Goal: Task Accomplishment & Management: Complete application form

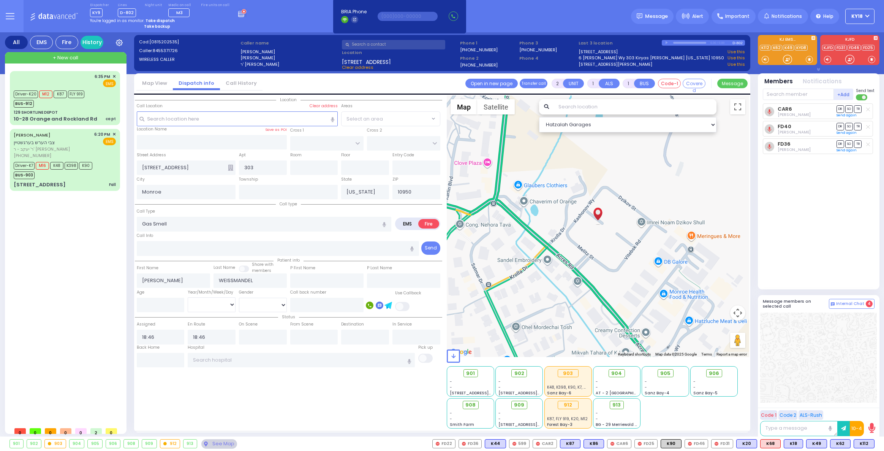
select select
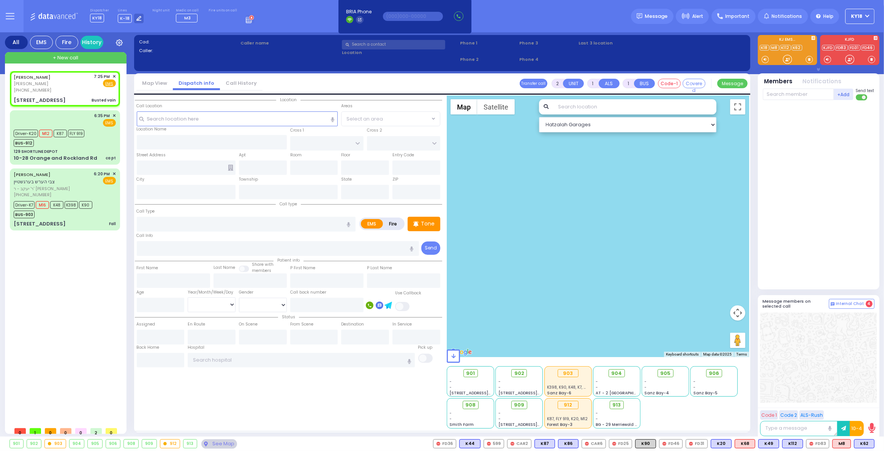
select select
type input "Busted vain"
radio input "true"
type input "MOSHE JOEL"
type input "BINIK"
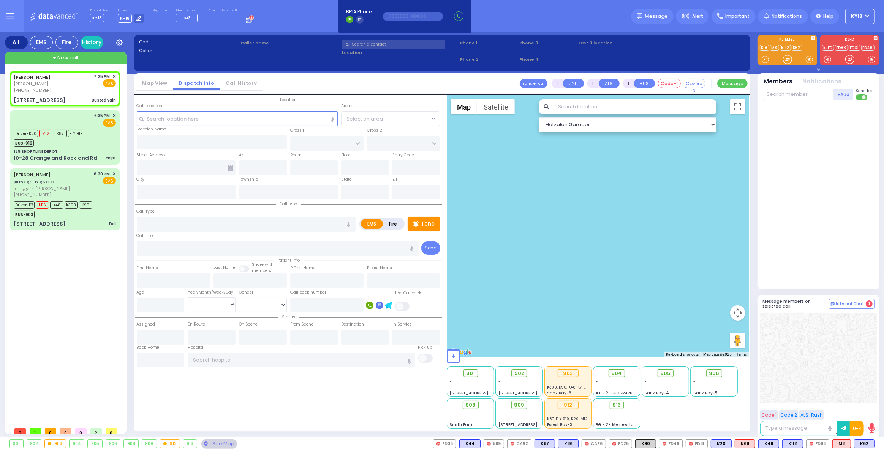
type input "42"
select select "Year"
select select "[DEMOGRAPHIC_DATA]"
type input "19:25"
select select "Hatzalah Garages"
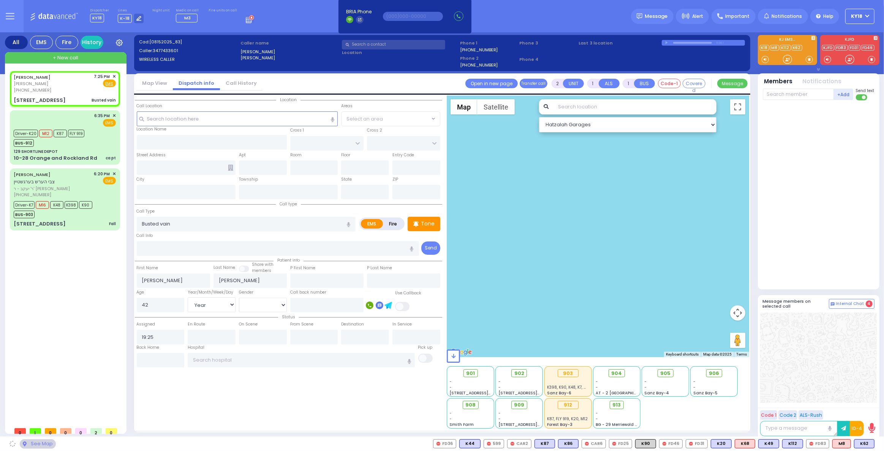
type input "BAKERTOWN RD"
type input "CHUST RD"
type input "3 AUSTRA PKWY"
type input "303"
type input "Kiryas Joel"
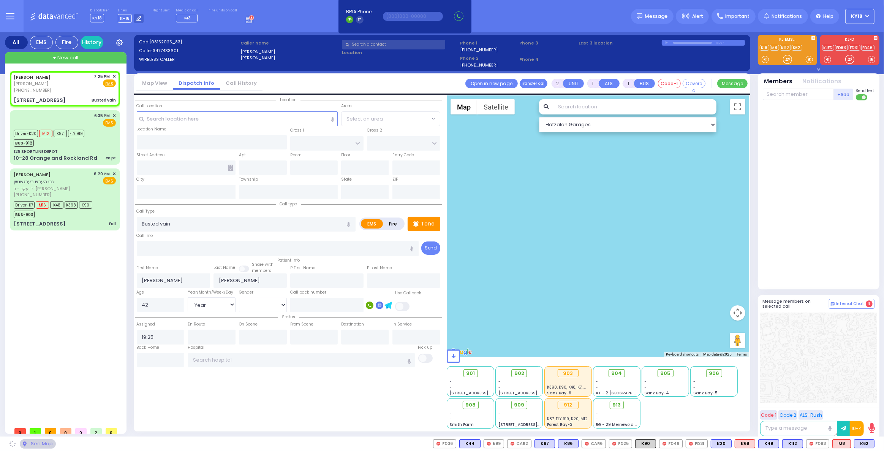
type input "[US_STATE]"
type input "10950"
select select "SECTION 4"
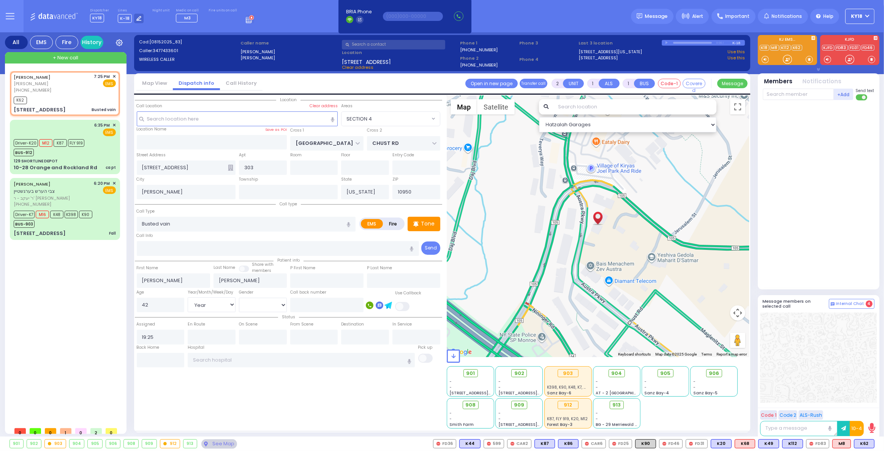
select select
radio input "true"
select select "Year"
select select "[DEMOGRAPHIC_DATA]"
type input "19:27"
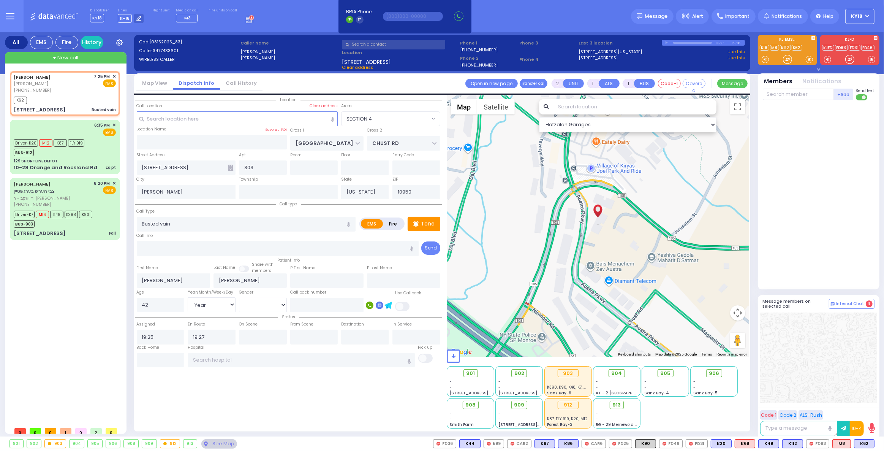
select select "Hatzalah Garages"
select select "SECTION 4"
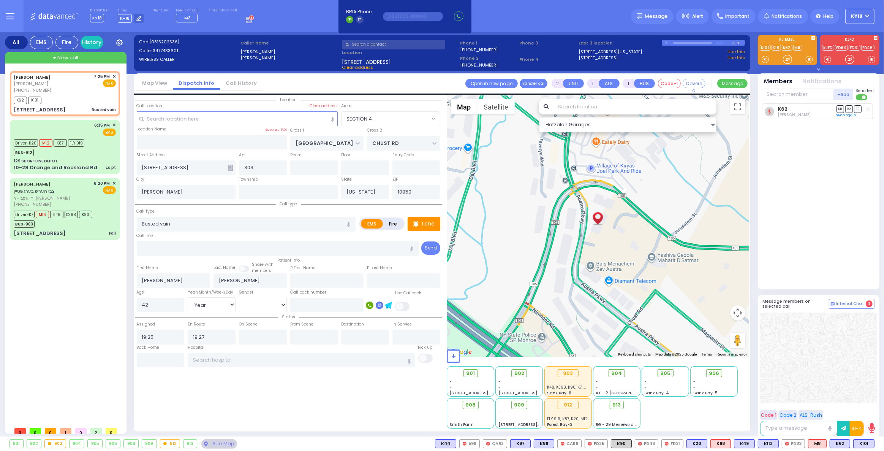
select select
radio input "true"
select select "Year"
select select "[DEMOGRAPHIC_DATA]"
select select "SECTION 4"
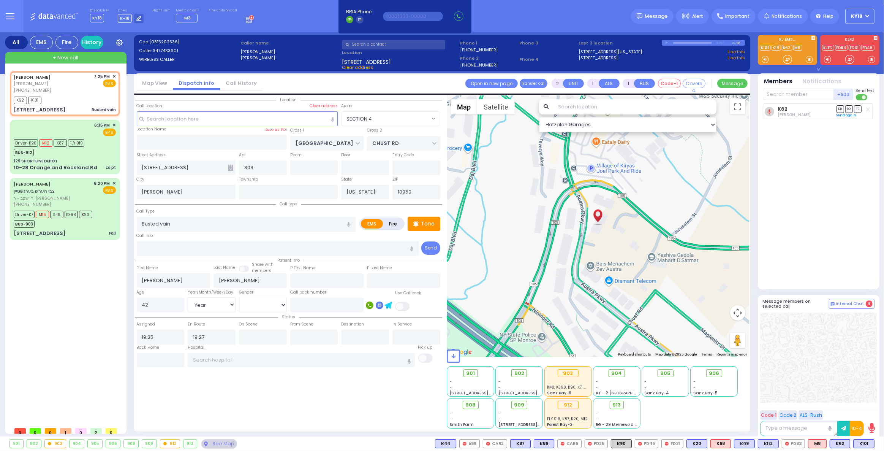
select select "Hatzalah Garages"
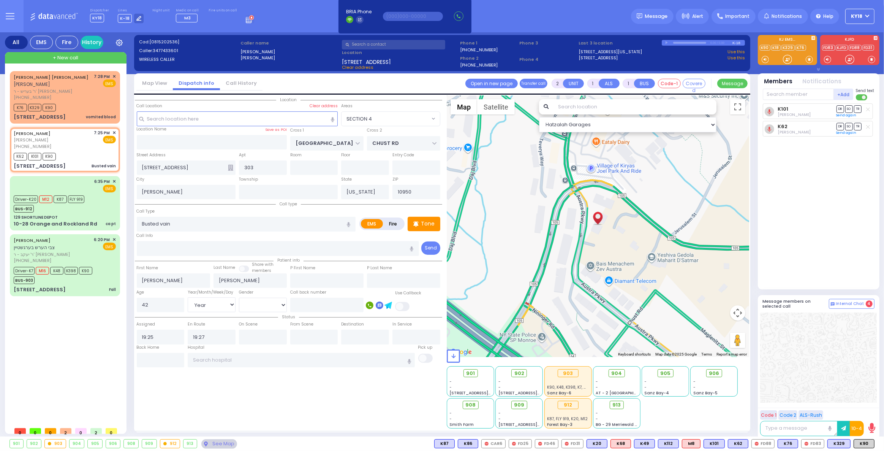
select select
radio input "true"
select select "Year"
select select "[DEMOGRAPHIC_DATA]"
select select "Hatzalah Garages"
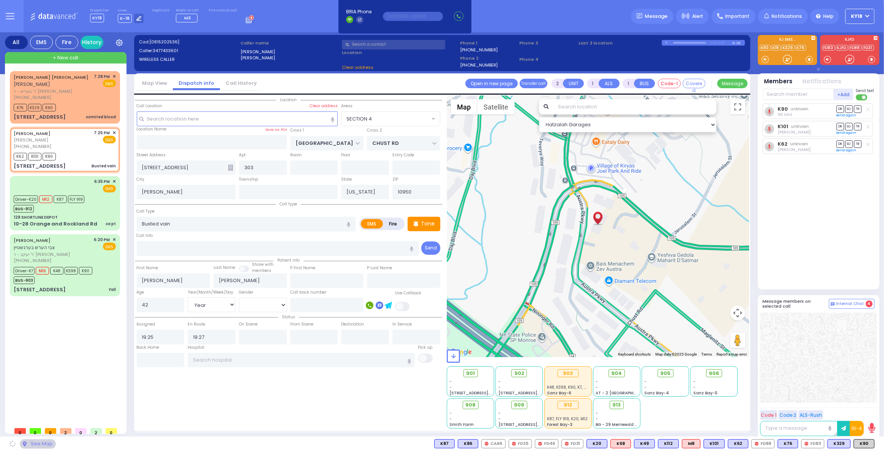
select select "SECTION 4"
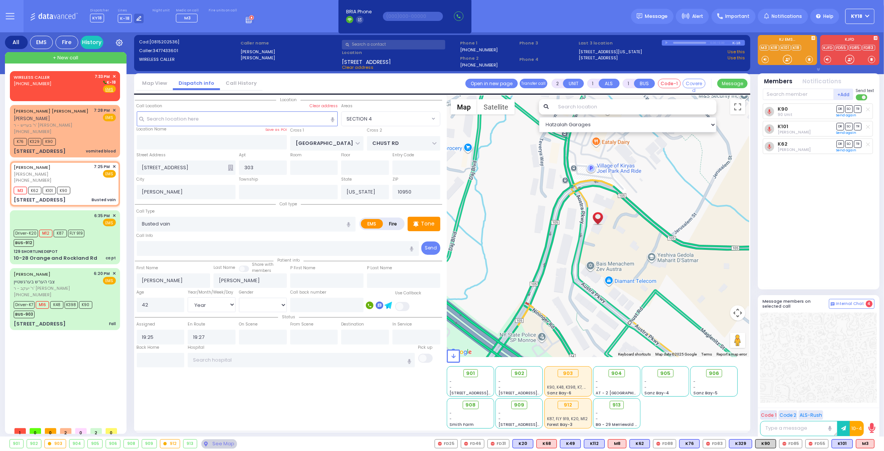
select select
radio input "true"
select select "Year"
select select "[DEMOGRAPHIC_DATA]"
select select "Hatzalah Garages"
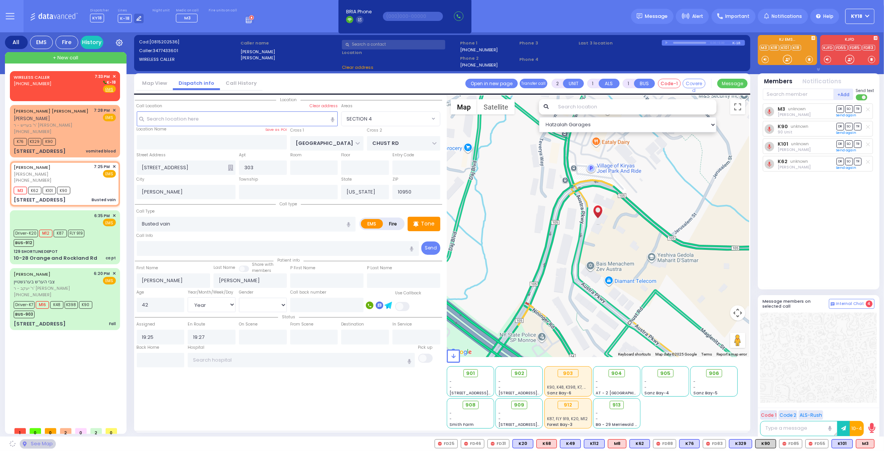
select select "SECTION 4"
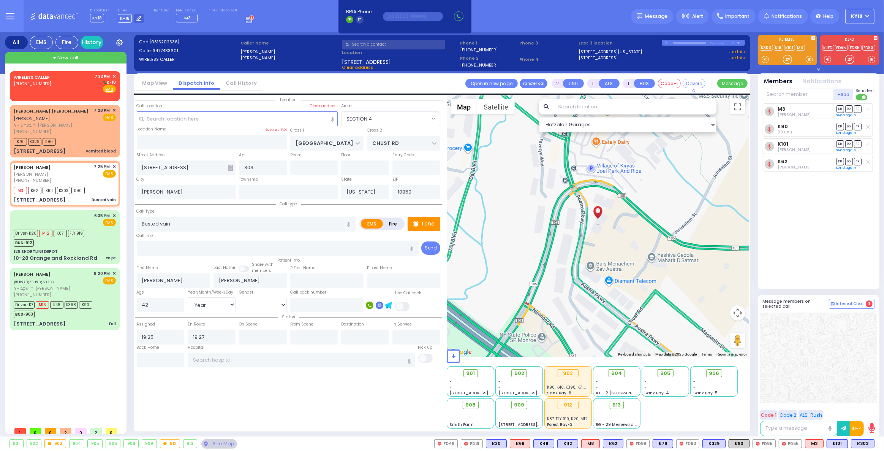
select select
radio input "true"
select select "Year"
select select "[DEMOGRAPHIC_DATA]"
select select "Hatzalah Garages"
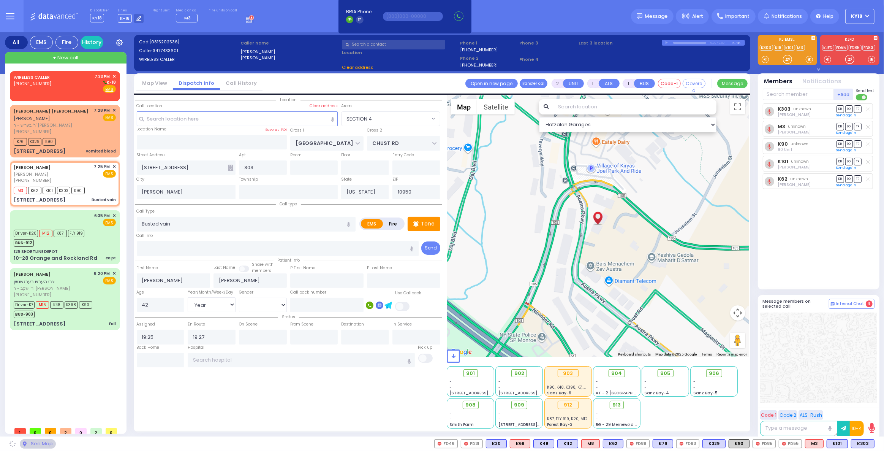
select select "SECTION 4"
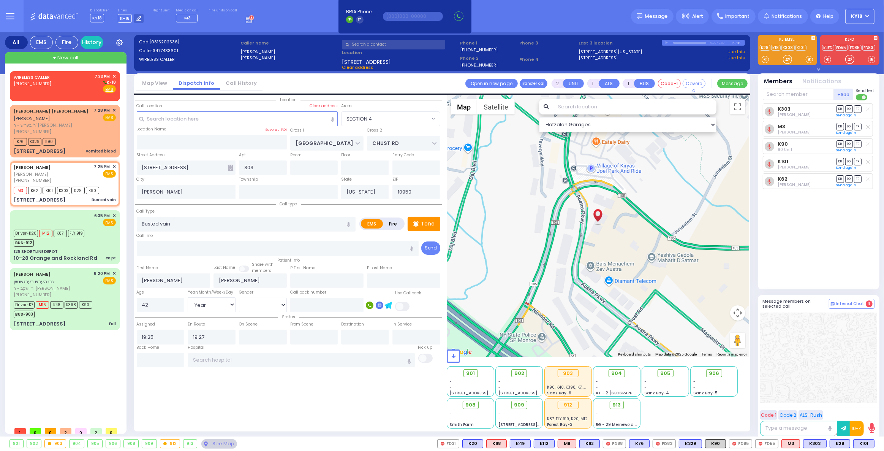
select select
radio input "true"
select select "Year"
select select "[DEMOGRAPHIC_DATA]"
select select "Hatzalah Garages"
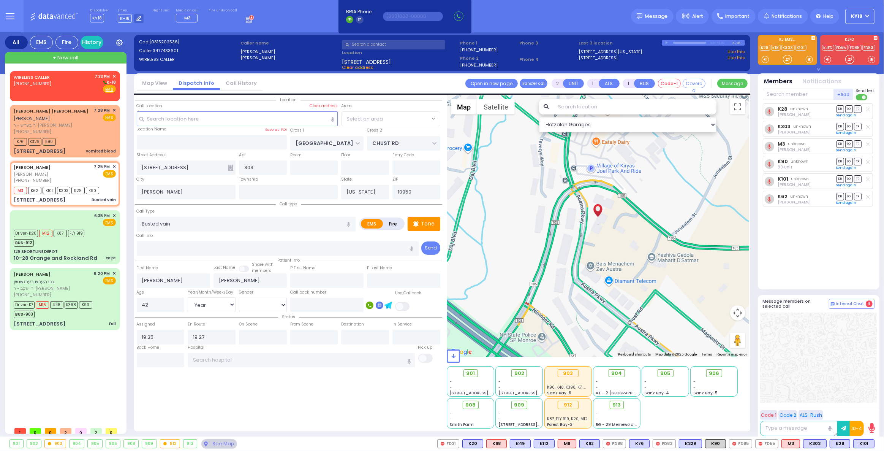
select select "SECTION 4"
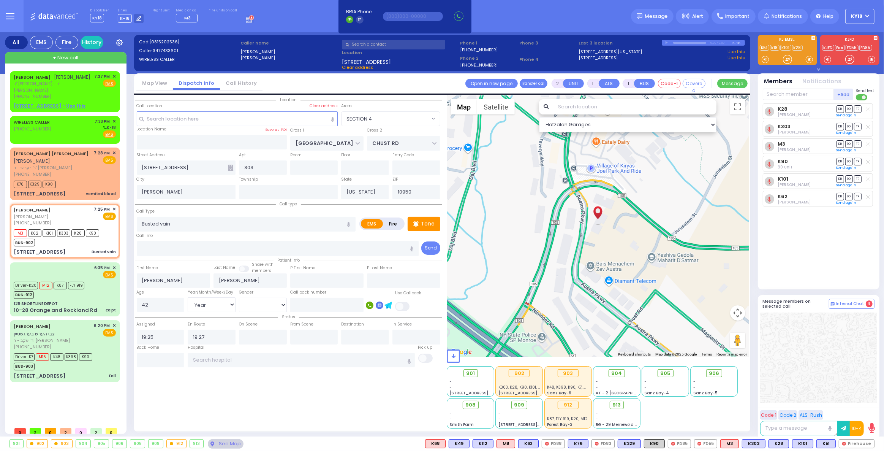
select select
radio input "true"
select select "Year"
select select "[DEMOGRAPHIC_DATA]"
select select "Hatzalah Garages"
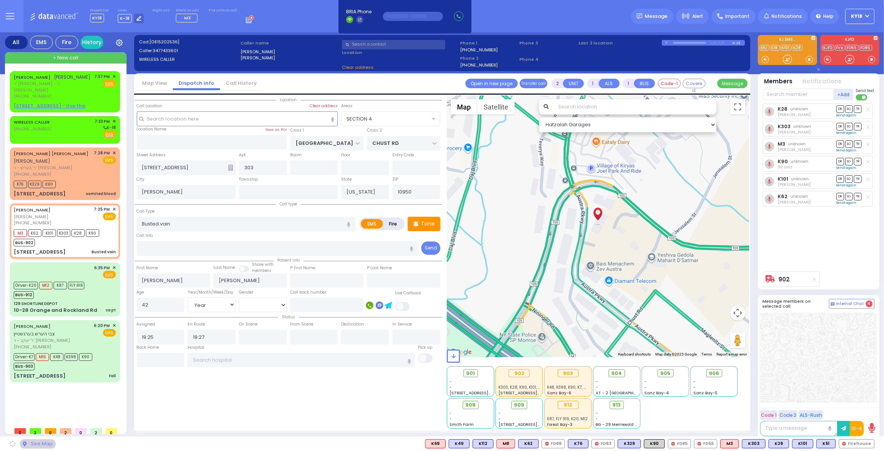
select select "SECTION 4"
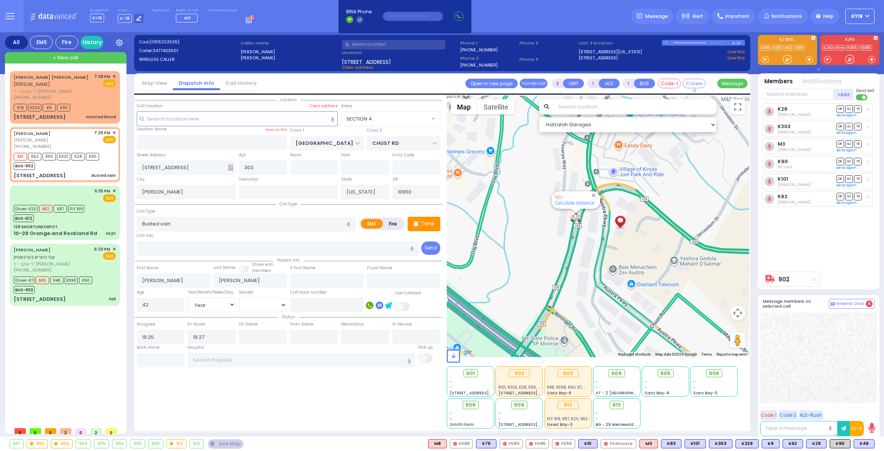
select select "SECTION 4"
select select "Year"
select select "[DEMOGRAPHIC_DATA]"
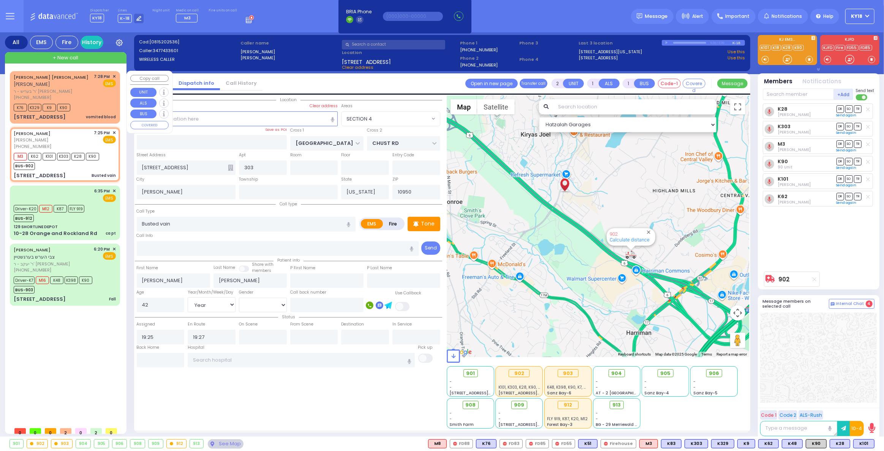
click at [81, 88] on span "ר' בעריש - ר' יצחק געלב" at bounding box center [53, 91] width 78 height 6
select select
type input "vomited blood"
radio input "true"
type input "MAYER DUVID"
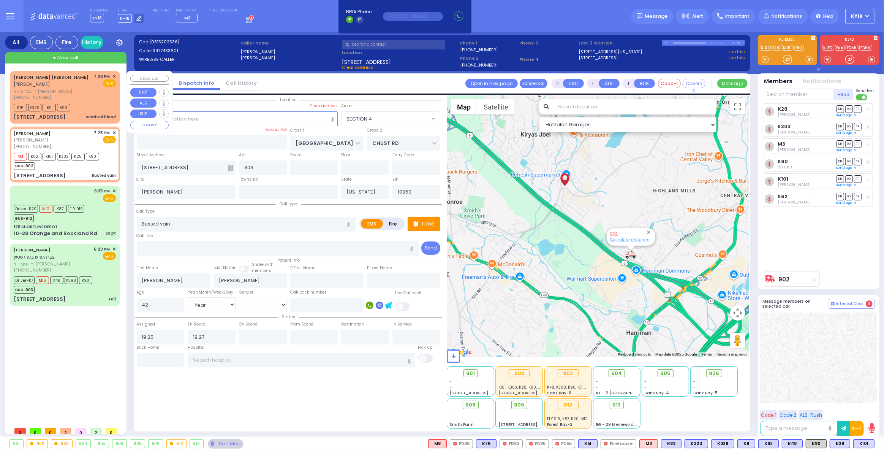
type input "WEISS"
select select
type input "19:28"
type input "19:30"
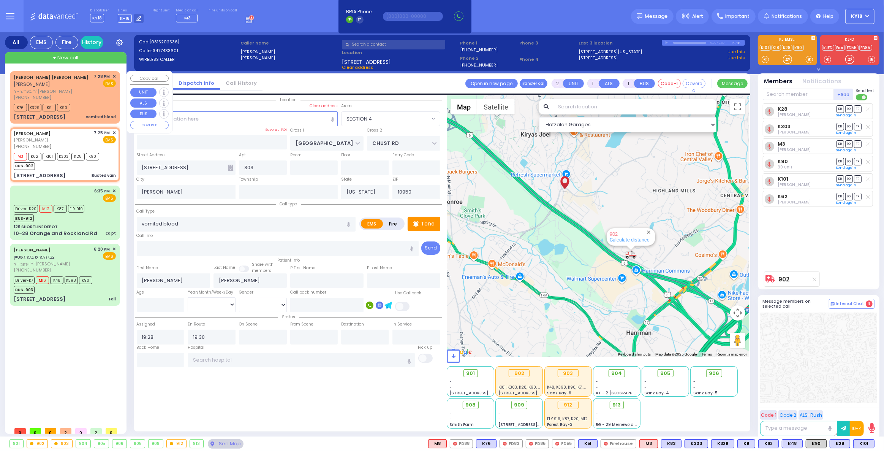
select select "Hatzalah Garages"
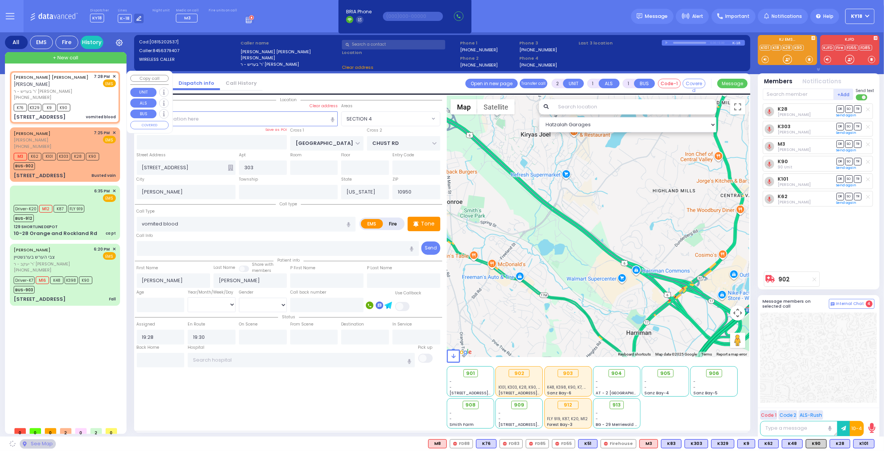
type input "STATE ROUTE 208"
type input "SLEEPY HOLLOW RD"
type input "2 MOUNTAIN RD"
type input "301"
type input "Monroe"
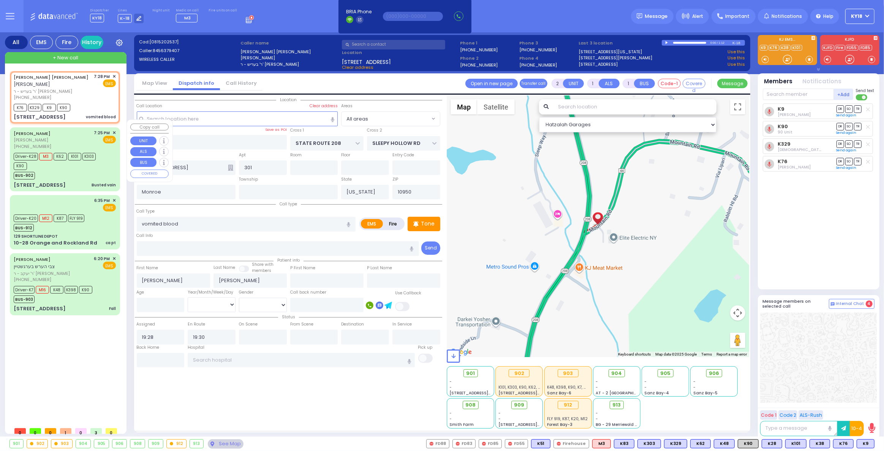
type input "6"
select select
radio input "true"
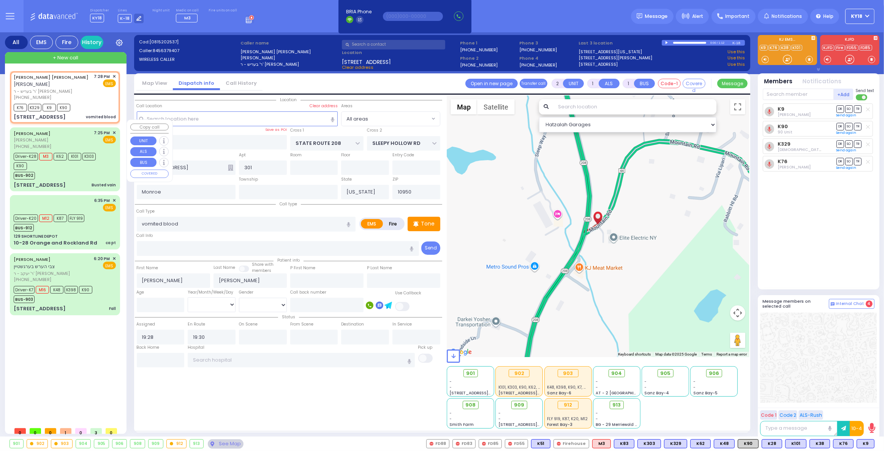
type input "Unknown"
select select "Year"
select select "Hatzalah Garages"
click at [85, 92] on div "MAYER DUVID WEISS מאיר דוד ווייס ר' בעריש - ר' יצחק געלב (845) 637-9407 7:28 PM…" at bounding box center [65, 86] width 102 height 27
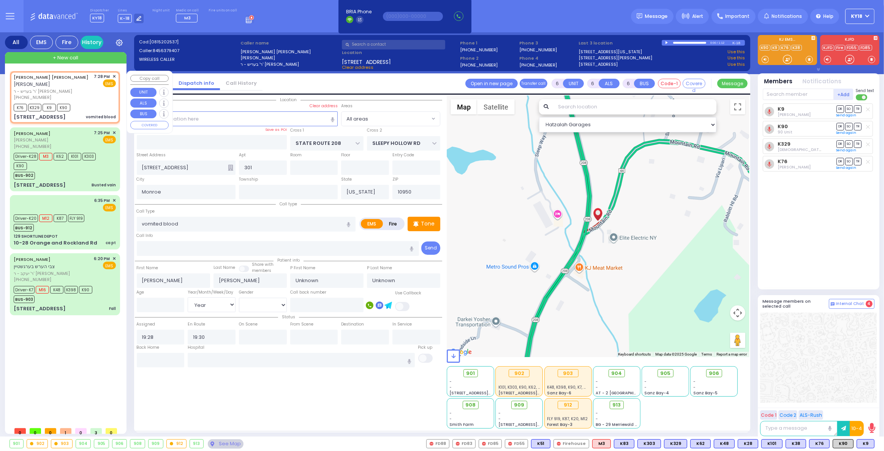
select select
radio input "true"
select select "Year"
select select "Hatzalah Garages"
click at [717, 371] on span "906" at bounding box center [717, 373] width 10 height 8
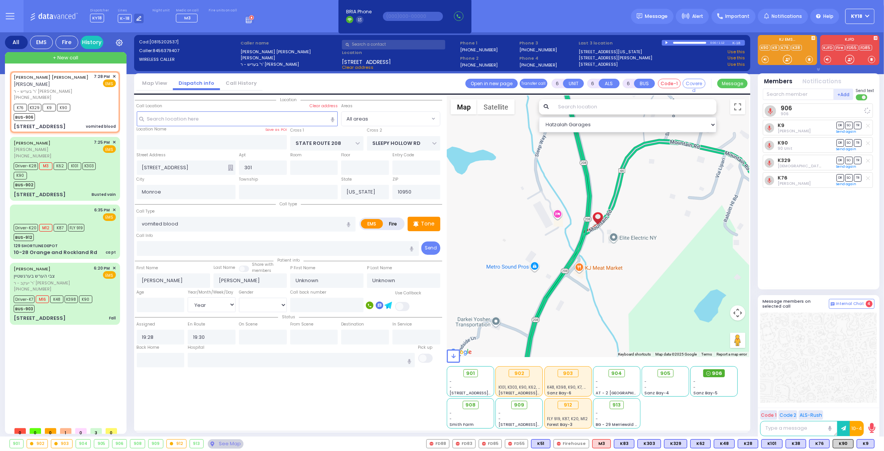
select select
radio input "true"
select select "Year"
select select "Hatzalah Garages"
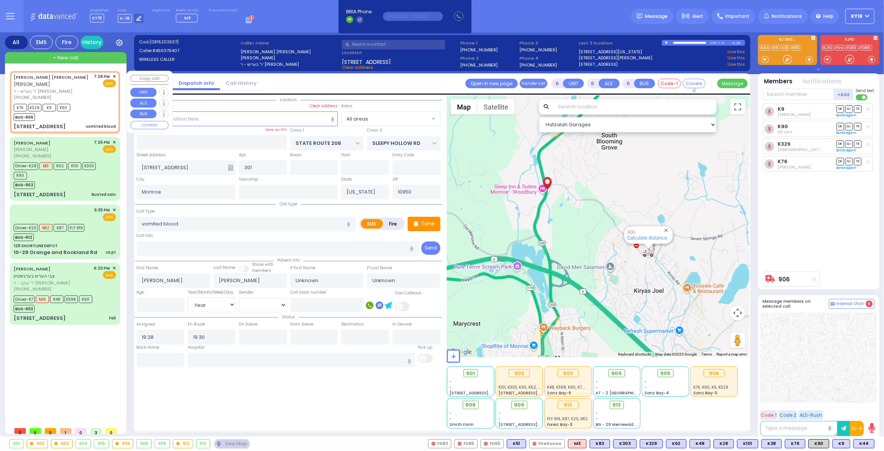
click at [62, 114] on div "MAYER DUVID WEISS מאיר דוד ווייס ר' בעריש - ר' יצחק געלב (845) 637-9407 7:28 PM…" at bounding box center [64, 101] width 107 height 59
select select
radio input "true"
select select "Year"
select select "Hatzalah Garages"
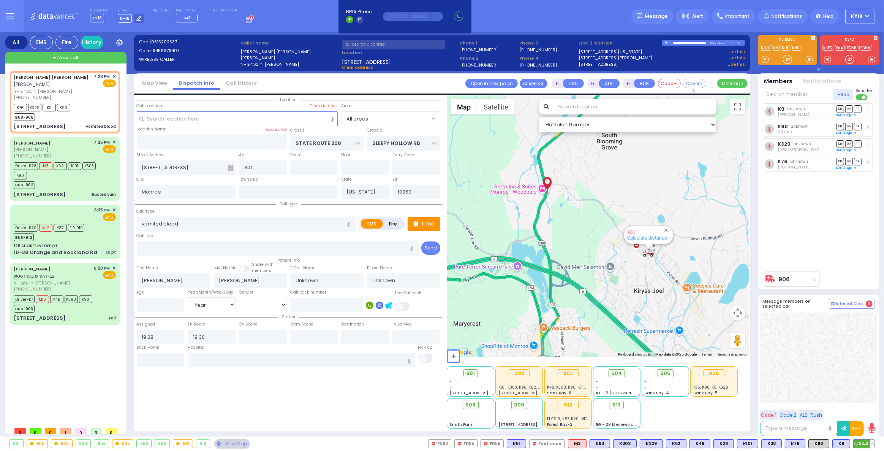
click at [861, 445] on span "K44" at bounding box center [864, 443] width 21 height 8
select select
radio input "true"
select select "Year"
select select "Hatzalah Garages"
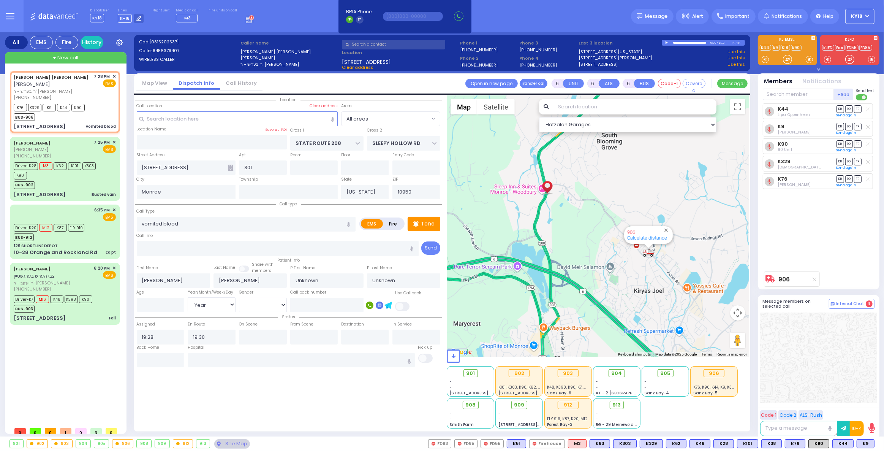
select select
radio input "true"
type input "David"
type input "Weiss"
select select "Year"
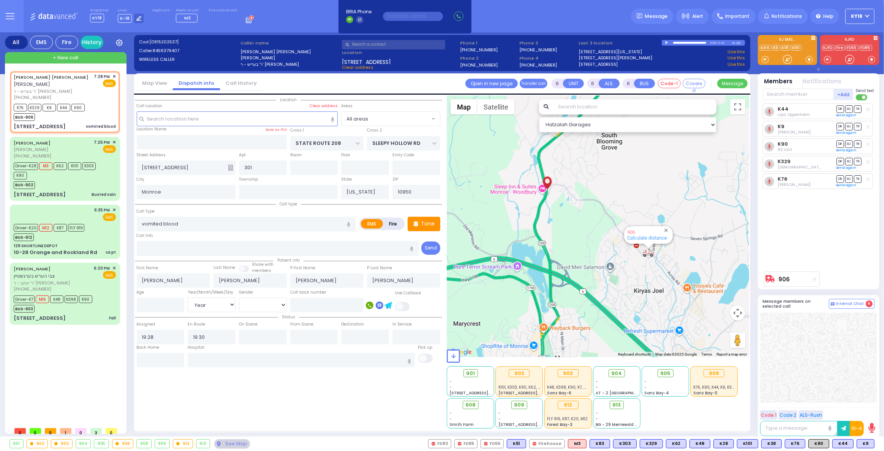
select select "Hatzalah Garages"
click at [70, 55] on span "+ New call" at bounding box center [65, 58] width 25 height 8
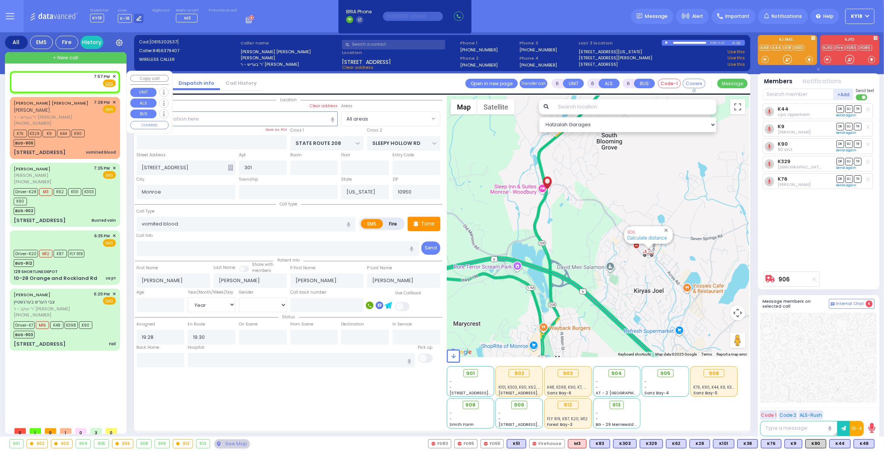
click at [82, 82] on div "7:57 PM ✕ Fire EMS" at bounding box center [65, 80] width 102 height 14
type input "2"
type input "1"
select select
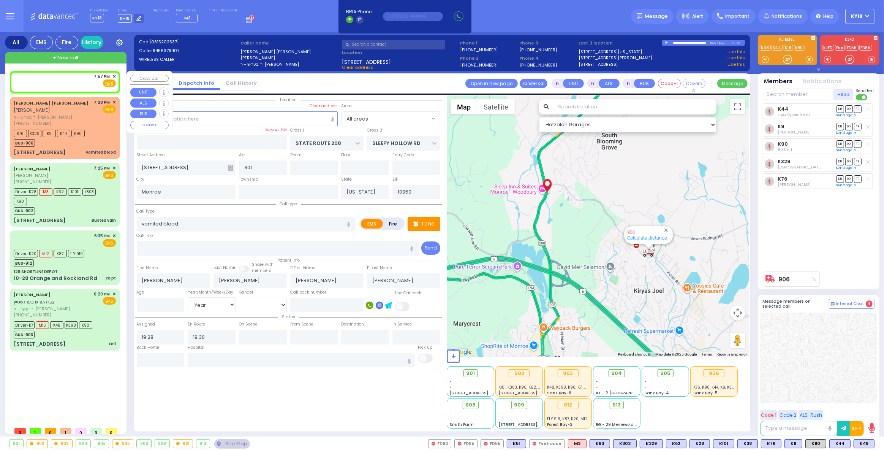
radio input "true"
select select
type input "19:57"
select select "Hatzalah Garages"
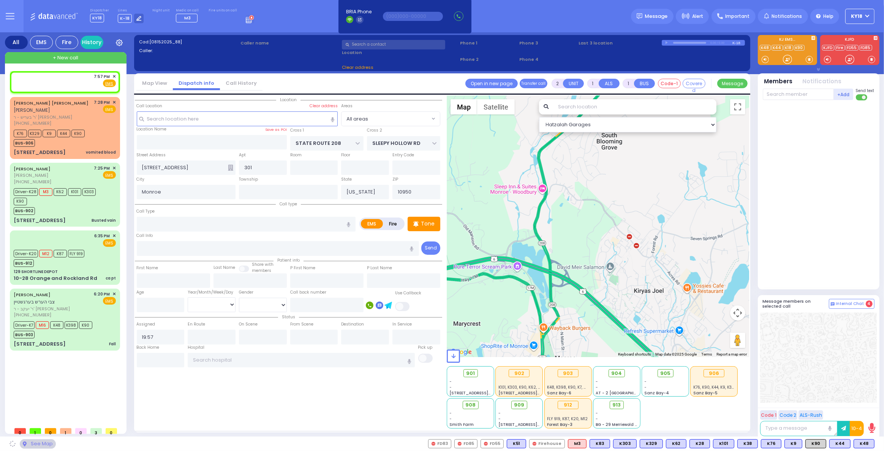
select select
radio input "true"
select select
radio input "true"
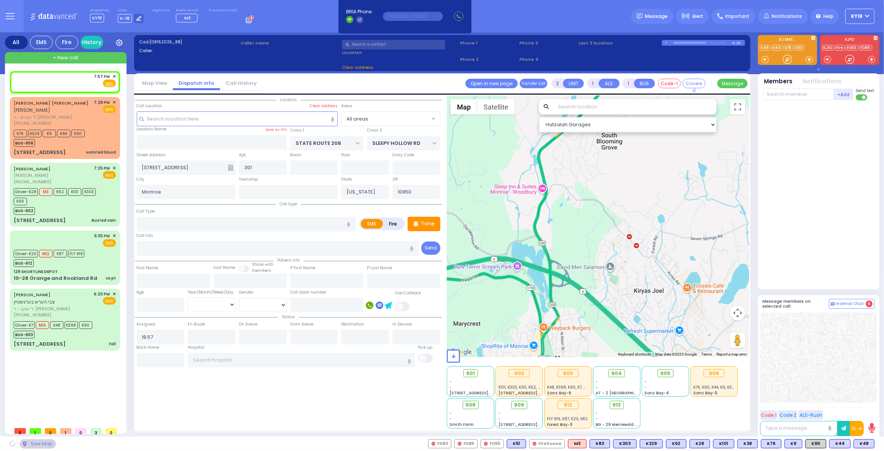
select select
select select "Hatzalah Garages"
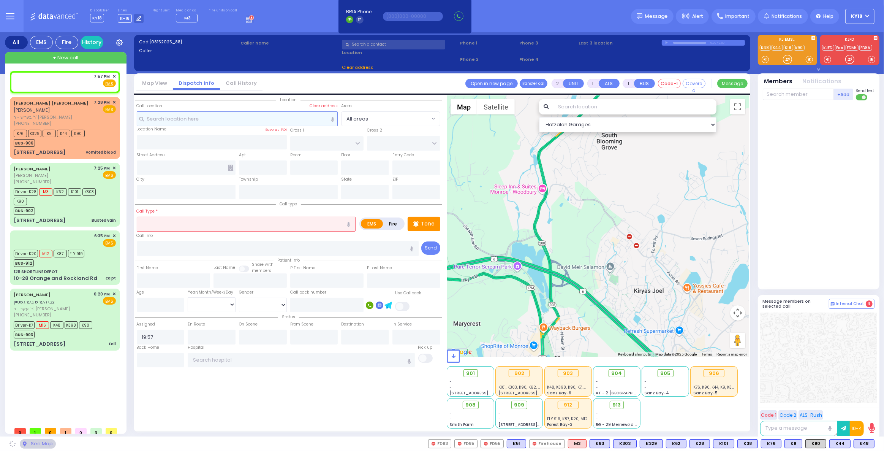
click at [215, 121] on input "text" at bounding box center [237, 118] width 201 height 14
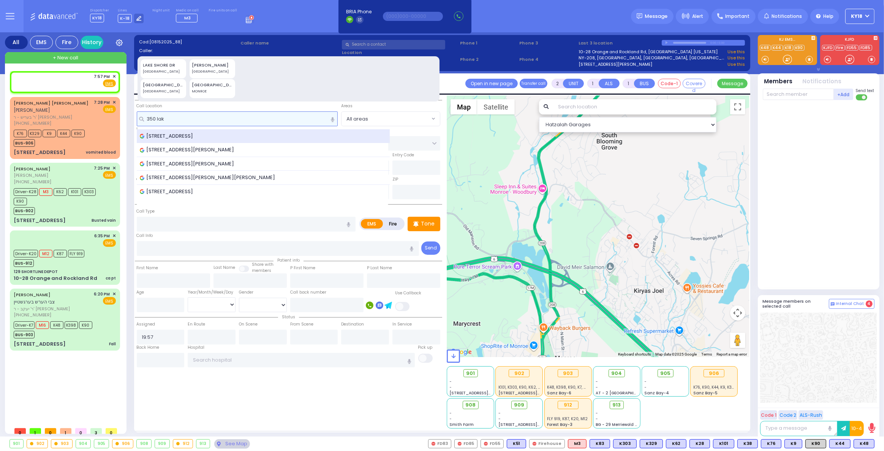
type input "350 lak"
click at [196, 137] on span "350 Lakes Road, Monroe, NY, USA" at bounding box center [168, 136] width 56 height 8
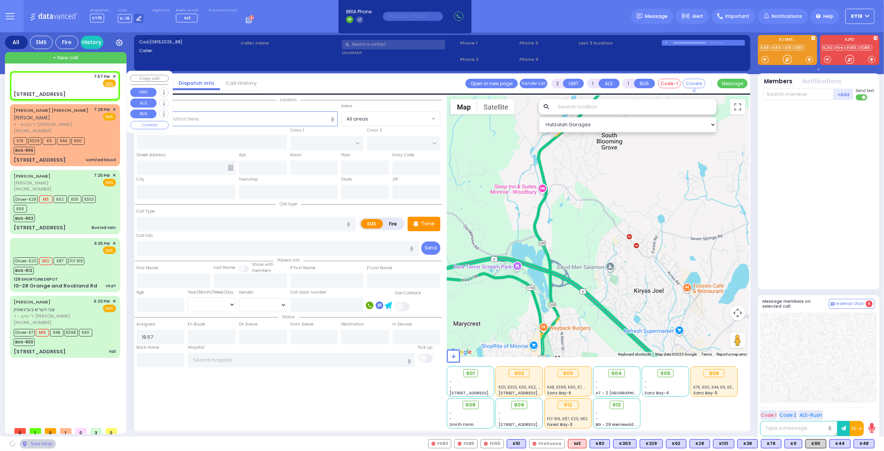
select select
radio input "true"
select select
select select "Hatzalah Garages"
type input "OSSEO PARK RD"
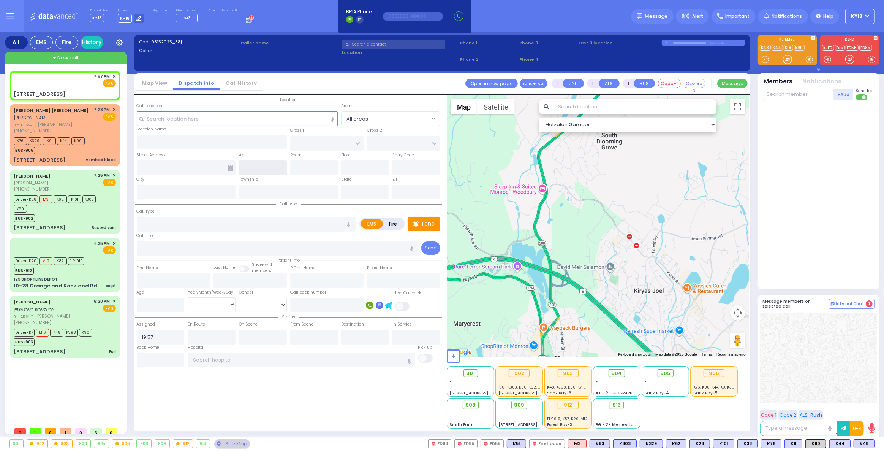
type input "FRANCES LN"
type input "350 Lakes Rd"
type input "Monroe"
type input "[US_STATE]"
type input "10950"
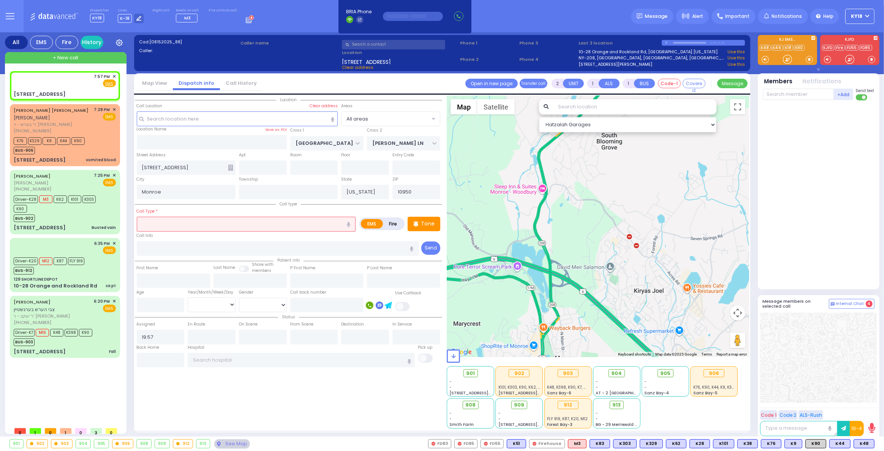
click at [231, 167] on icon at bounding box center [230, 168] width 5 height 6
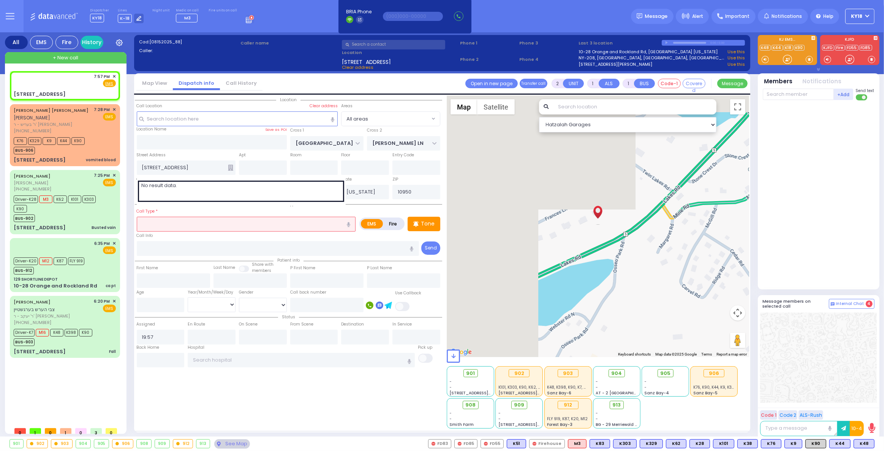
click at [160, 227] on input "text" at bounding box center [246, 224] width 219 height 14
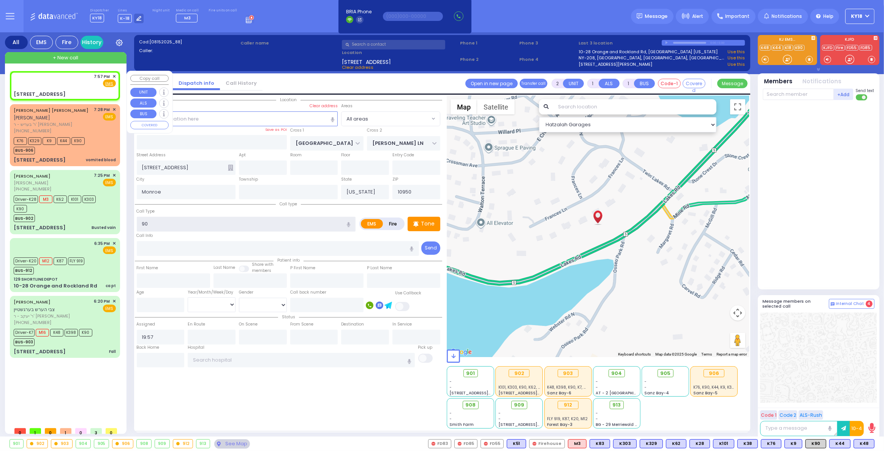
type input "90"
click at [79, 87] on div "7:57 PM ✕ Fire EMS" at bounding box center [65, 80] width 102 height 14
select select
radio input "true"
select select
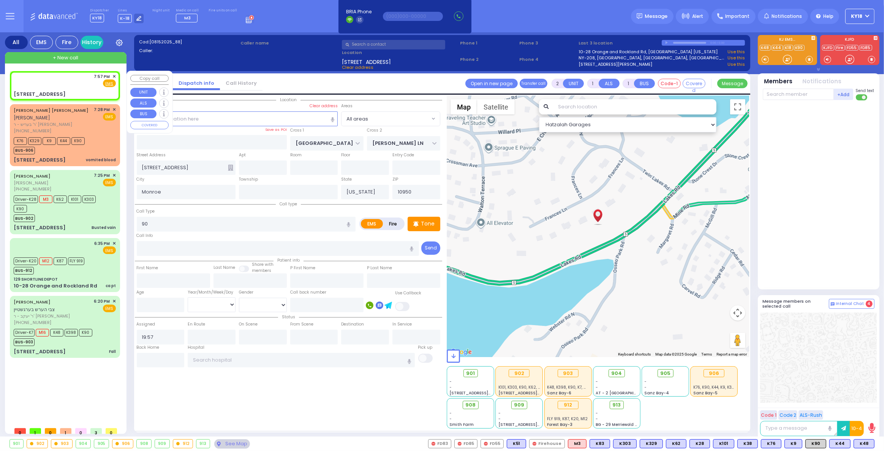
select select "Hatzalah Garages"
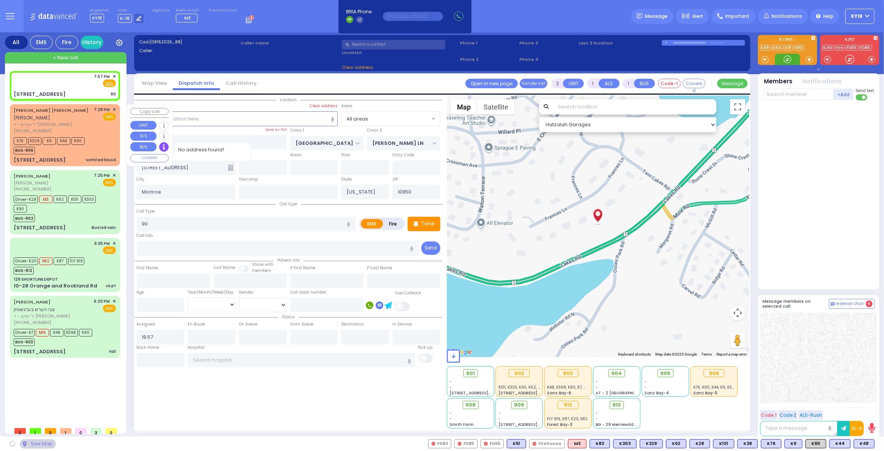
select select
radio input "true"
select select
select select "Hatzalah Garages"
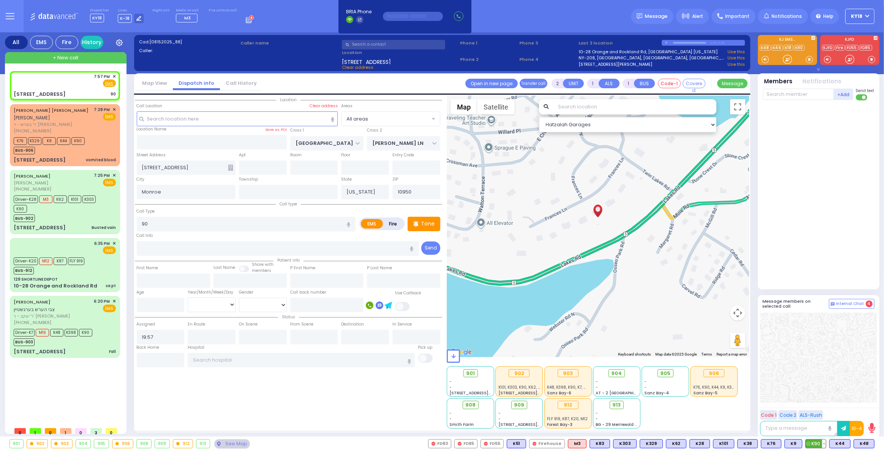
click at [817, 443] on span "K90" at bounding box center [816, 443] width 20 height 8
click at [859, 442] on icon at bounding box center [857, 444] width 4 height 4
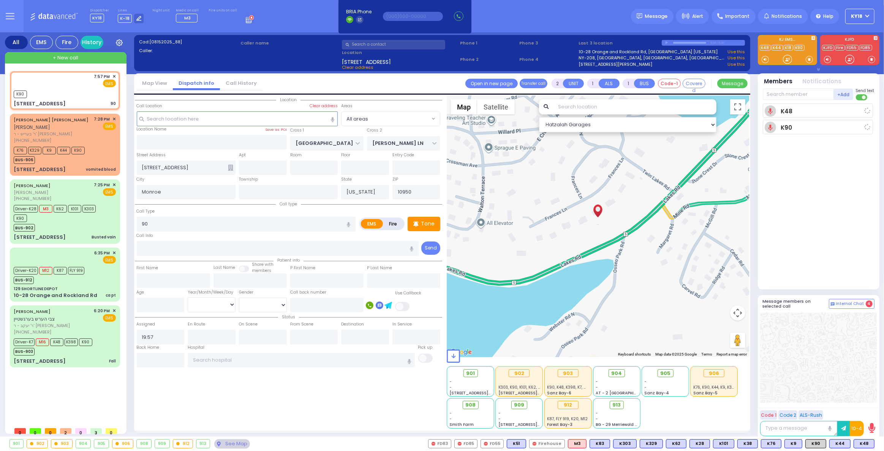
select select
radio input "true"
select select
type input "19:58"
select select "Hatzalah Garages"
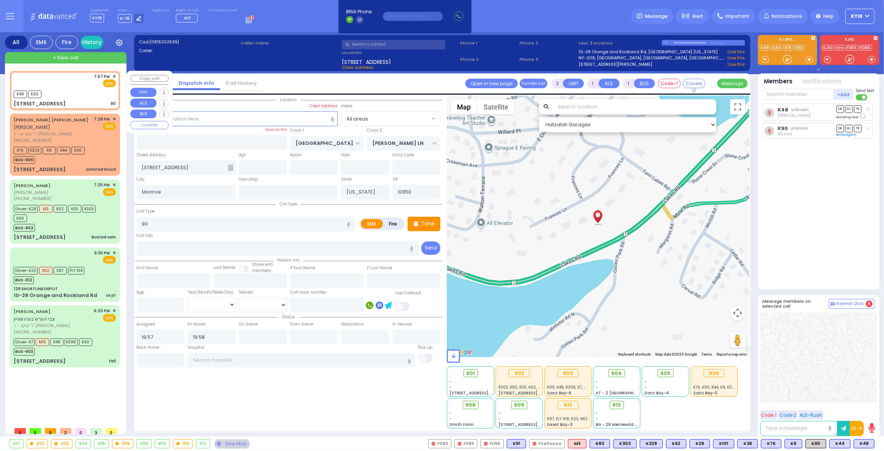
select select
radio input "true"
select select
select select "Hatzalah Garages"
click at [314, 103] on label "Clear address" at bounding box center [324, 106] width 28 height 6
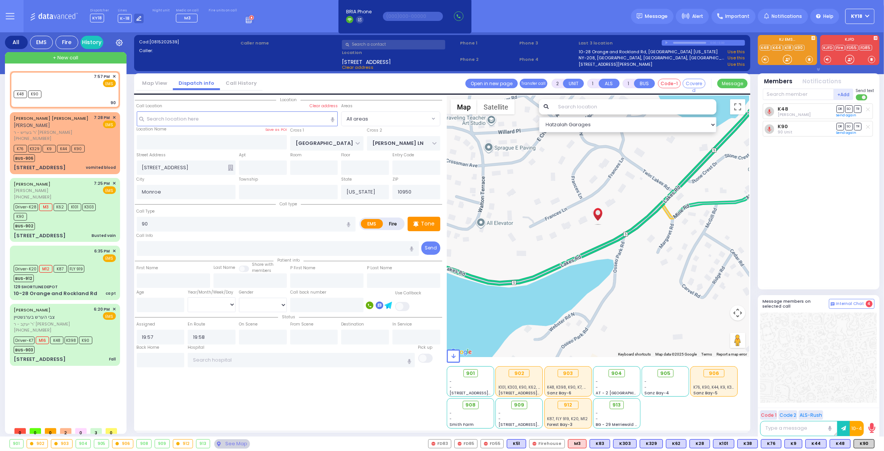
select select
radio input "true"
select select
select select "Hatzalah Garages"
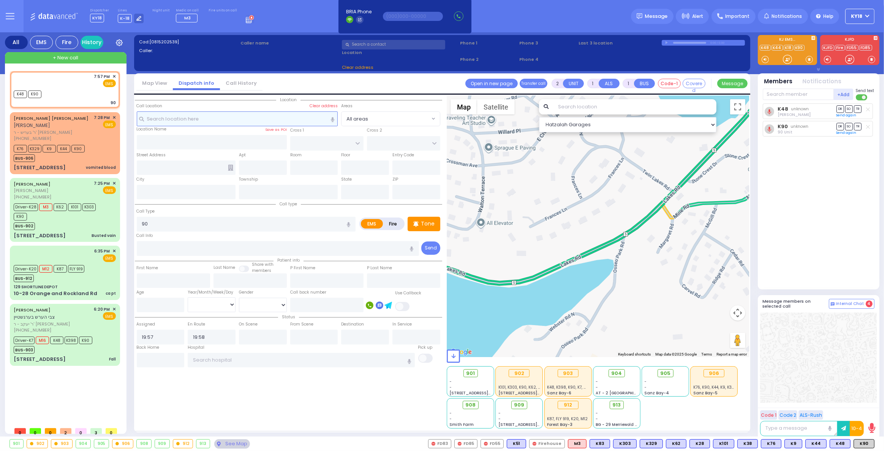
click at [237, 117] on input "text" at bounding box center [237, 118] width 201 height 14
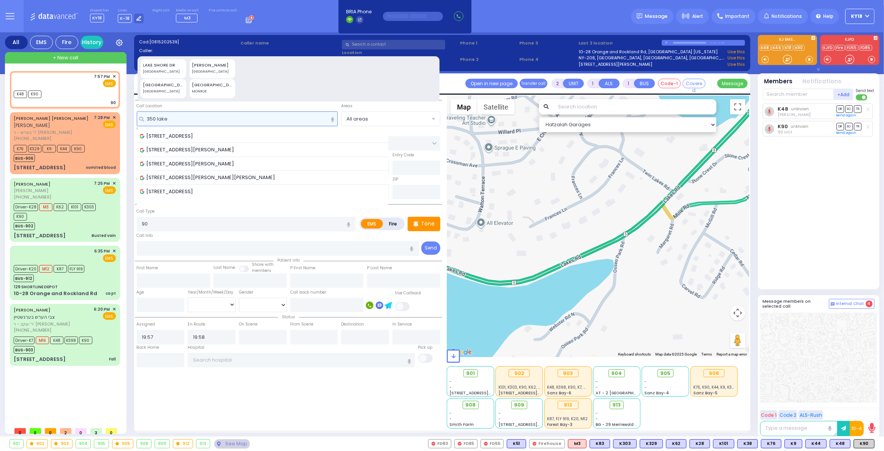
type input "350 lake"
click at [150, 67] on div "LAKE SHORE DR" at bounding box center [163, 65] width 41 height 6
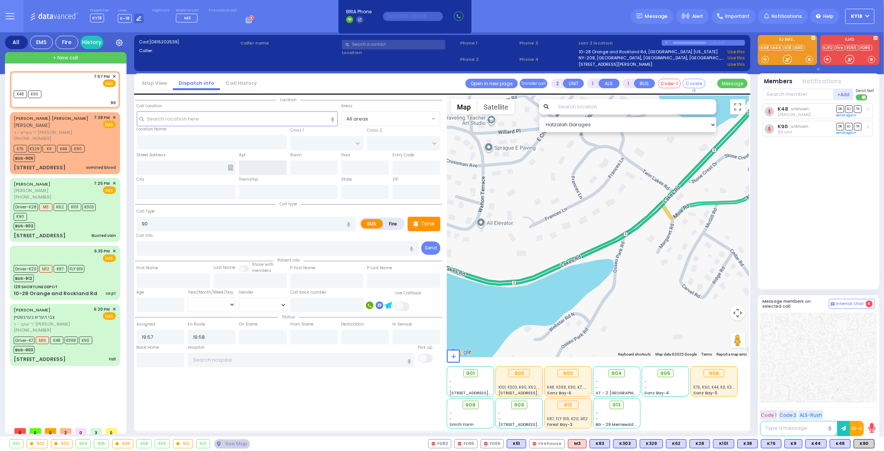
type input "350 LAKE SHORE DR"
type input "MONROE"
type input "10950"
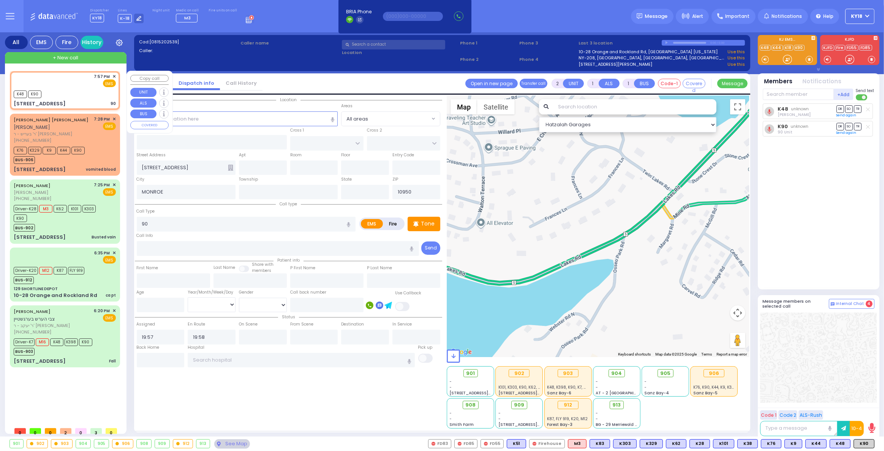
click at [85, 96] on div "K48 K90" at bounding box center [65, 93] width 102 height 9
select select
radio input "true"
select select
select select "Hatzalah Garages"
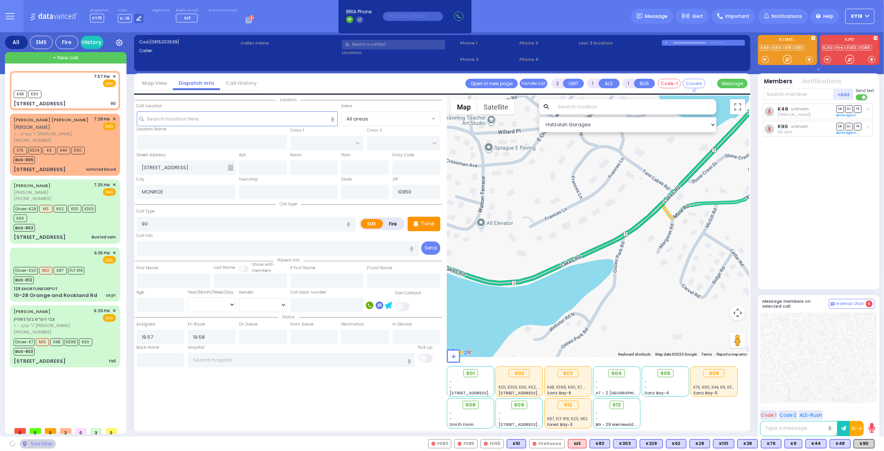
select select
radio input "true"
select select
select select "Hatzalah Garages"
type input "[US_STATE]"
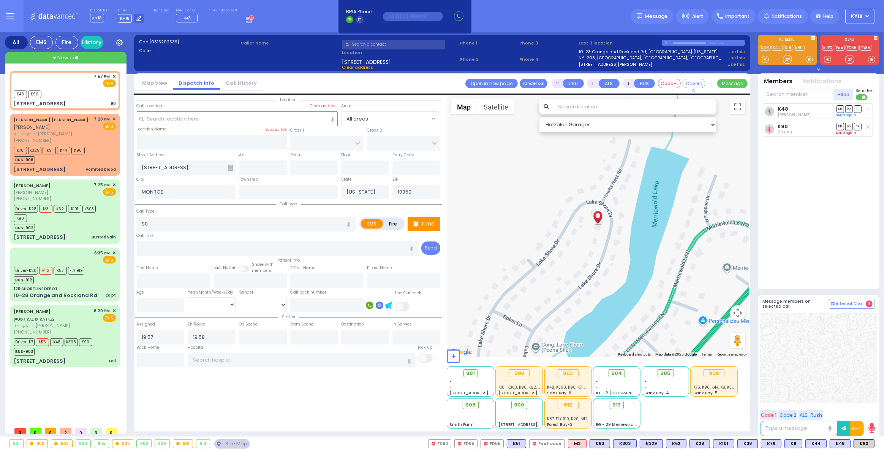
click at [849, 131] on link "Send again" at bounding box center [847, 132] width 20 height 5
click at [846, 115] on link "Send again" at bounding box center [847, 115] width 20 height 5
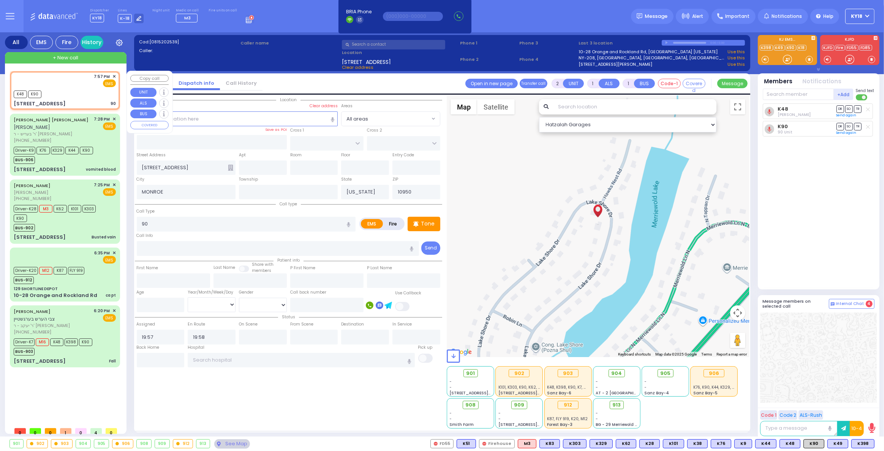
click at [80, 93] on div "K48 K90" at bounding box center [65, 93] width 102 height 9
select select
radio input "true"
select select
select select "Hatzalah Garages"
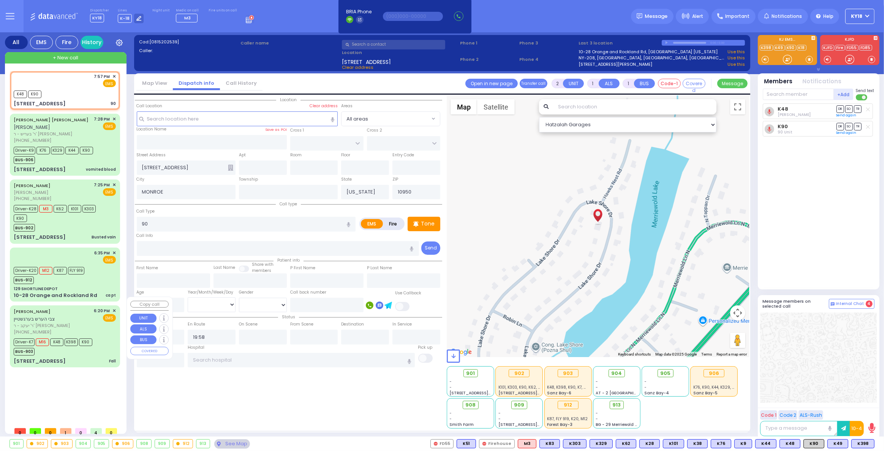
click at [70, 322] on span "ר' יעקב - ר' חיים שמעון מאיר טירנויער" at bounding box center [53, 325] width 78 height 6
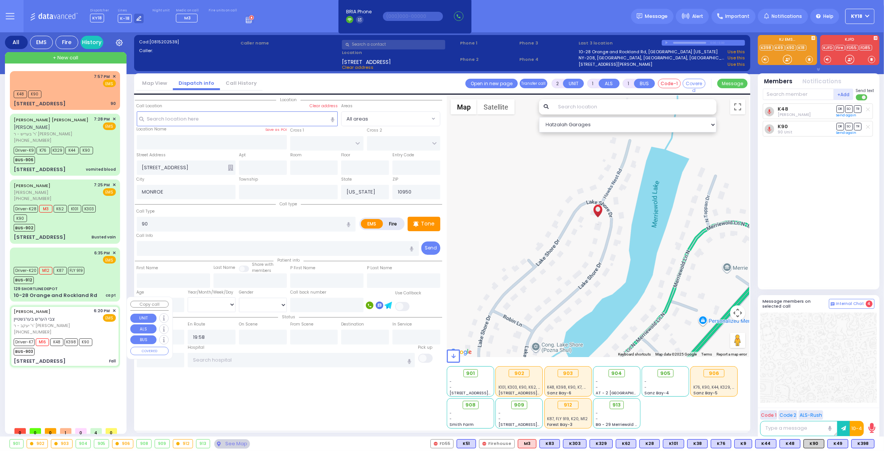
type input "6"
select select
type input "Fall"
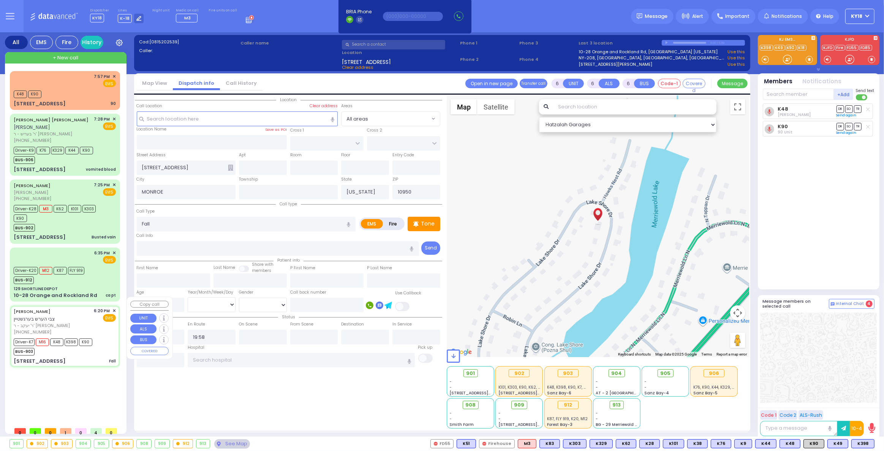
radio input "true"
type input "ZVI HERSH"
type input "BERGSTEIN"
type input "Dovid"
type input "Bergstein"
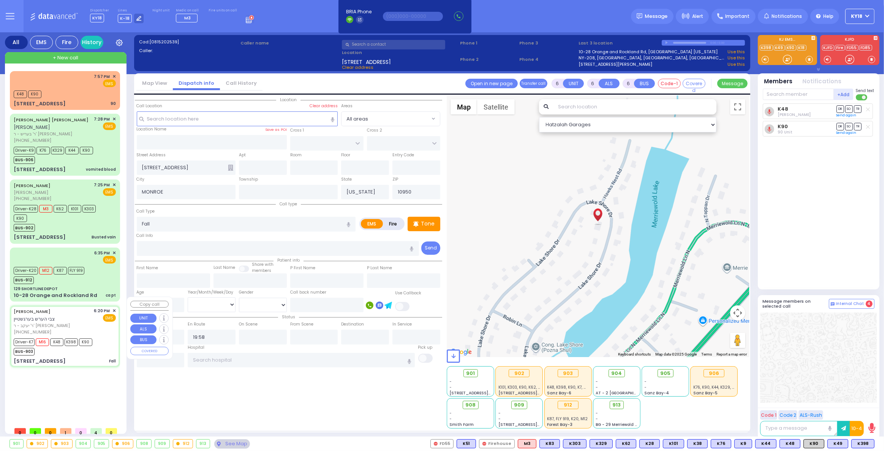
type input "11"
select select "Month"
select select "[DEMOGRAPHIC_DATA]"
type input "18:20"
type input "18:21"
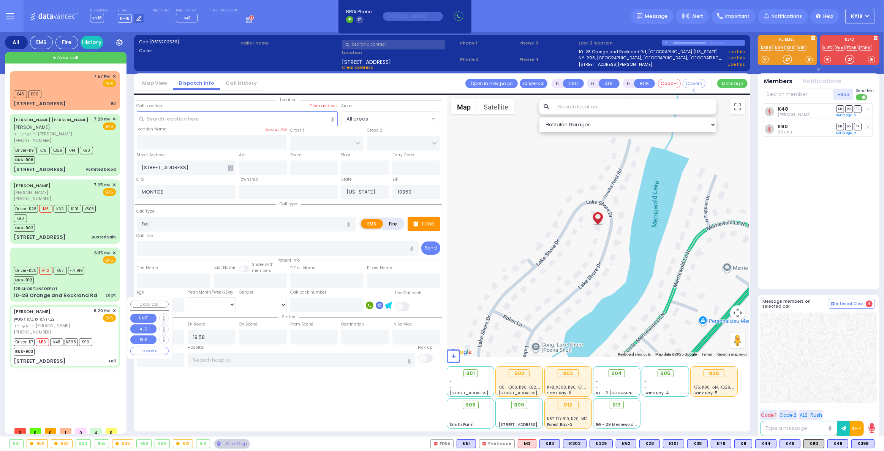
type input "18:24"
type input "18:45"
type input "19:10"
type input "20:00"
type input "Valley Hospital"
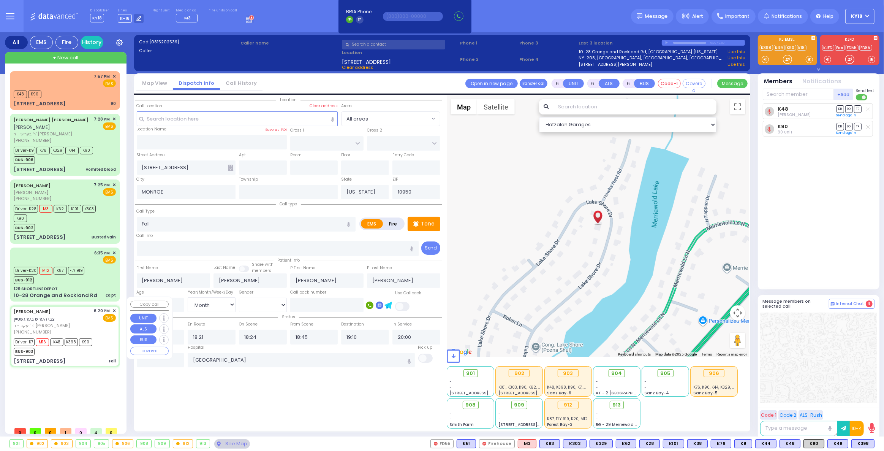
select select "Hatzalah Garages"
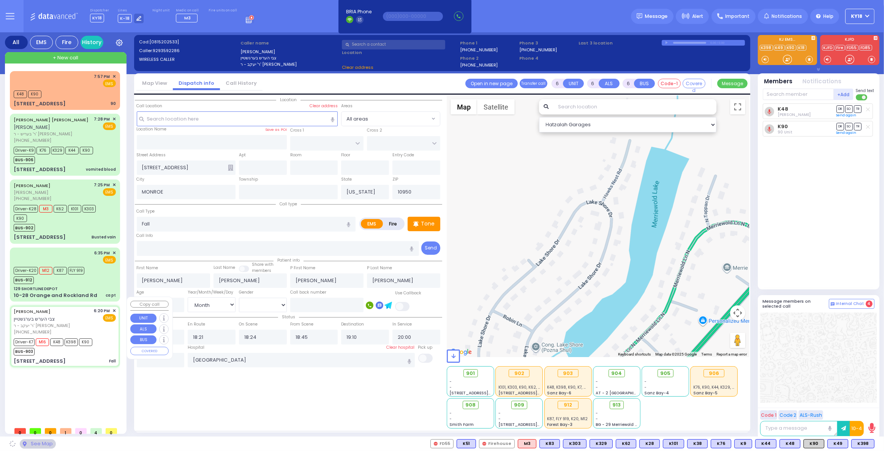
type input "PECOS COURT"
type input "DALLAS DR"
type input "65 DUELK AVE"
type input "Monroe"
select select "[GEOGRAPHIC_DATA]"
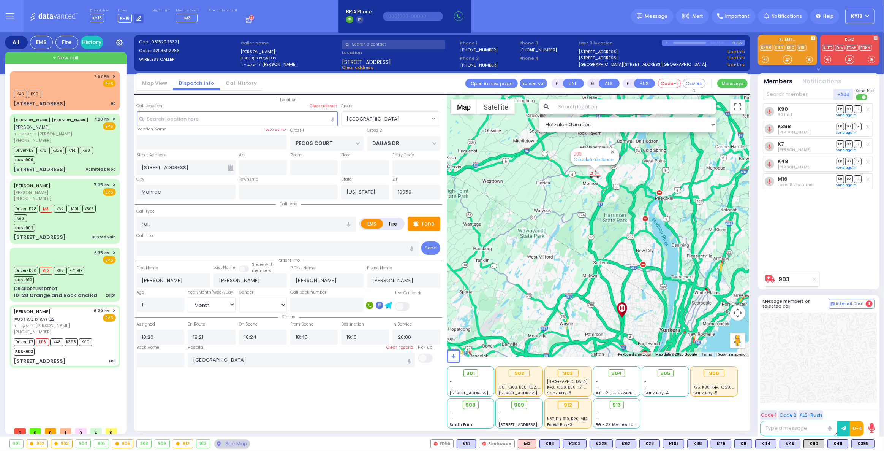
click at [571, 216] on div "903 Calculate distance" at bounding box center [598, 225] width 302 height 261
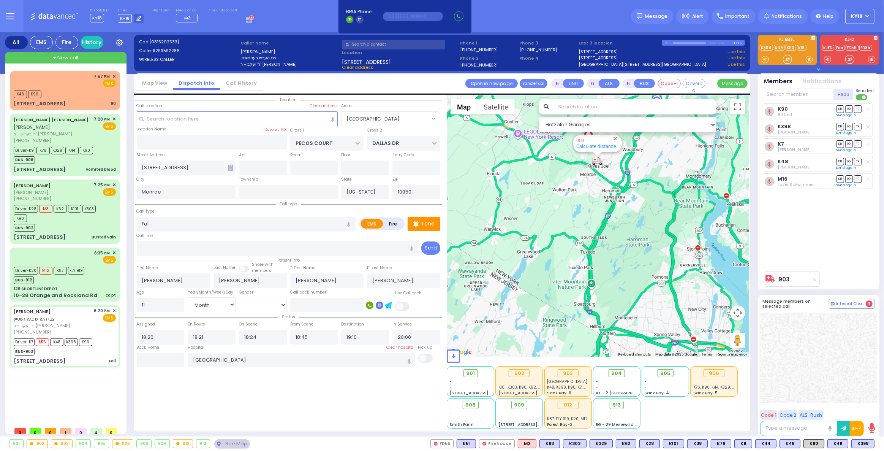
drag, startPoint x: 586, startPoint y: 200, endPoint x: 575, endPoint y: 224, distance: 27.0
click at [575, 229] on div "903 Calculate distance" at bounding box center [598, 225] width 302 height 261
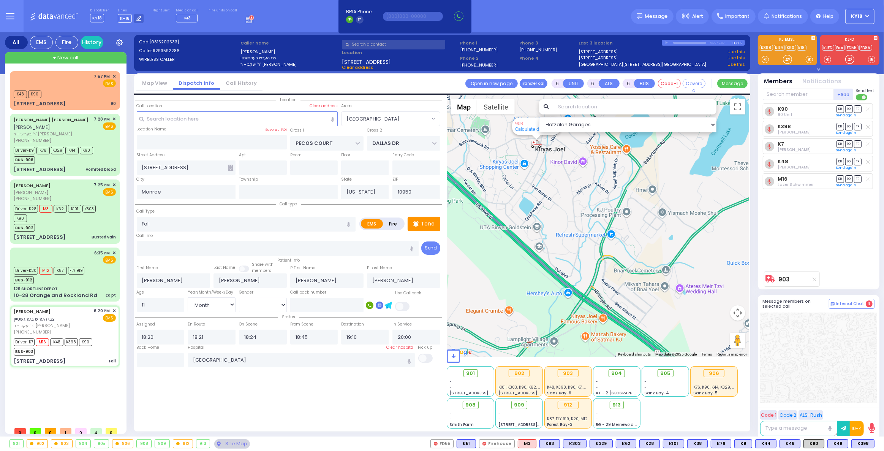
drag, startPoint x: 551, startPoint y: 205, endPoint x: 547, endPoint y: 240, distance: 34.8
click at [547, 240] on div "903 Calculate distance" at bounding box center [598, 225] width 302 height 261
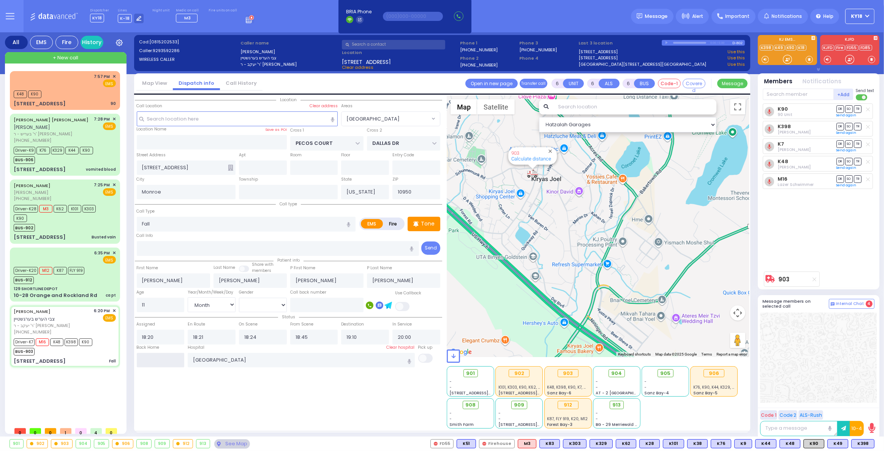
click at [158, 359] on input "text" at bounding box center [161, 360] width 48 height 14
type input "20:14"
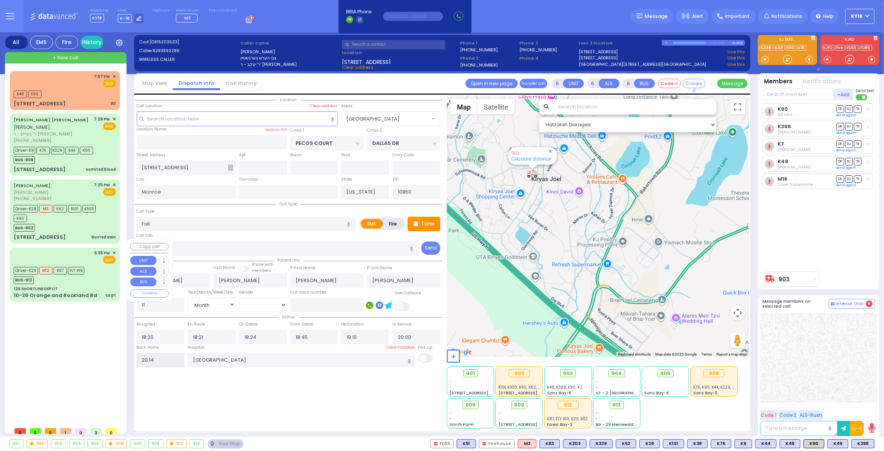
select select
radio input "true"
select select
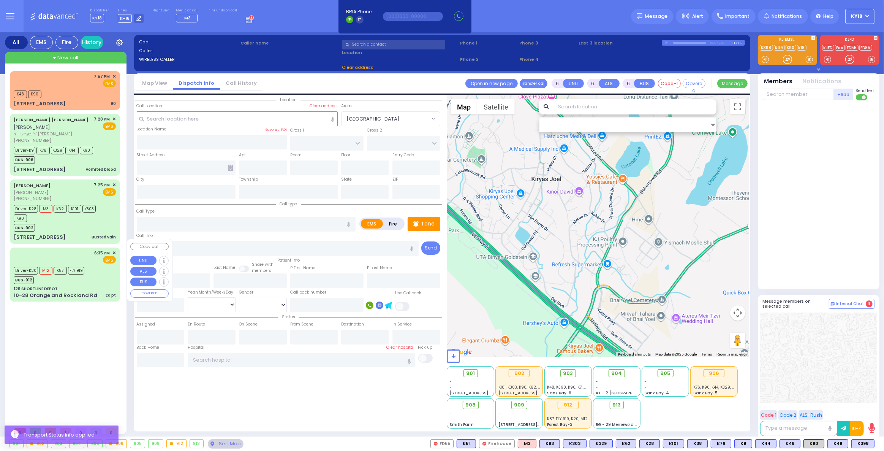
click at [87, 286] on div "129 SHORTLINE DEPOT" at bounding box center [65, 289] width 102 height 6
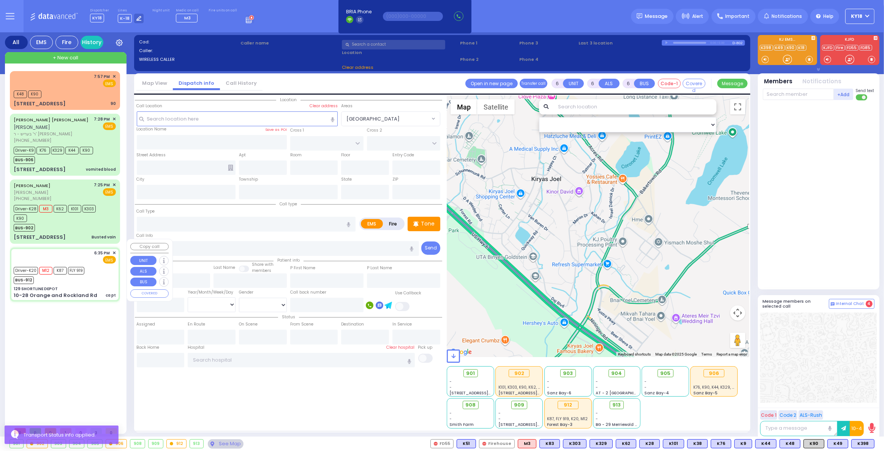
select select
type input "ca pt"
radio input "true"
type input "[PERSON_NAME]"
type input "Ziegelheim"
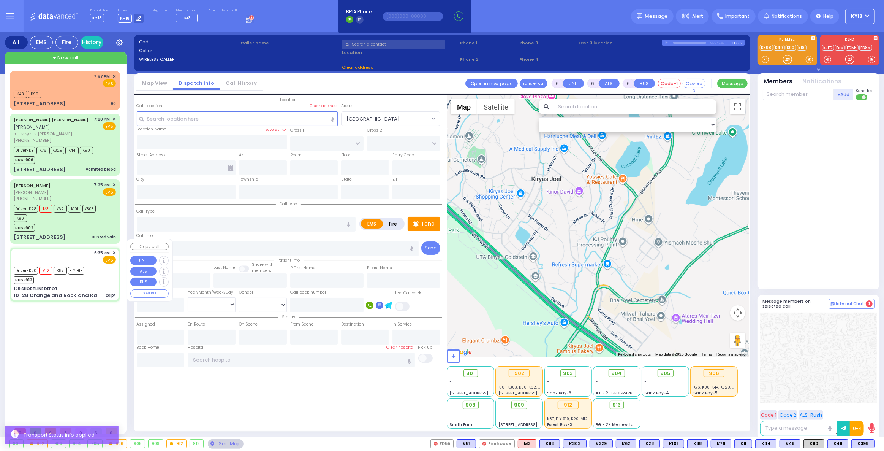
type input "78"
select select "Year"
select select "[DEMOGRAPHIC_DATA]"
type input "18:35"
type input "18:37"
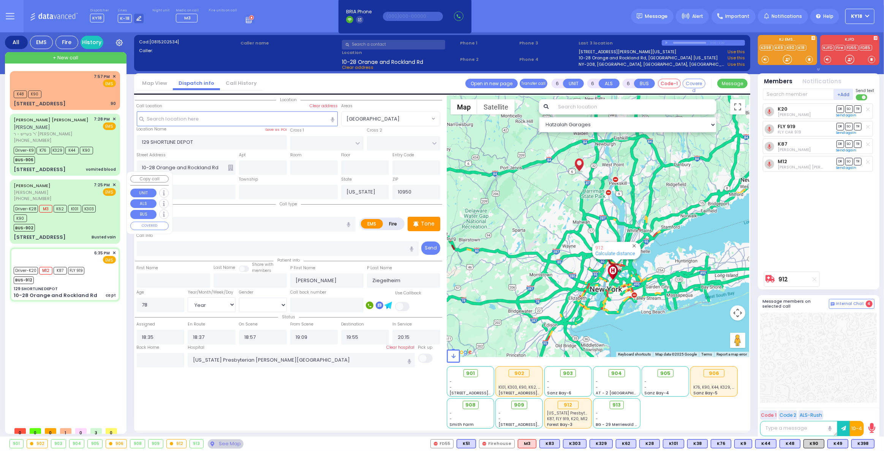
click at [82, 233] on div "3 AUSTRA PKWY 303 Busted vain" at bounding box center [65, 237] width 102 height 8
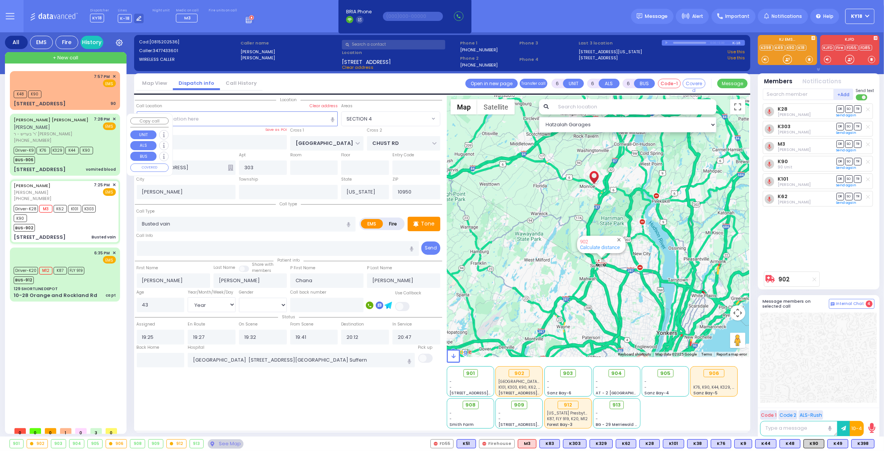
click at [76, 166] on div "2 MOUNTAIN RD 301 vomited blood" at bounding box center [65, 170] width 102 height 8
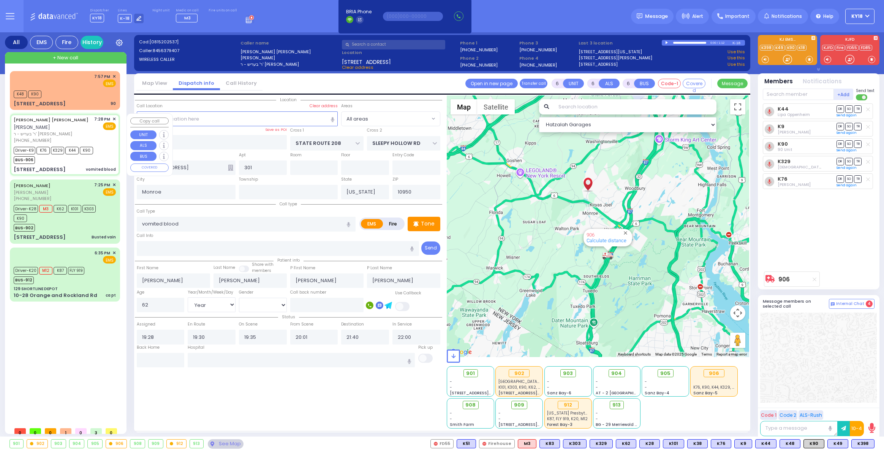
select select "Year"
select select "[DEMOGRAPHIC_DATA]"
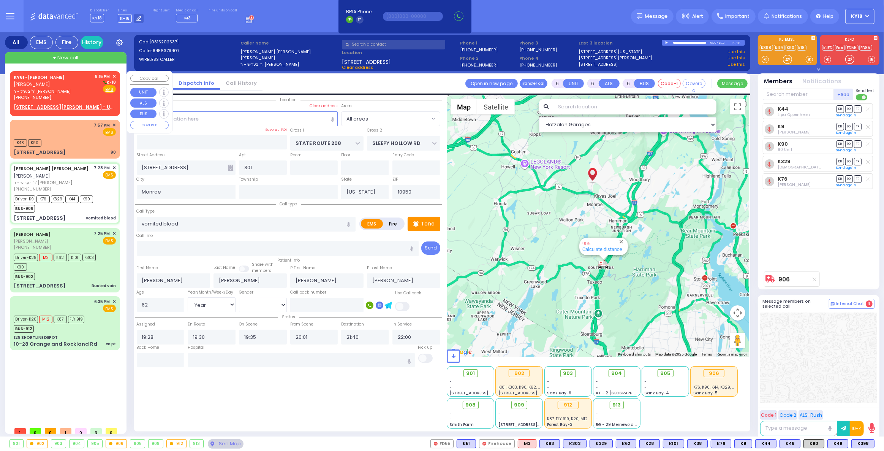
click at [67, 87] on div "KY61 - ARON ZEV POLACHECK אהרן זאב פאלאטשעק" at bounding box center [53, 80] width 79 height 15
type input "2"
type input "1"
select select
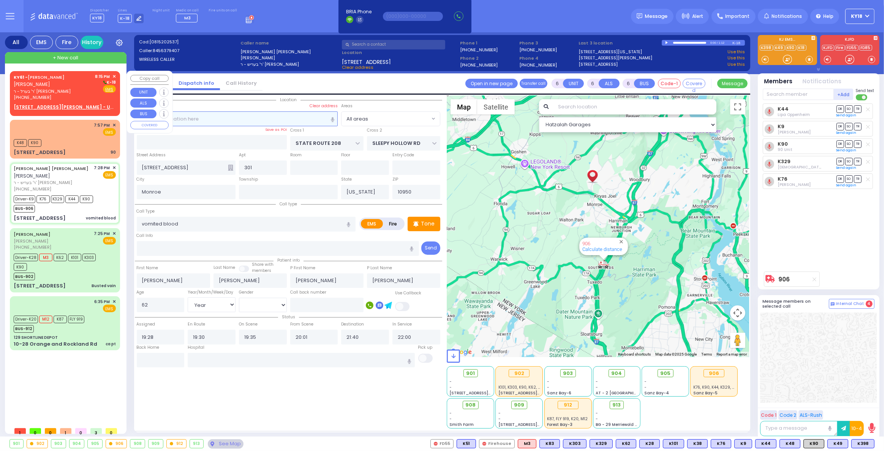
radio input "true"
type input "ARON ZEV"
type input "POLACHECK"
select select
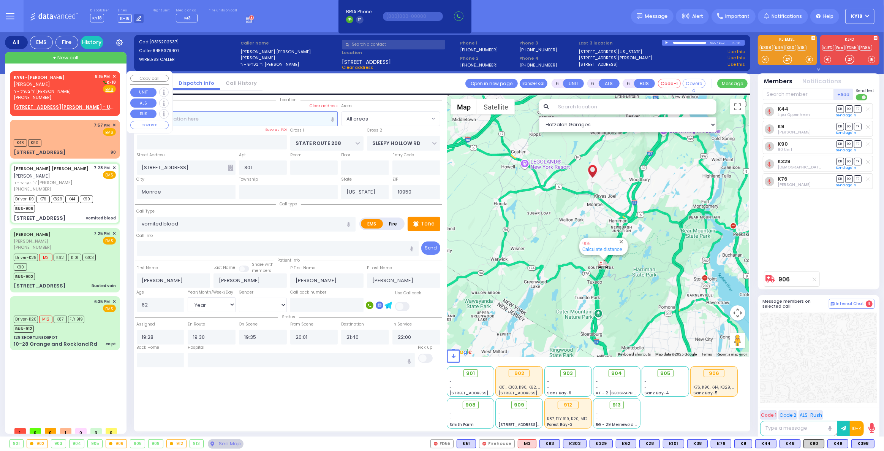
type input "20:15"
select select "Hatzalah Garages"
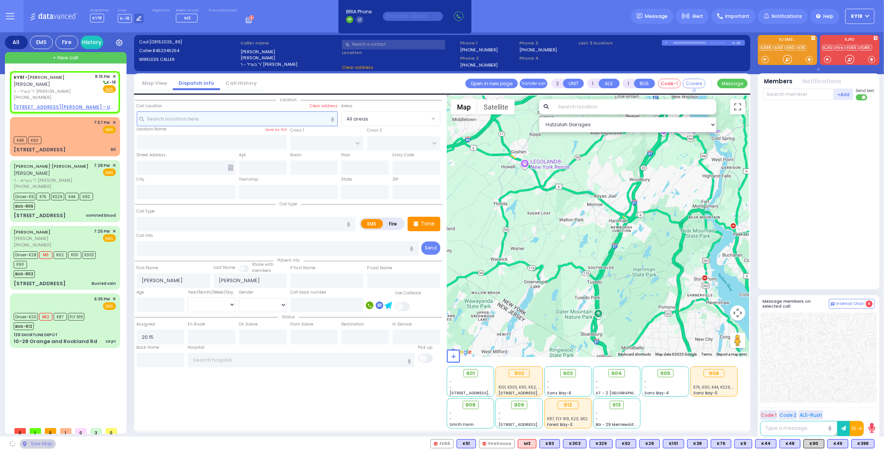
select select
radio input "true"
select select
select select "Hatzalah Garages"
click at [222, 119] on input "text" at bounding box center [237, 118] width 201 height 14
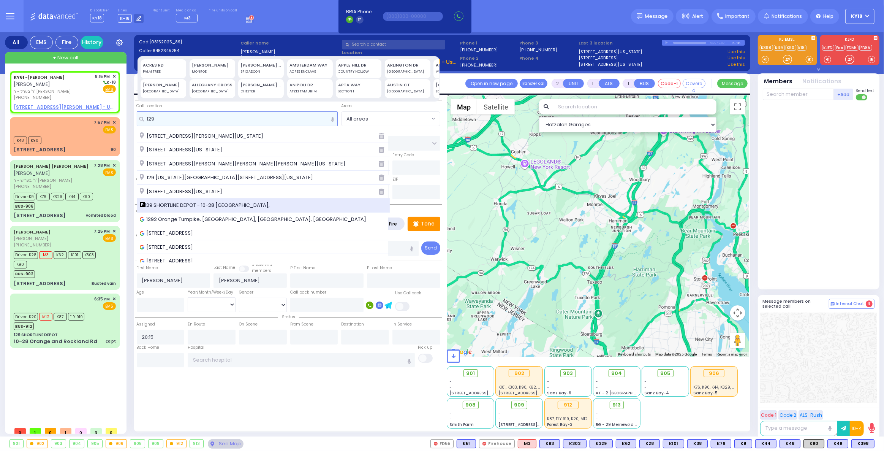
type input "129"
click at [225, 205] on span "129 SHORTLINE DEPOT - 10-28 Orange and Rockland Rd," at bounding box center [206, 205] width 133 height 8
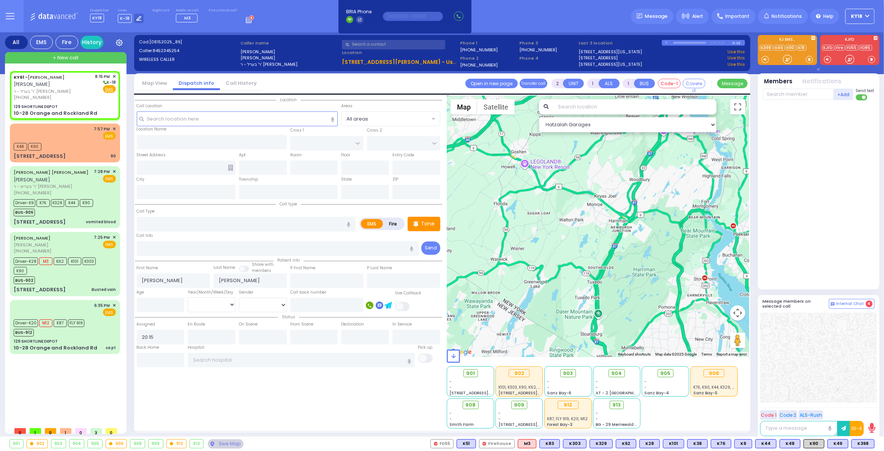
select select
radio input "true"
select select
select select "Hatzalah Garages"
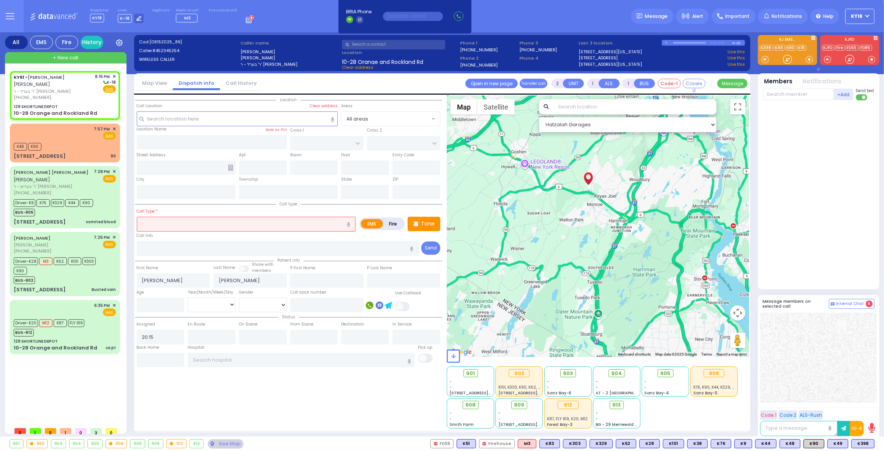
type input "129 SHORTLINE DEPOT"
type input "10-28 Orange and Rockland Rd"
type input "Monroe"
type input "[US_STATE]"
type input "10950"
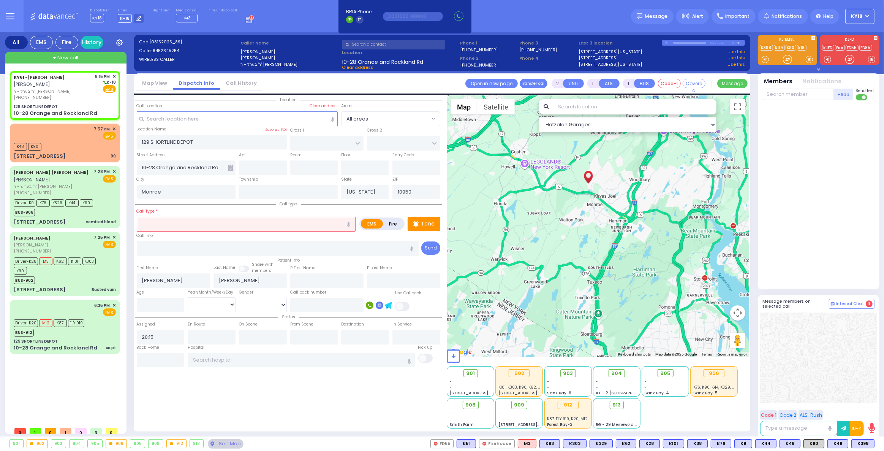
click at [181, 226] on input "text" at bounding box center [246, 224] width 219 height 14
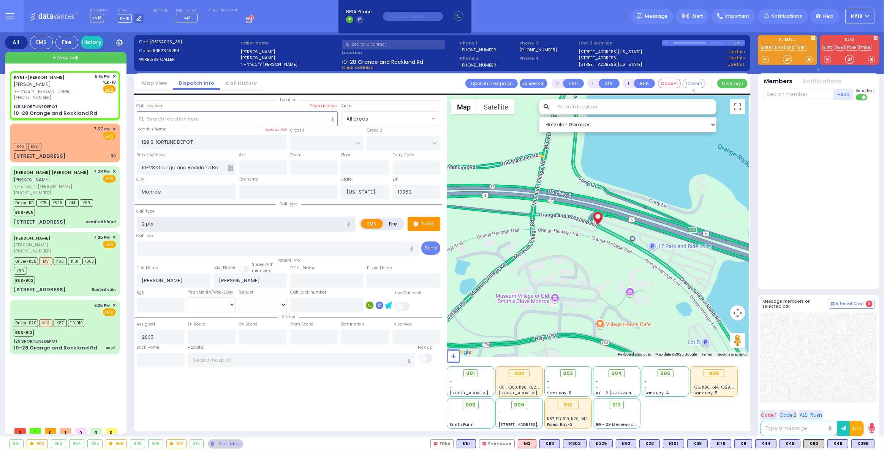
type input "2 pts"
select select
radio input "true"
select select
select select "Hatzalah Garages"
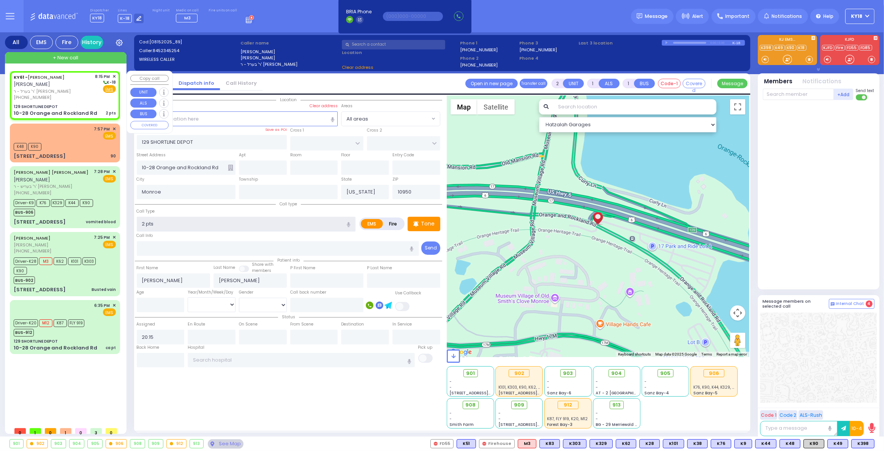
type input "2 pts"
click at [60, 106] on div "129 SHORTLINE DEPOT" at bounding box center [65, 107] width 102 height 6
select select
radio input "true"
select select
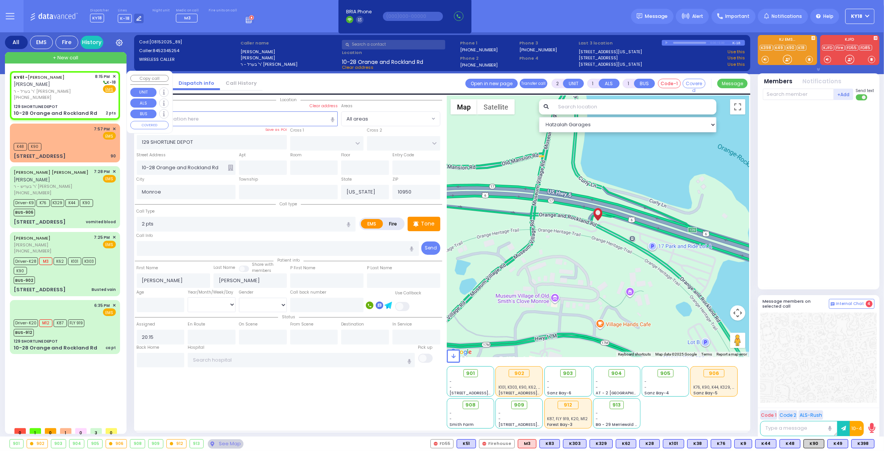
select select "Hatzalah Garages"
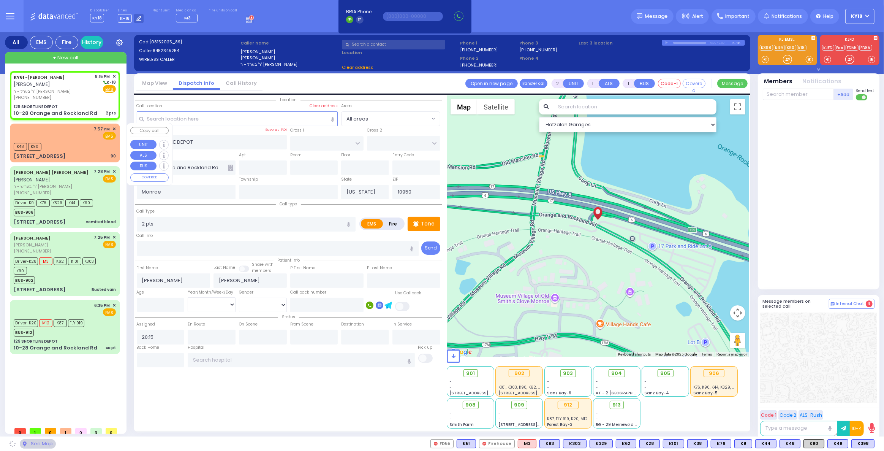
select select
radio input "true"
select select
select select "Hatzalah Garages"
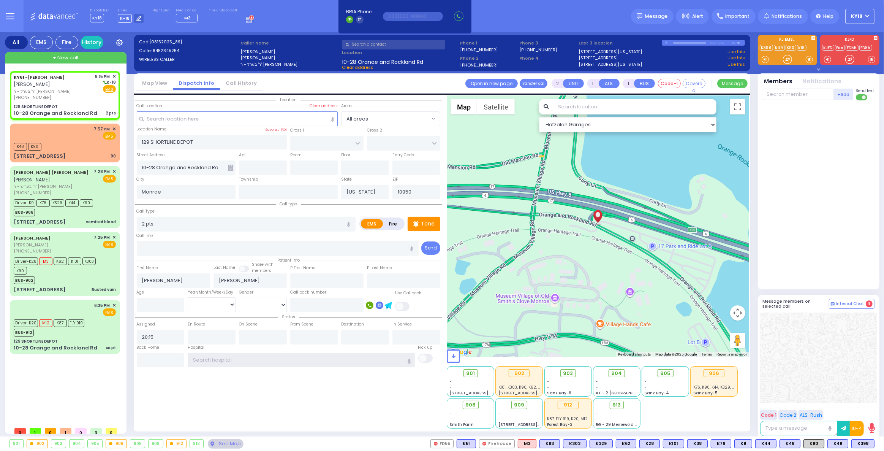
click at [258, 354] on input "text" at bounding box center [301, 360] width 227 height 14
select select
radio input "true"
select select
select select "Hatzalah Garages"
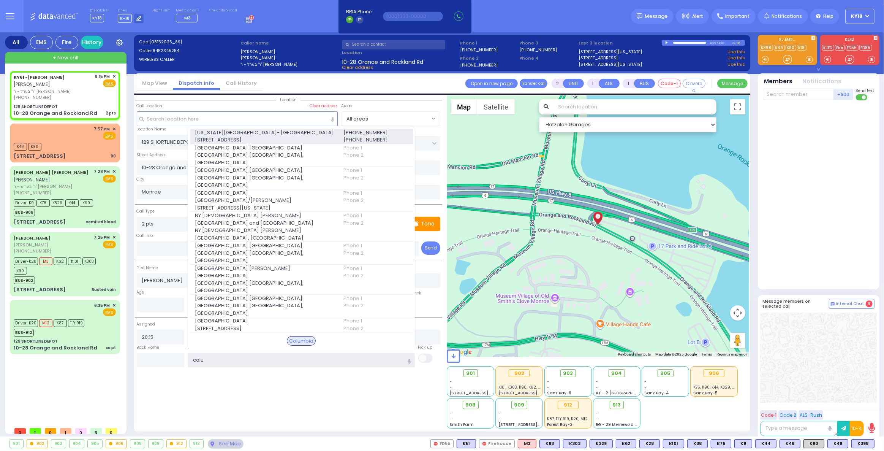
type input "colu"
click at [257, 144] on span "622 West 168th Street 723" at bounding box center [264, 140] width 139 height 8
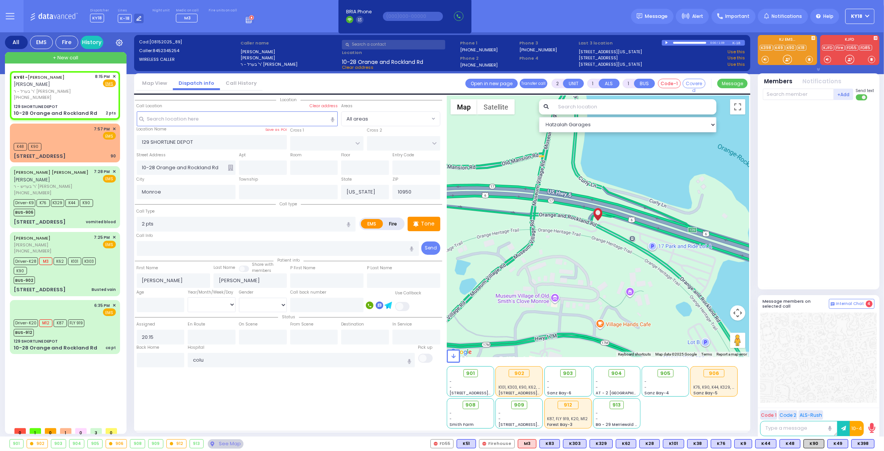
select select
radio input "true"
select select
type input "[US_STATE][GEOGRAPHIC_DATA]- [GEOGRAPHIC_DATA]"
select select "Hatzalah Garages"
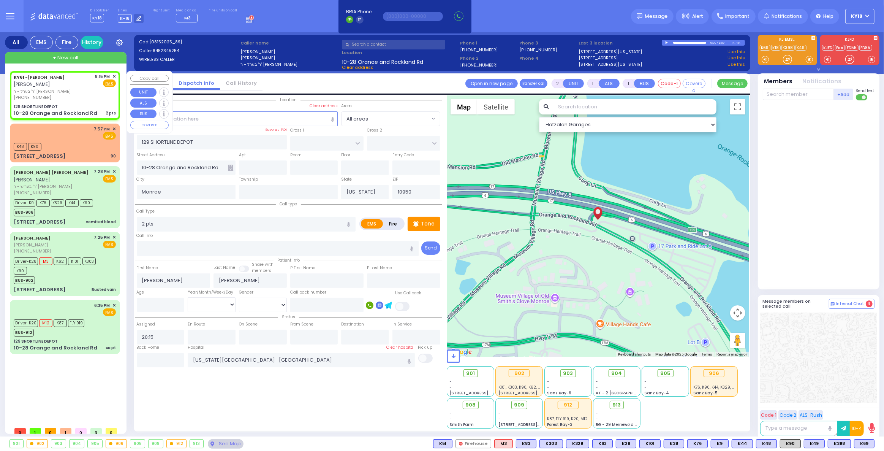
click at [89, 109] on div "129 SHORTLINE DEPOT" at bounding box center [65, 107] width 102 height 6
select select
radio input "true"
select select
select select "Hatzalah Garages"
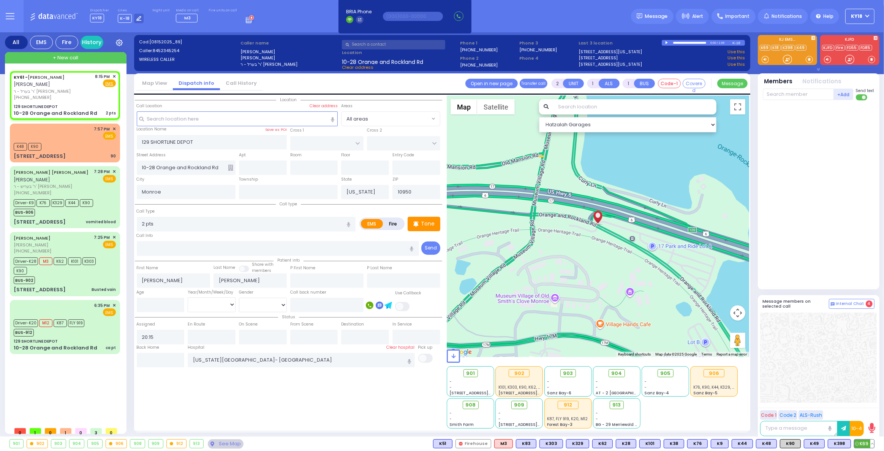
click at [863, 443] on span "K69" at bounding box center [865, 443] width 20 height 8
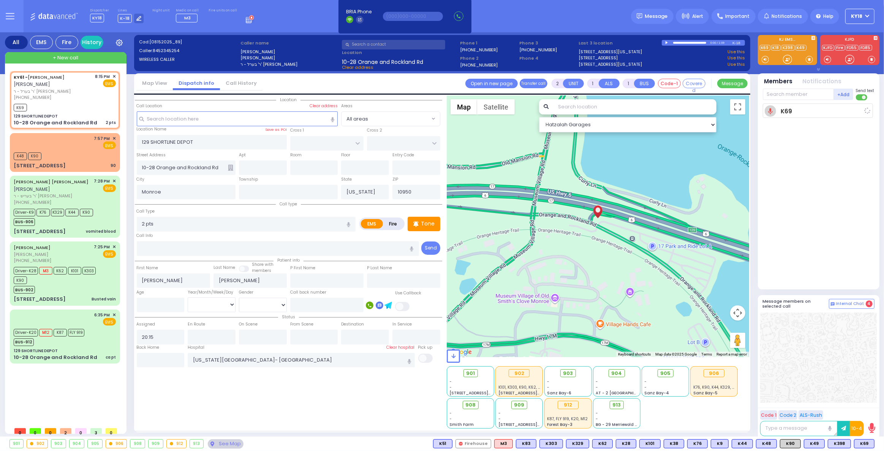
select select
radio input "true"
select select
type input "20:17"
select select "Hatzalah Garages"
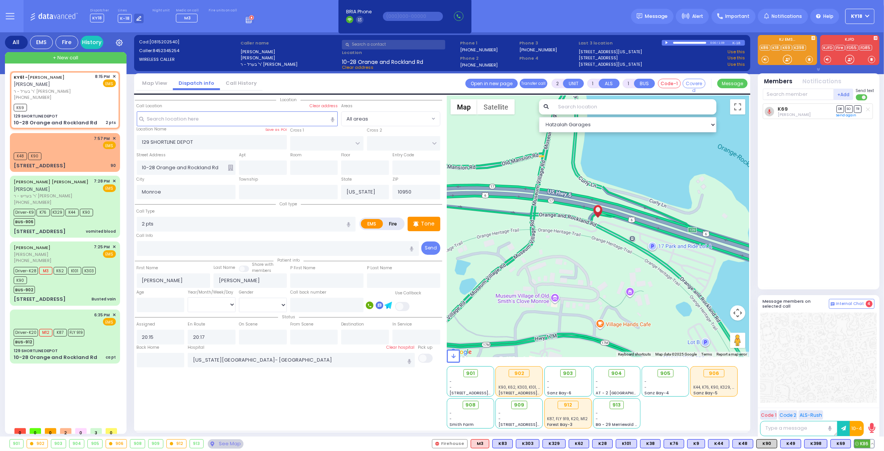
click at [865, 444] on span "K86" at bounding box center [865, 443] width 20 height 8
select select
radio input "true"
select select
select select "Hatzalah Garages"
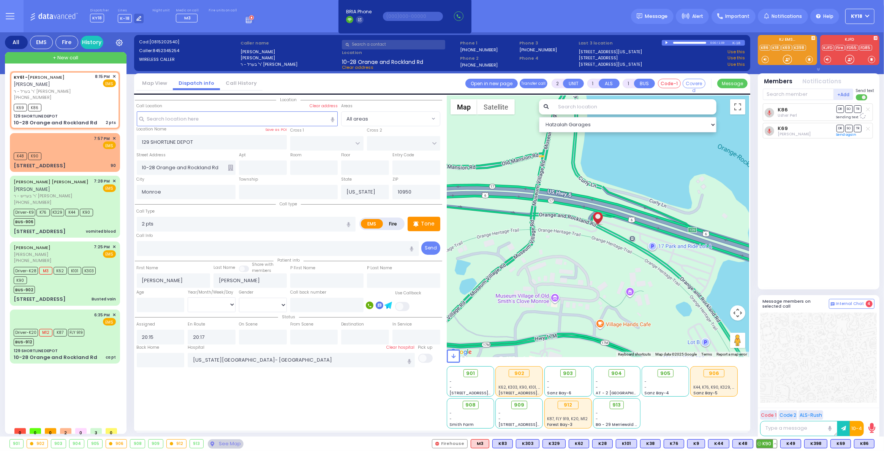
click at [770, 443] on span "K90" at bounding box center [767, 443] width 20 height 8
select select
radio input "true"
select select
select select "Hatzalah Garages"
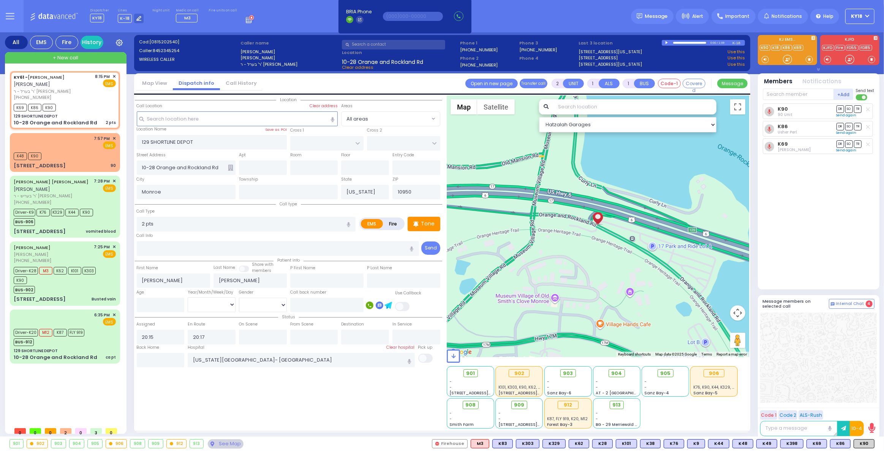
click at [589, 27] on div "Dispatcher KY18 shift has started. Are you ? Lines K-18" at bounding box center [442, 16] width 884 height 32
click at [81, 119] on div "10-28 Orange and Rockland Rd" at bounding box center [56, 123] width 84 height 8
select select
radio input "true"
select select
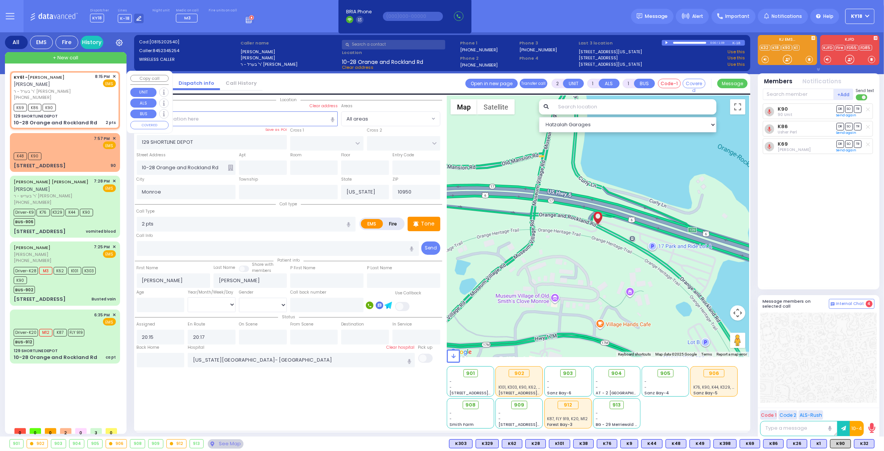
select select "Hatzalah Garages"
click at [75, 119] on div "10-28 Orange and Rockland Rd" at bounding box center [56, 123] width 84 height 8
select select
radio input "true"
select select
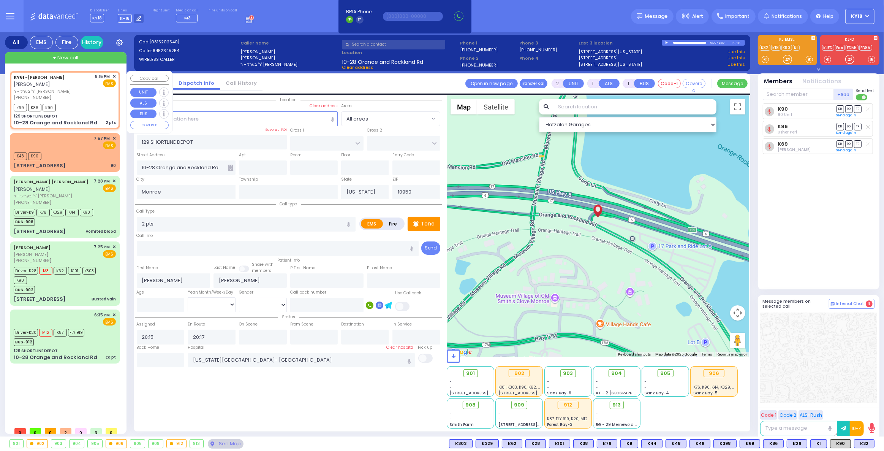
select select "Hatzalah Garages"
click at [80, 109] on div "K69 K86 K90" at bounding box center [65, 106] width 102 height 9
select select
radio input "true"
select select
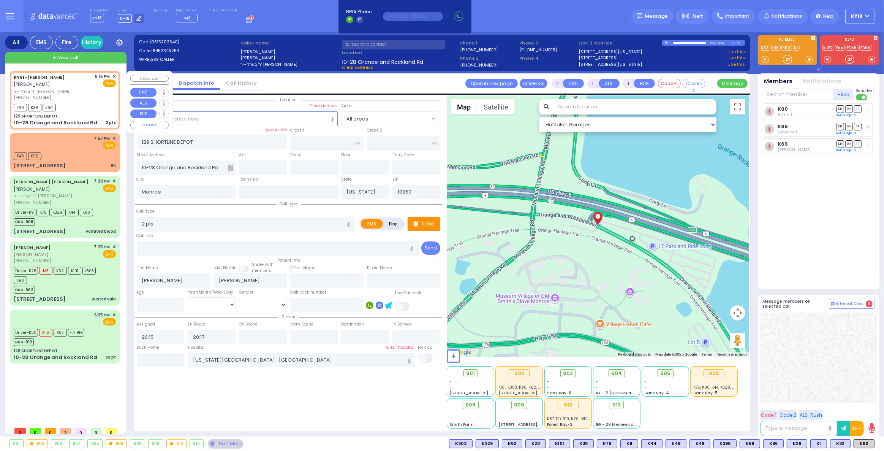
select select "Hatzalah Garages"
click at [473, 405] on span "908" at bounding box center [474, 405] width 10 height 8
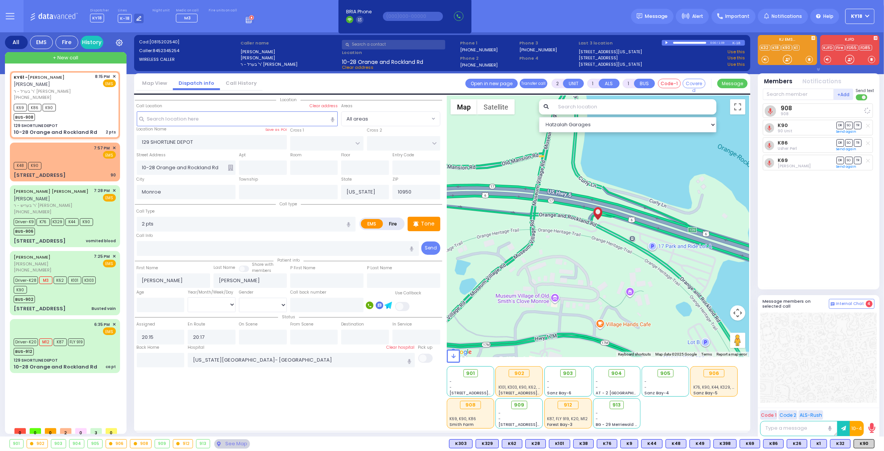
select select
radio input "true"
select select
select select "Hatzalah Garages"
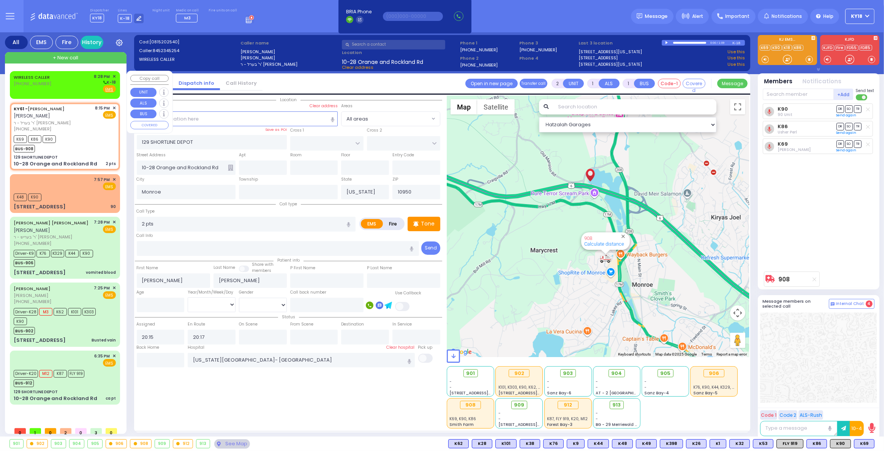
click at [55, 89] on div "WIRELESS CALLER (845) 799-2855 8:28 PM ✕ K-18" at bounding box center [65, 83] width 102 height 20
select select
radio input "true"
select select
type input "20:28"
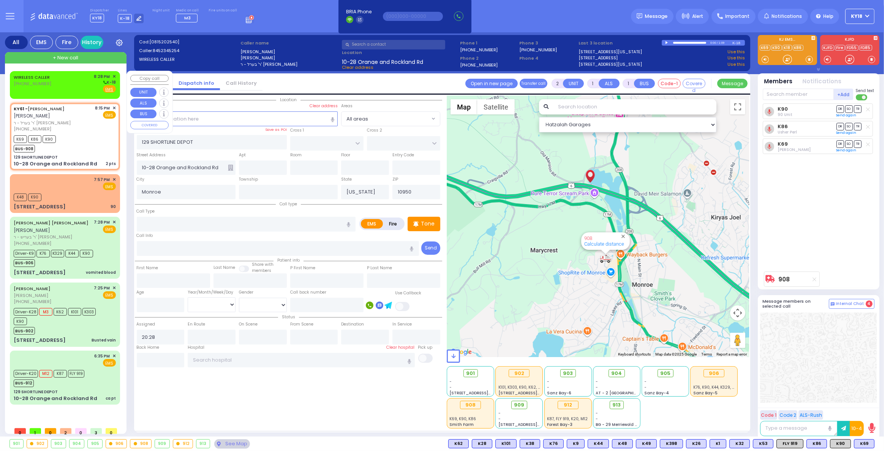
select select "Hatzalah Garages"
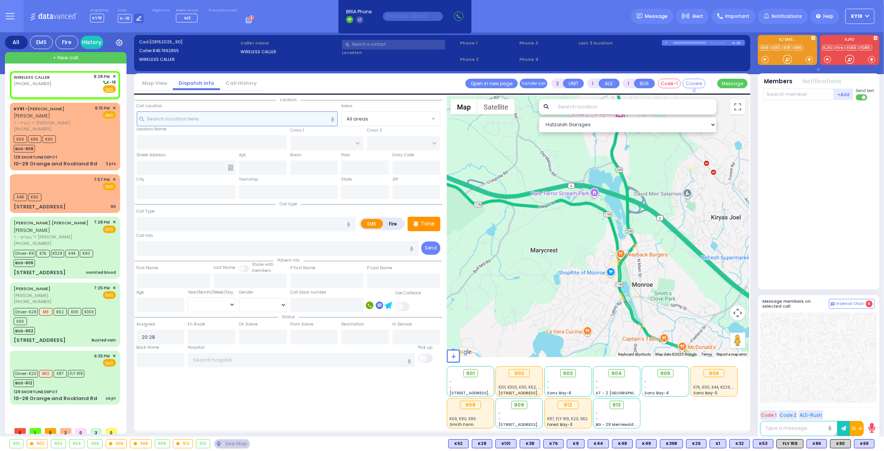
click at [204, 118] on input "text" at bounding box center [237, 118] width 201 height 14
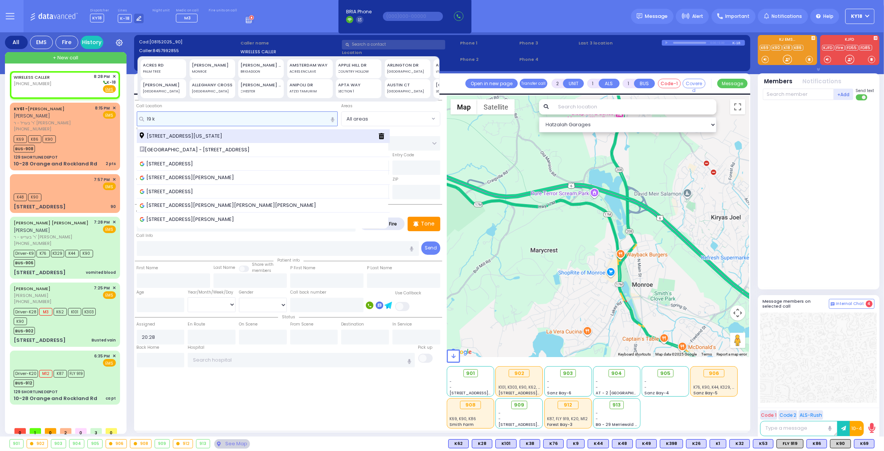
type input "19 k"
click at [196, 140] on div "19 Karlsburg Road Monroe New York 10950" at bounding box center [263, 136] width 253 height 14
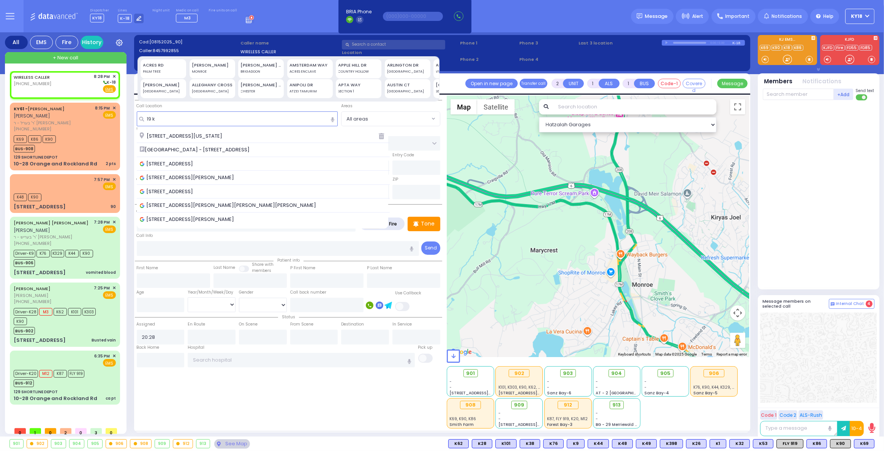
click at [225, 135] on span "19 Karlsburg Road Monroe New York 10950" at bounding box center [182, 136] width 85 height 8
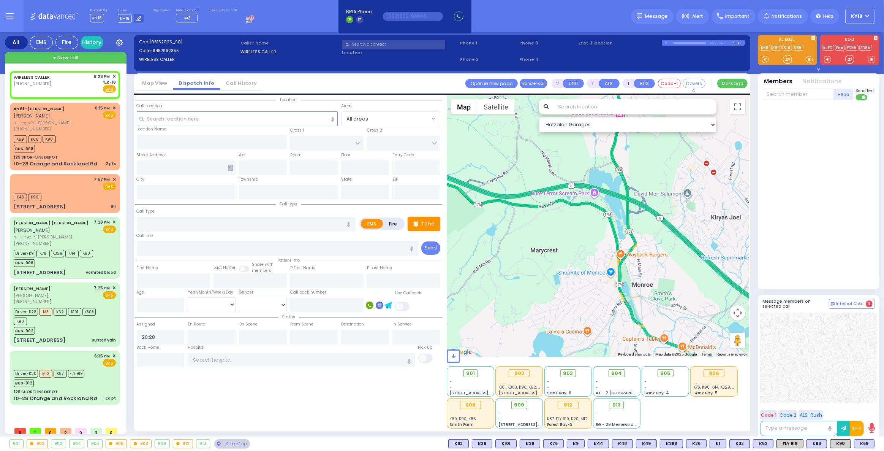
select select
radio input "true"
select select
select select "Hatzalah Garages"
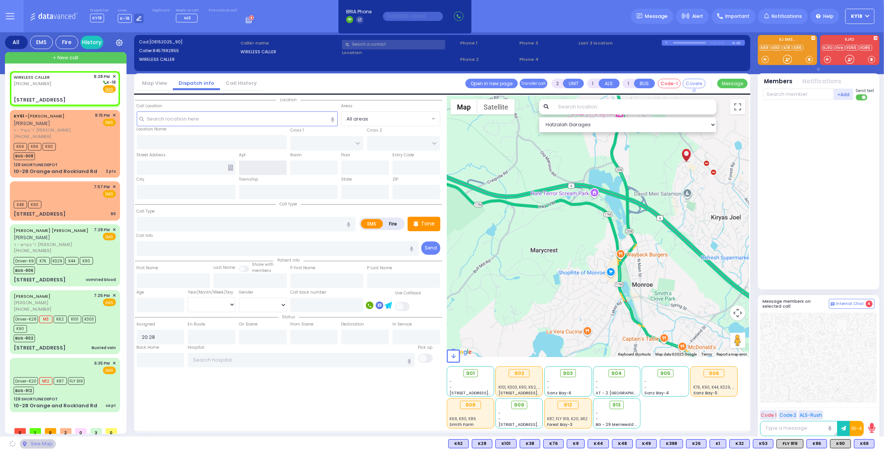
type input "[GEOGRAPHIC_DATA]"
type input "CHEVRON RD"
type input "[STREET_ADDRESS]"
type input "Monroe"
type input "[US_STATE]"
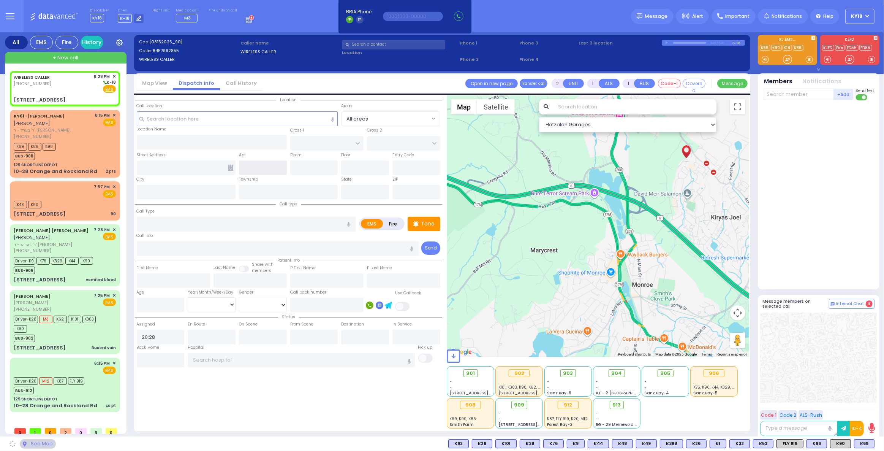
type input "10950"
click at [256, 168] on input "text" at bounding box center [263, 167] width 48 height 14
select select "SECTION 5"
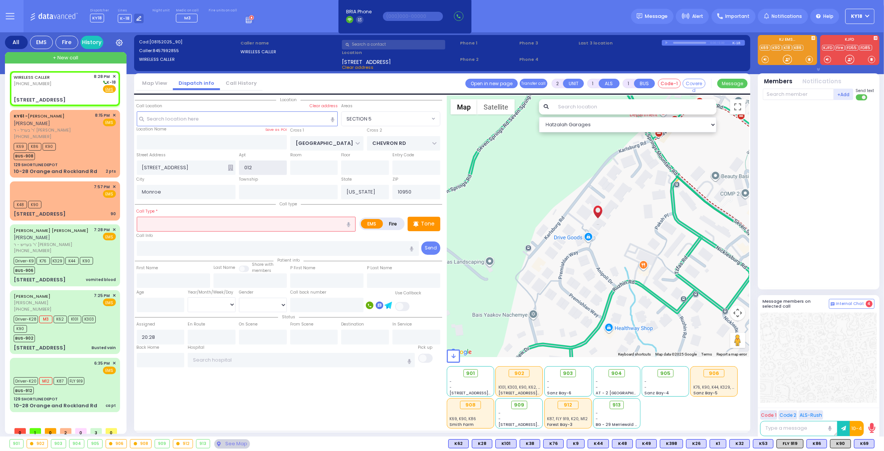
type input "012"
click at [212, 226] on input "text" at bounding box center [246, 224] width 219 height 14
select select
radio input "true"
select select
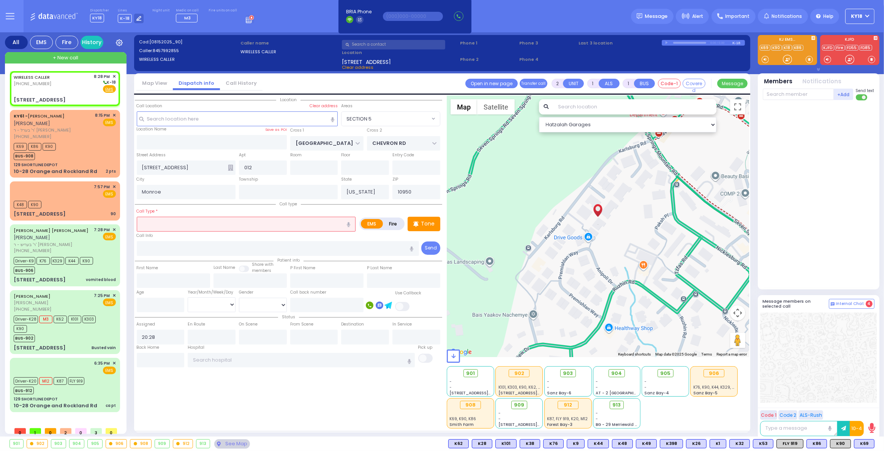
select select "Hatzalah Garages"
select select "SECTION 5"
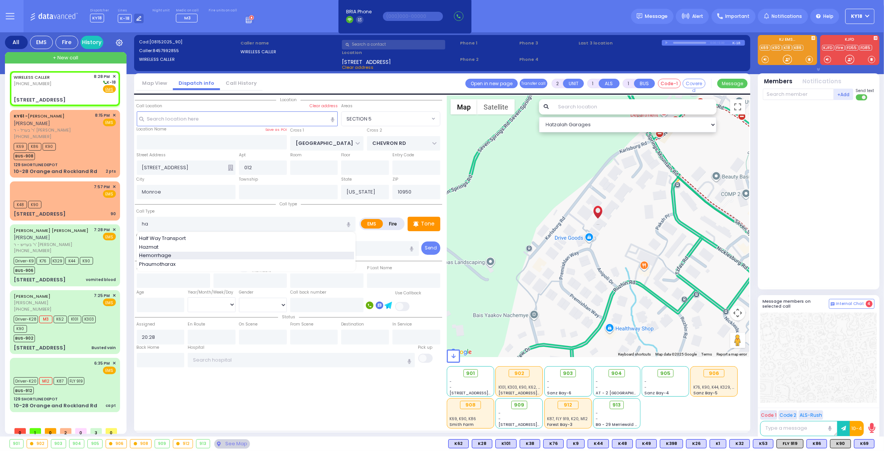
click at [192, 254] on div "Hemorrhage" at bounding box center [246, 256] width 215 height 8
type input "Hemorrhage"
click at [222, 361] on input "text" at bounding box center [301, 360] width 227 height 14
select select
radio input "true"
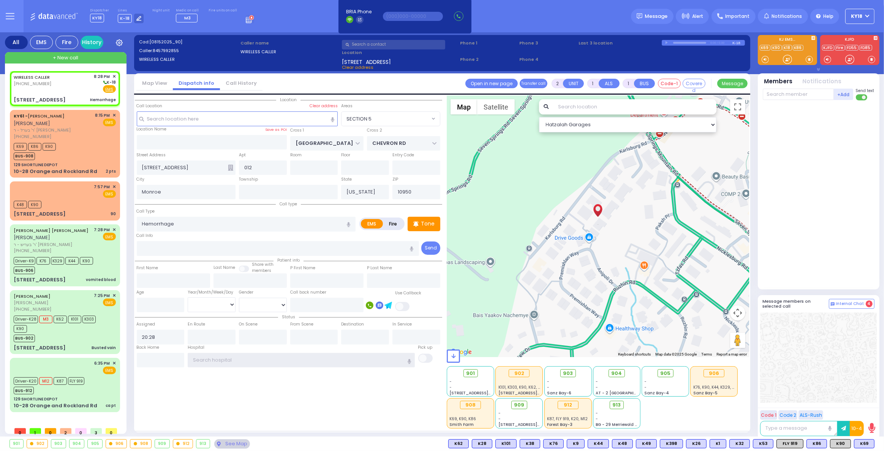
select select
select select "Hatzalah Garages"
select select "SECTION 5"
click at [231, 169] on icon at bounding box center [230, 168] width 5 height 6
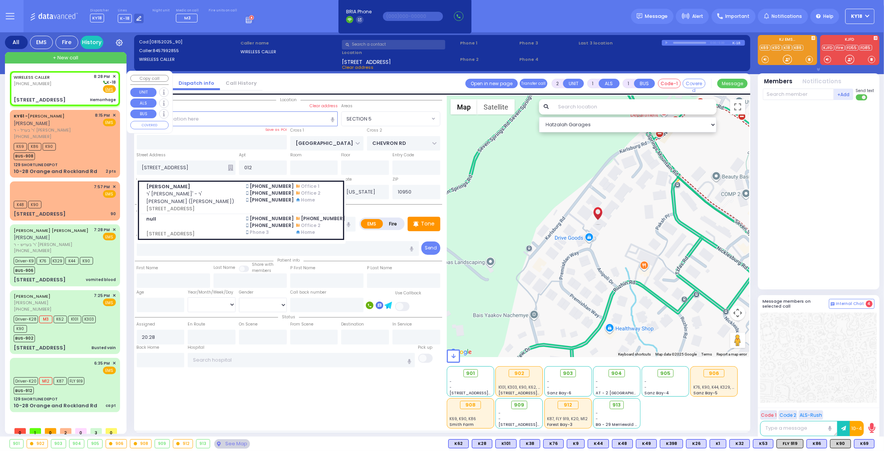
click at [88, 90] on div "WIRELESS CALLER (845) 799-2855 8:28 PM ✕ K-18" at bounding box center [65, 83] width 102 height 20
select select
radio input "true"
select select
select select "Hatzalah Garages"
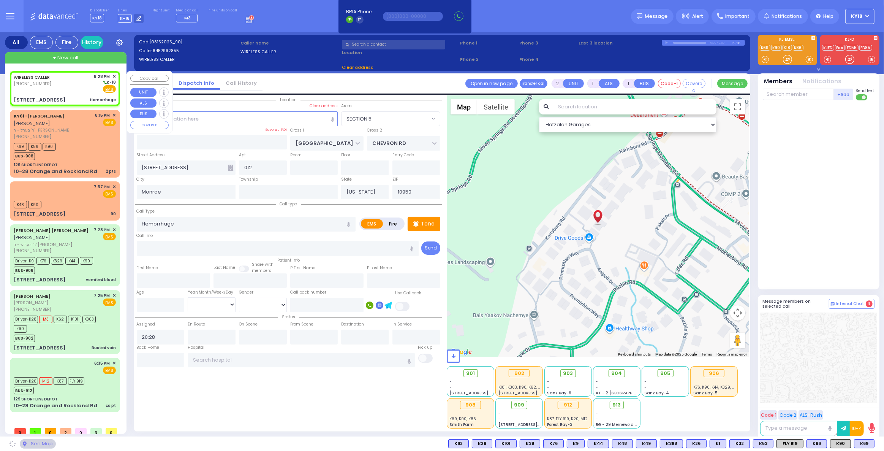
select select "SECTION 5"
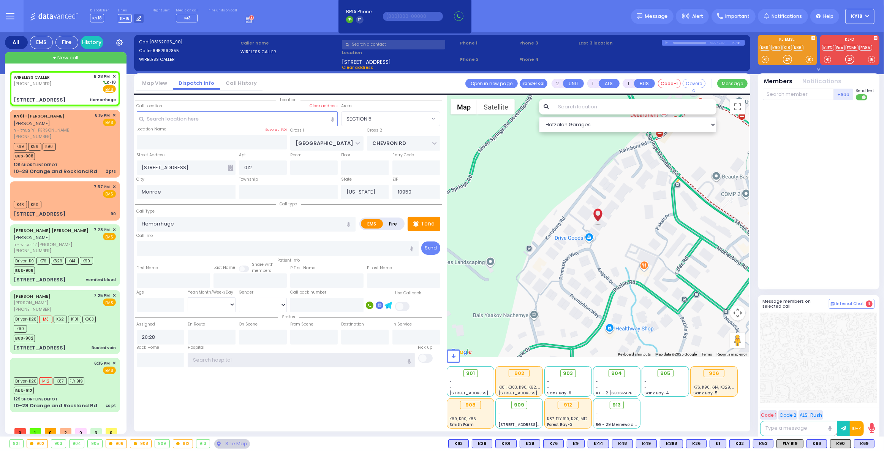
click at [240, 362] on input "text" at bounding box center [301, 360] width 227 height 14
click at [79, 201] on div "K48 K90" at bounding box center [65, 203] width 102 height 9
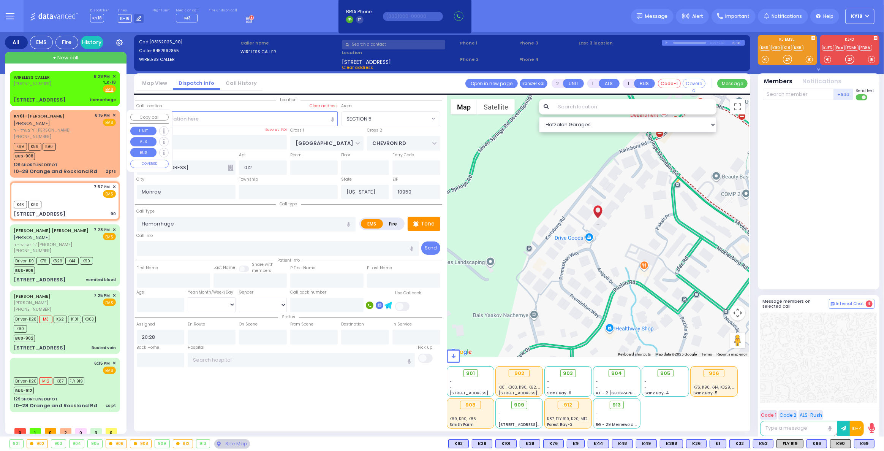
drag, startPoint x: 77, startPoint y: 155, endPoint x: 77, endPoint y: 115, distance: 39.9
click at [77, 154] on div "K69 K86 K90 BUS-908" at bounding box center [65, 150] width 102 height 19
select select
type input "90"
radio input "true"
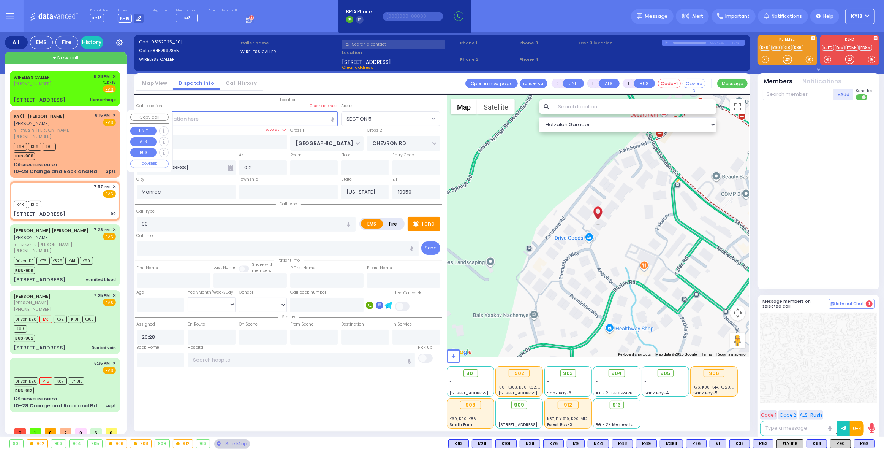
select select
type input "19:57"
type input "19:58"
select select "Hatzalah Garages"
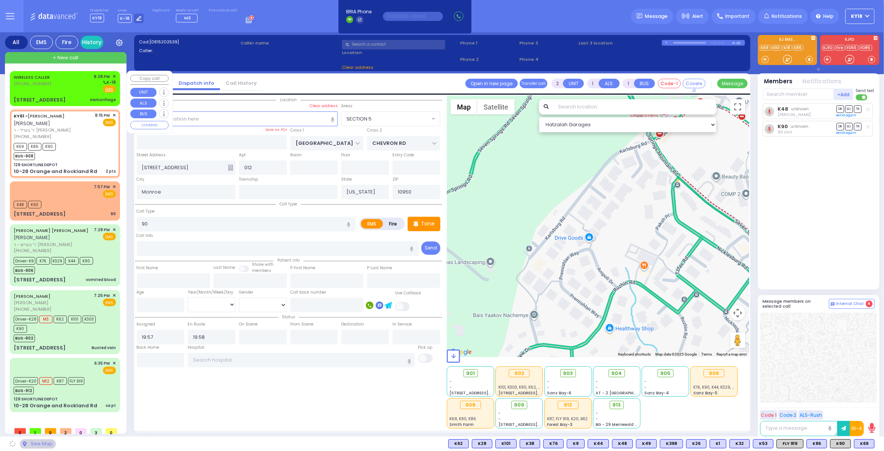
select select
type input "2 pts"
radio input "true"
type input "[PERSON_NAME]"
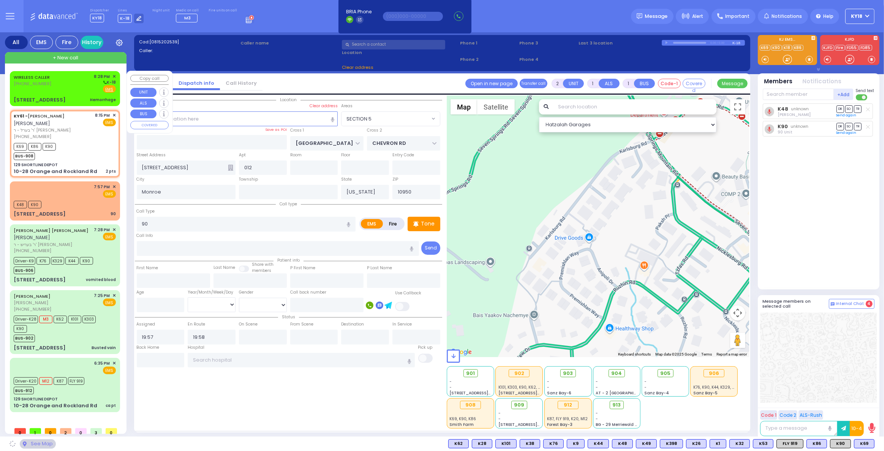
select select
type input "20:15"
type input "20:17"
type input "[US_STATE][GEOGRAPHIC_DATA]- [GEOGRAPHIC_DATA]"
select select "Hatzalah Garages"
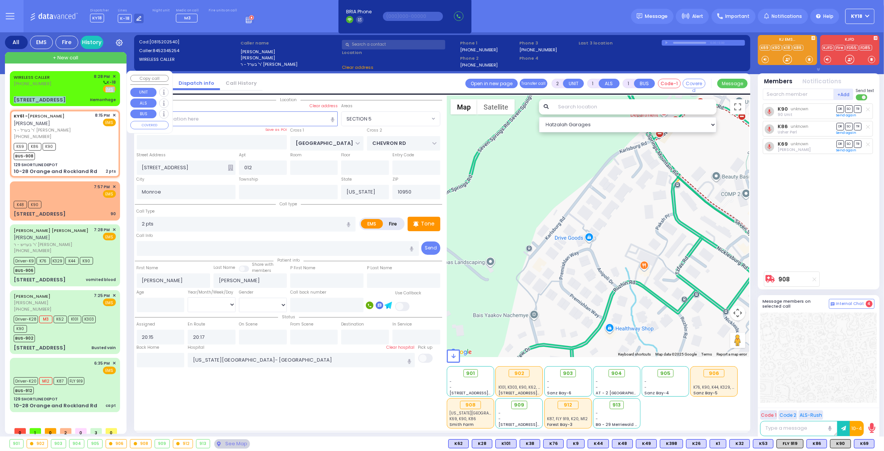
click at [82, 92] on div "WIRELESS CALLER (845) 799-2855 8:28 PM ✕ K-18 EMS" at bounding box center [64, 88] width 107 height 33
type input "129 SHORTLINE DEPOT"
type input "10-28 Orange and Rockland Rd"
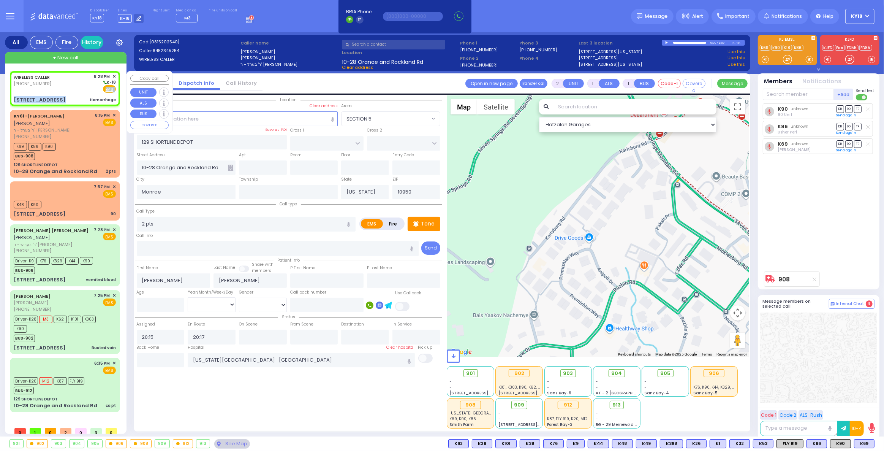
select select
type input "Hemorrhage"
radio input "true"
select select
type input "20:28"
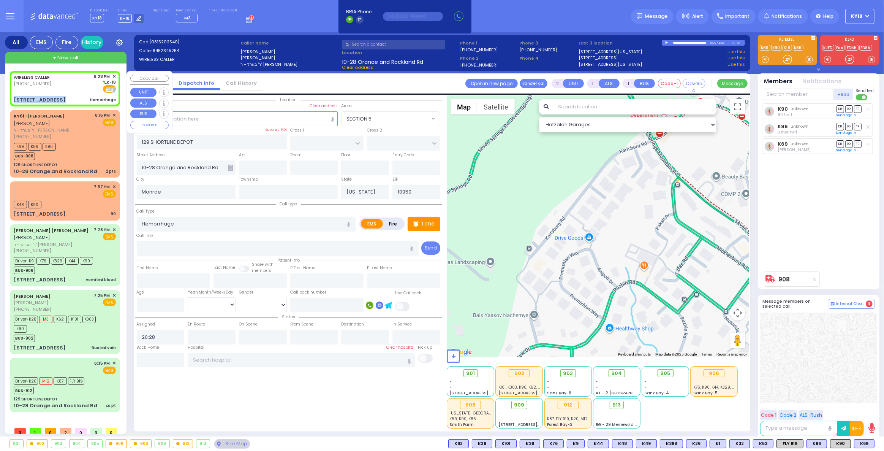
type input "[GEOGRAPHIC_DATA]"
type input "CHEVRON RD"
type input "[STREET_ADDRESS]"
type input "012"
type input "129 SHORTLINE DEPOT"
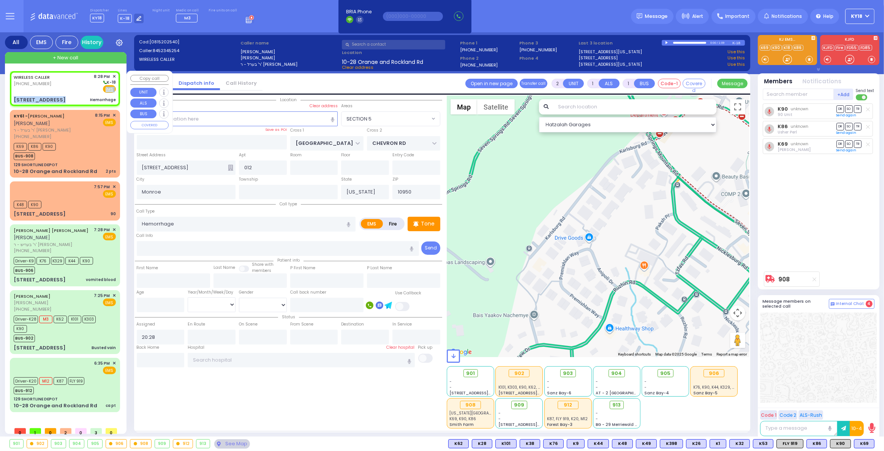
type input "10-28 Orange and Rockland Rd"
select select "SECTION 5"
select select "Hatzalah Garages"
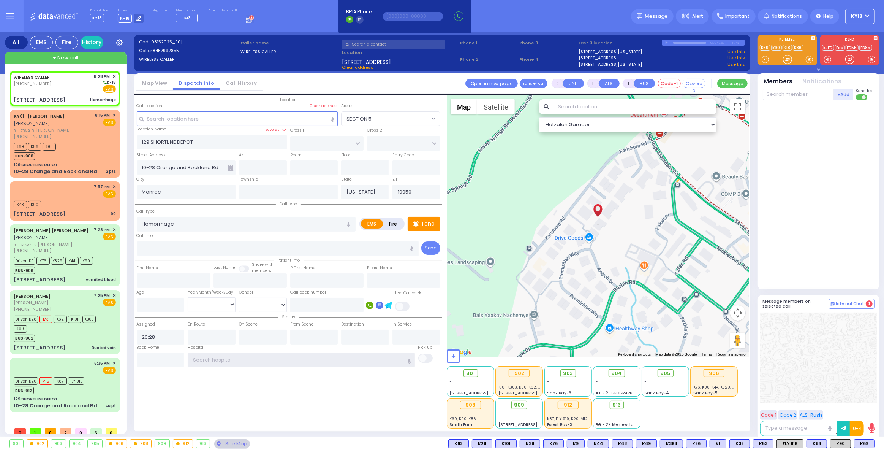
click at [214, 361] on input "text" at bounding box center [301, 360] width 227 height 14
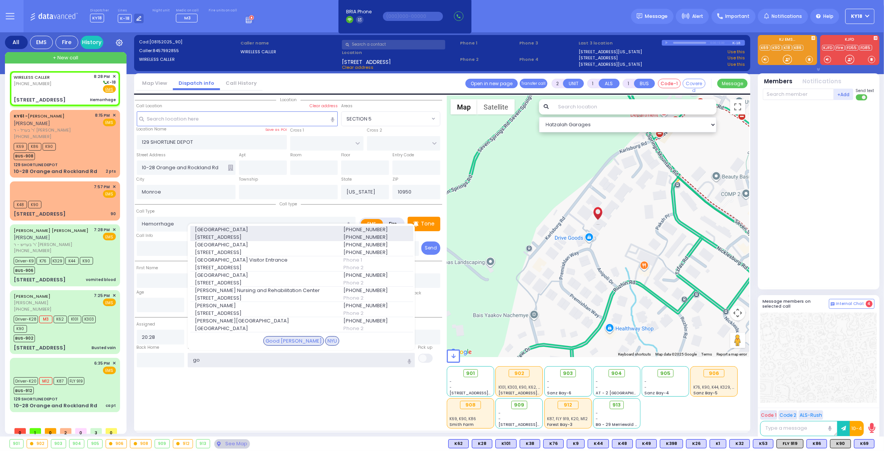
type input "go"
click at [238, 233] on span "[GEOGRAPHIC_DATA]" at bounding box center [264, 230] width 139 height 8
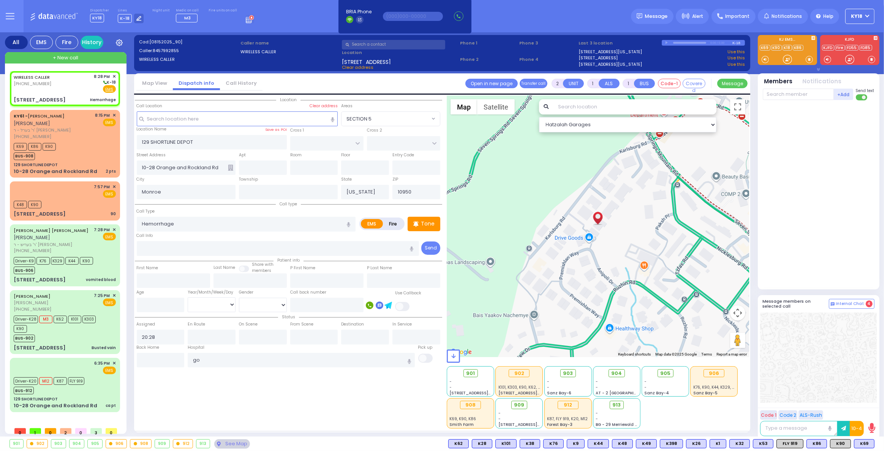
select select
radio input "true"
select select
type input "[GEOGRAPHIC_DATA]"
select select "Hatzalah Garages"
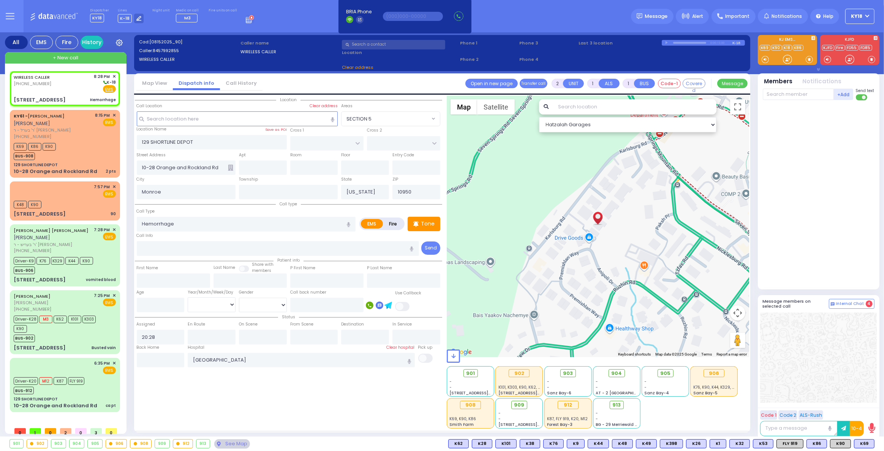
type input "[GEOGRAPHIC_DATA]"
type input "CHEVRON RD"
type input "[STREET_ADDRESS]"
click at [91, 98] on div "19 Karlsburg Road 012 Hemorrhage" at bounding box center [65, 100] width 102 height 8
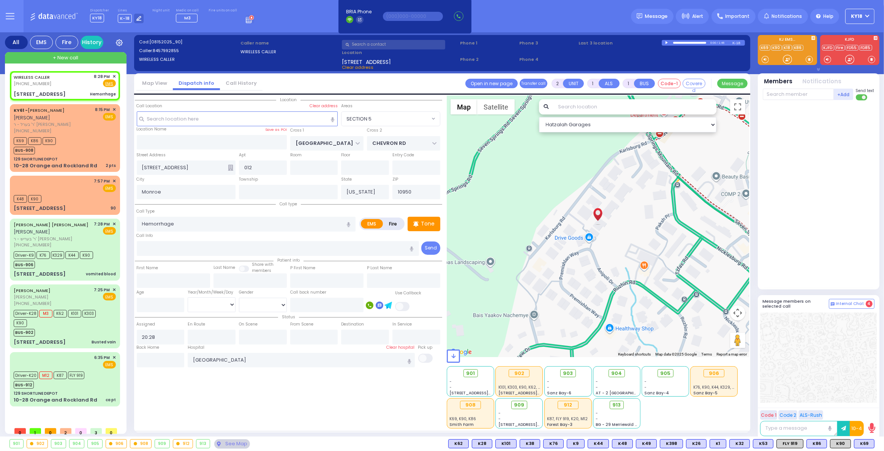
click at [83, 60] on div "+ New call" at bounding box center [66, 57] width 122 height 11
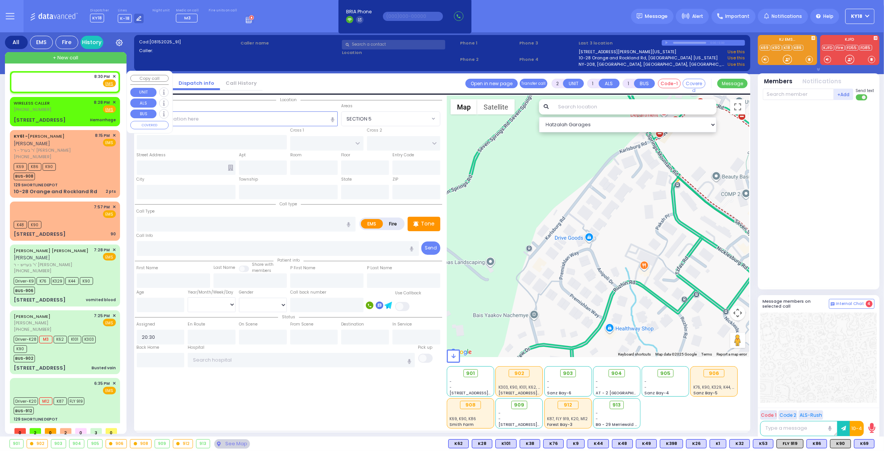
click at [72, 82] on div "8:30 PM ✕ Fire EMS" at bounding box center [65, 80] width 102 height 14
click at [240, 119] on input "text" at bounding box center [237, 118] width 201 height 14
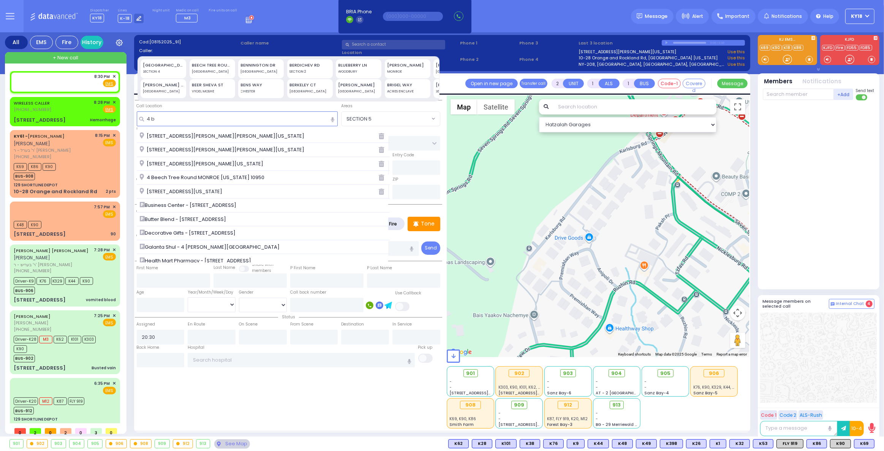
click at [152, 82] on div "BARNARD CT" at bounding box center [163, 85] width 41 height 6
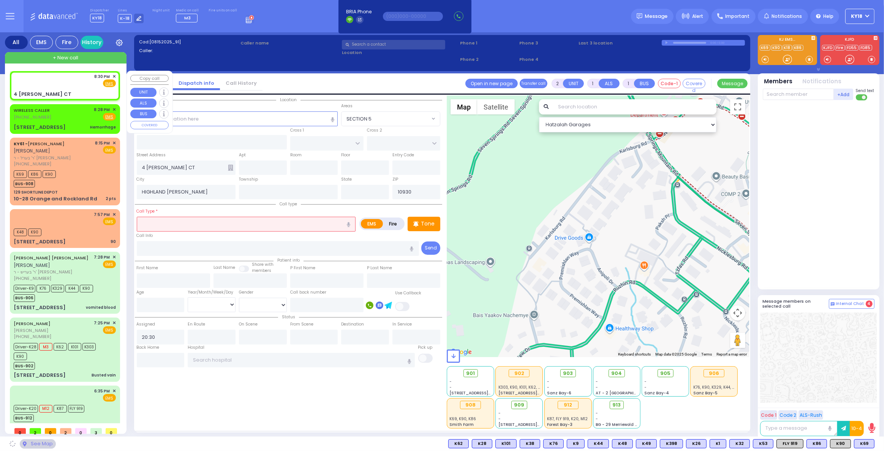
click at [65, 87] on div "8:30 PM ✕ Fire EMS" at bounding box center [65, 80] width 102 height 14
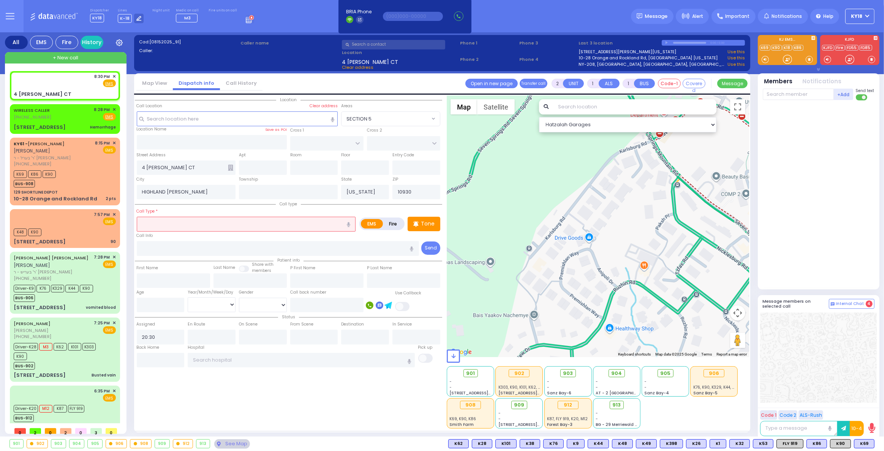
click at [166, 224] on input "text" at bounding box center [246, 224] width 219 height 14
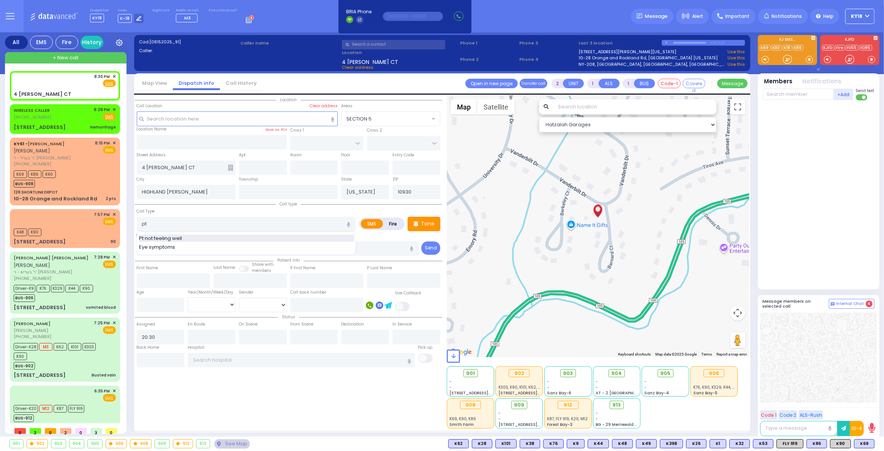
click at [201, 234] on div "Pt not feeling well" at bounding box center [246, 238] width 215 height 8
click at [841, 445] on span "K90" at bounding box center [841, 443] width 20 height 8
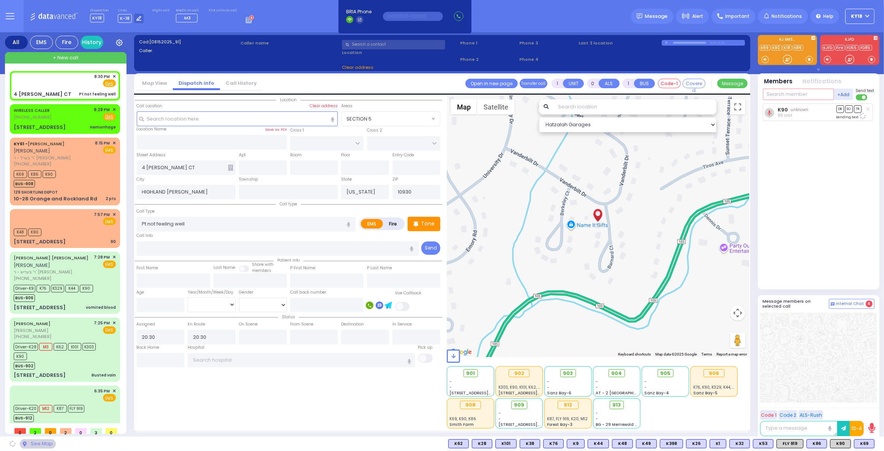
click at [782, 94] on input "text" at bounding box center [798, 94] width 71 height 11
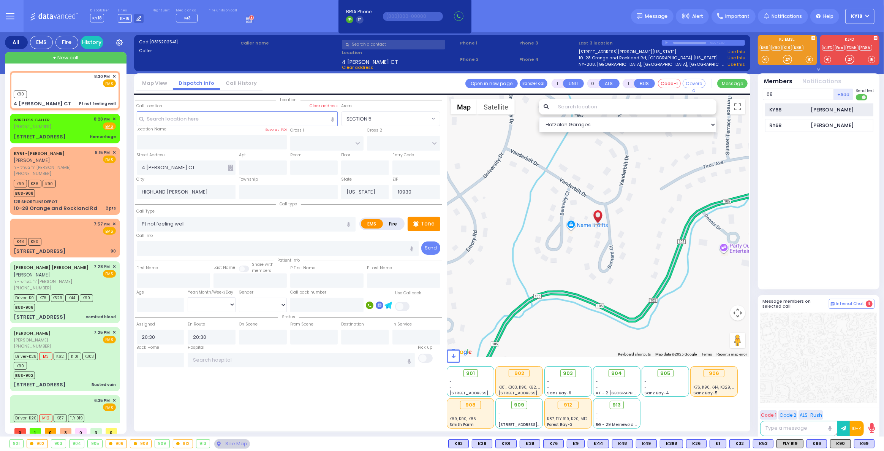
click at [800, 109] on div "KY68" at bounding box center [788, 110] width 38 height 8
click at [66, 131] on div "WIRELESS CALLER (845) 799-2855 8:28 PM ✕ Fire EMS" at bounding box center [64, 128] width 107 height 27
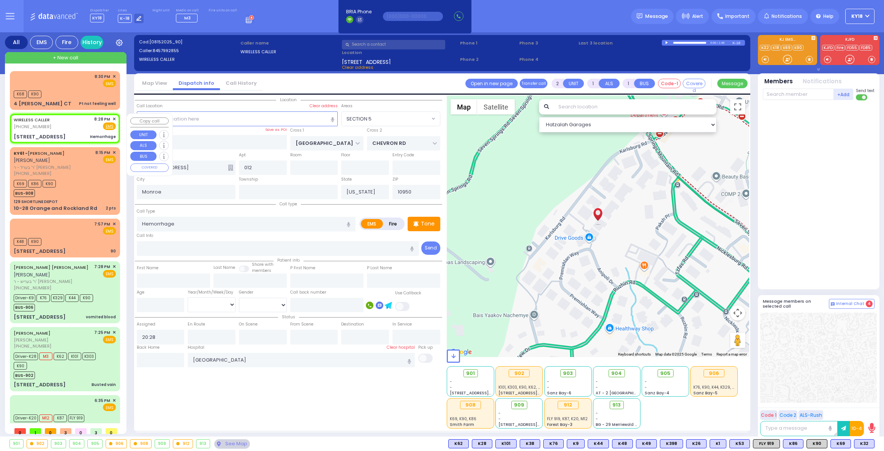
select select "SECTION 5"
select select
click at [63, 132] on div "WIRELESS CALLER [PHONE_NUMBER] 8:28 PM ✕ Fire EMS" at bounding box center [64, 128] width 107 height 27
select select
radio input "true"
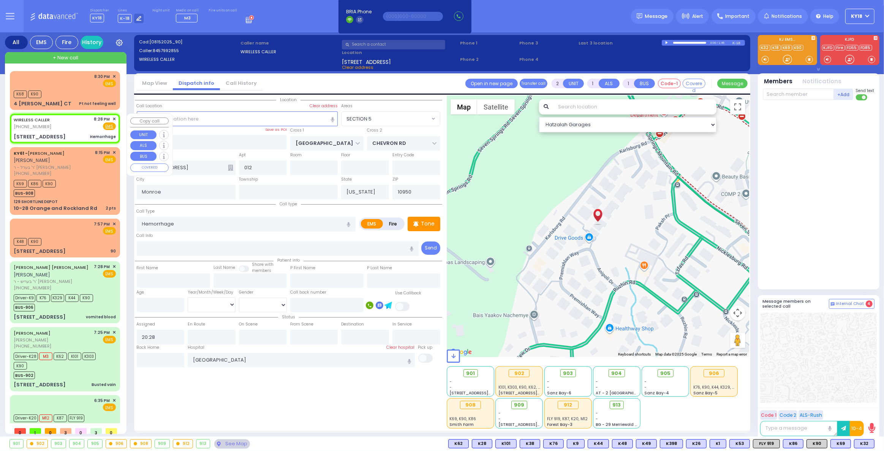
select select
select select "SECTION 5"
select select "Hatzalah Garages"
click at [81, 132] on div "WIRELESS CALLER [PHONE_NUMBER] 8:28 PM ✕ Fire EMS" at bounding box center [64, 128] width 107 height 27
select select
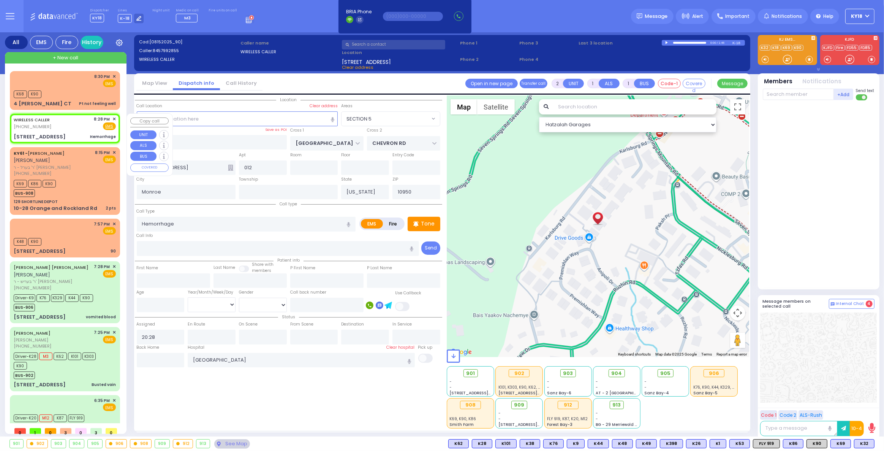
radio input "true"
select select
select select "Hatzalah Garages"
select select "SECTION 5"
click at [861, 444] on span "K32" at bounding box center [865, 443] width 20 height 8
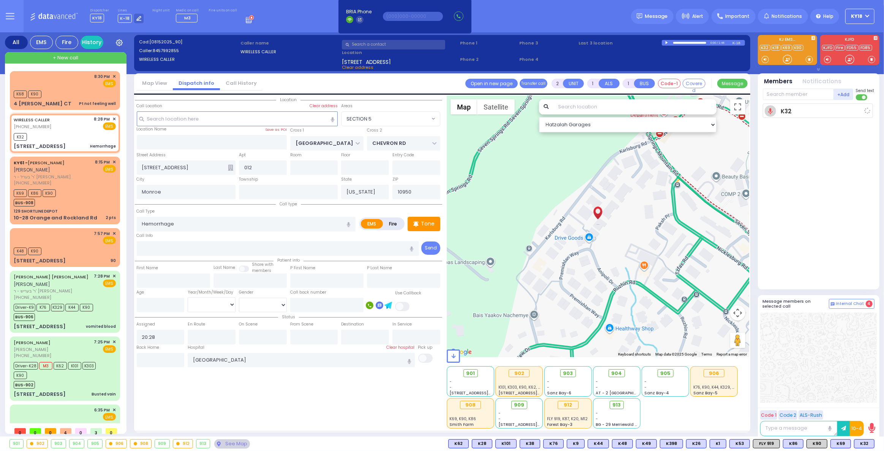
select select
radio input "true"
select select
type input "20:31"
select select "SECTION 5"
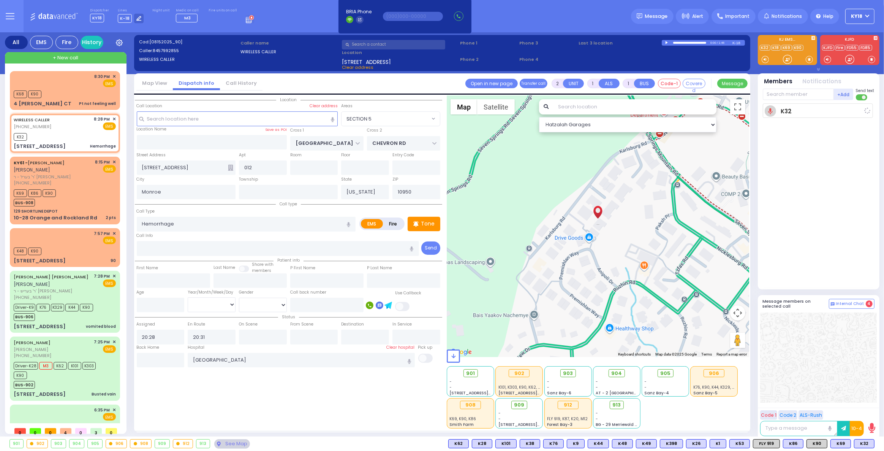
select select "Hatzalah Garages"
click at [812, 444] on icon at bounding box center [810, 444] width 4 height 4
select select
radio input "true"
select select
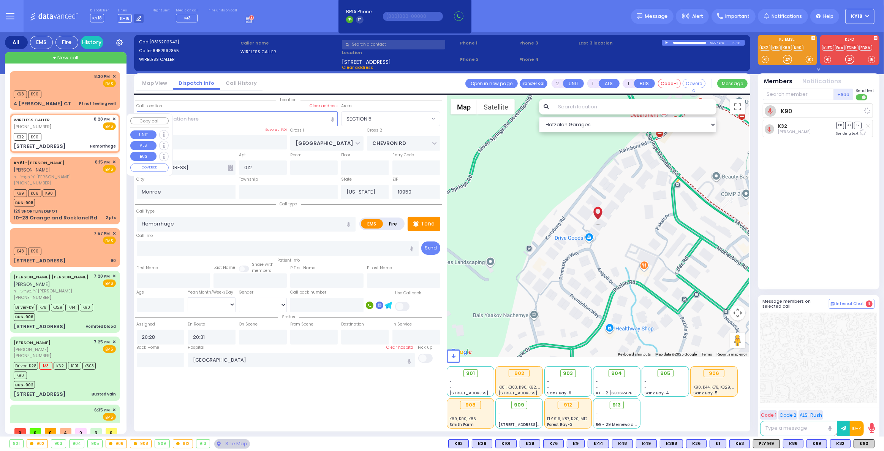
select select "Hatzalah Garages"
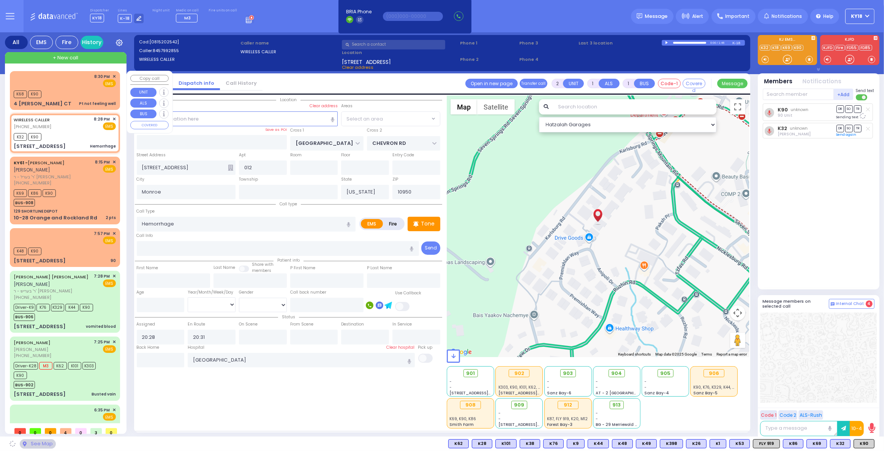
select select "SECTION 5"
click at [88, 91] on div "K68 K90" at bounding box center [65, 93] width 102 height 9
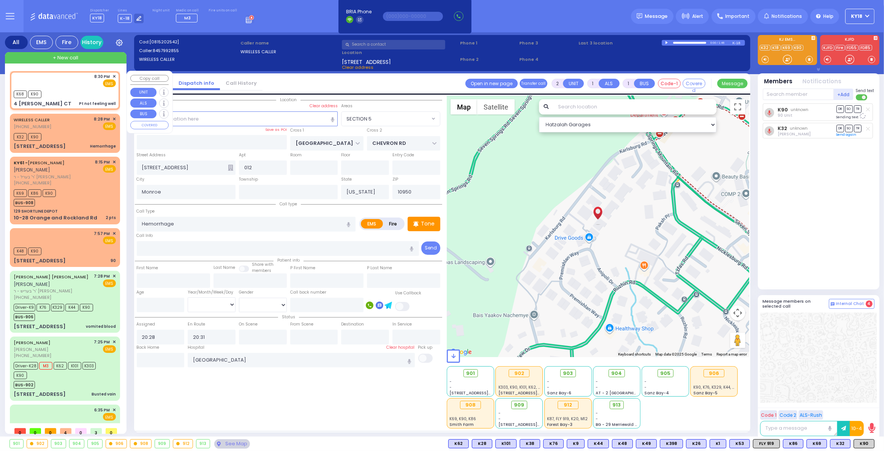
type input "1"
type input "0"
select select
type input "Pt not feeling well"
radio input "true"
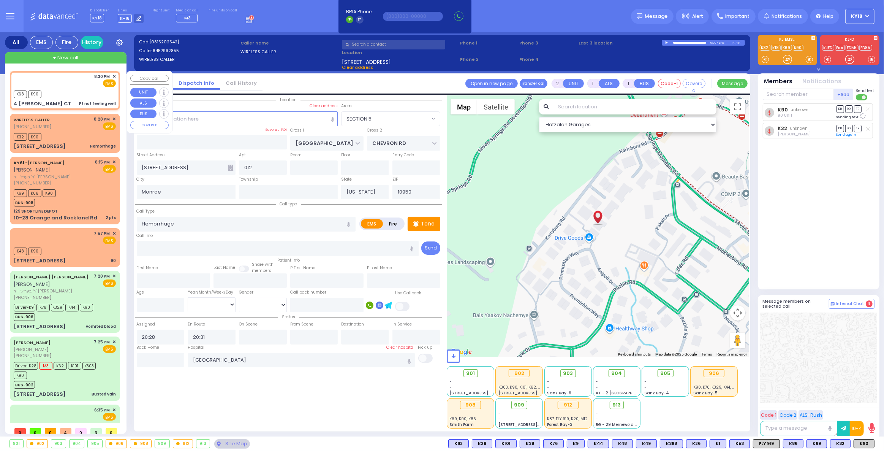
select select
type input "20:30"
select select "Hatzalah Garages"
type input "4 [PERSON_NAME] CT"
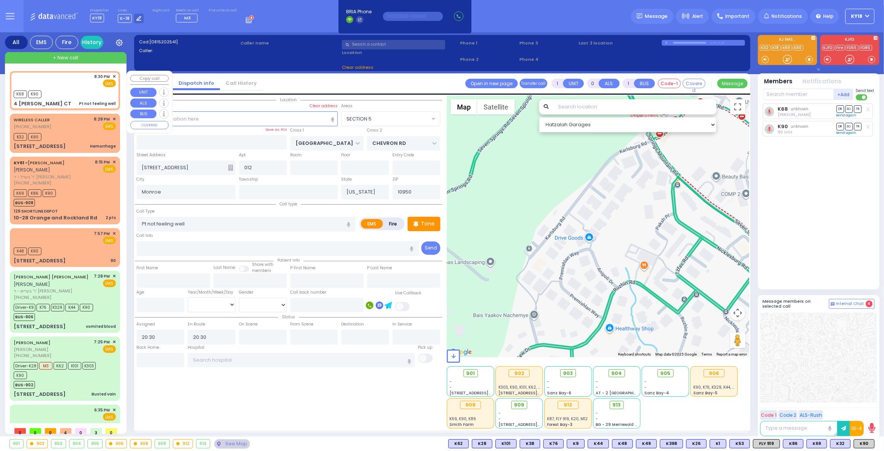
type input "HIGHLAND MILLS"
type input "10930"
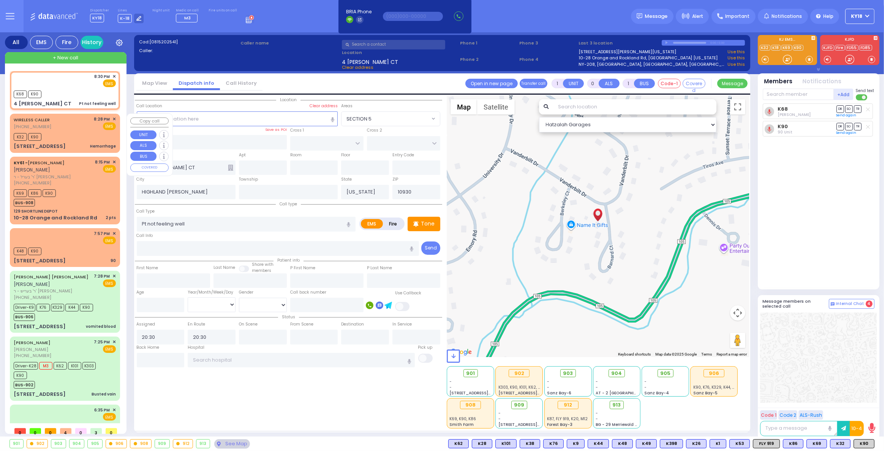
click at [70, 134] on div "K32 K90" at bounding box center [65, 135] width 102 height 9
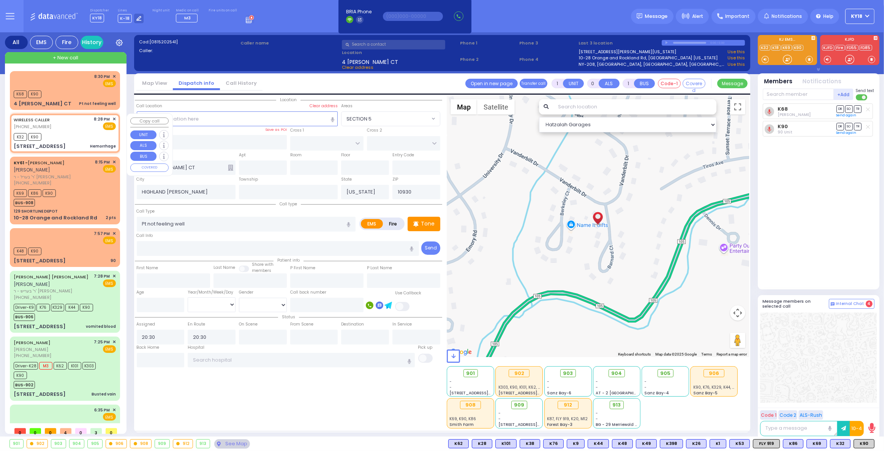
type input "2"
type input "1"
select select
type input "Hemorrhage"
radio input "true"
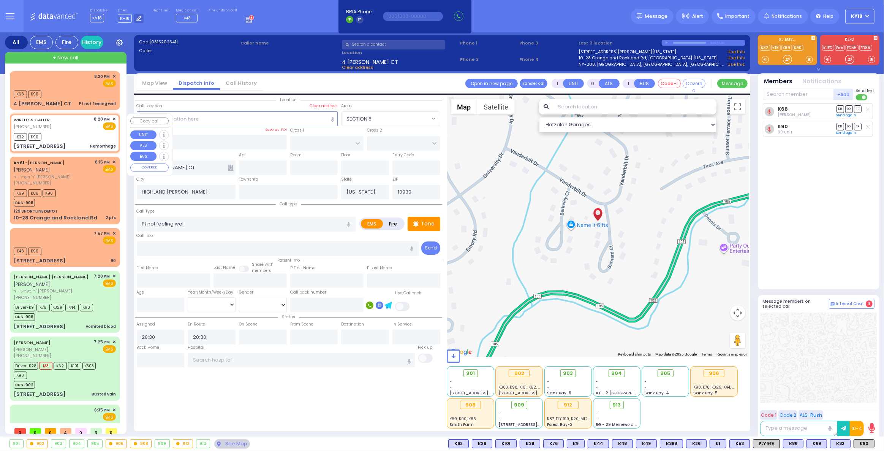
select select
type input "20:28"
type input "20:31"
type input "[GEOGRAPHIC_DATA]"
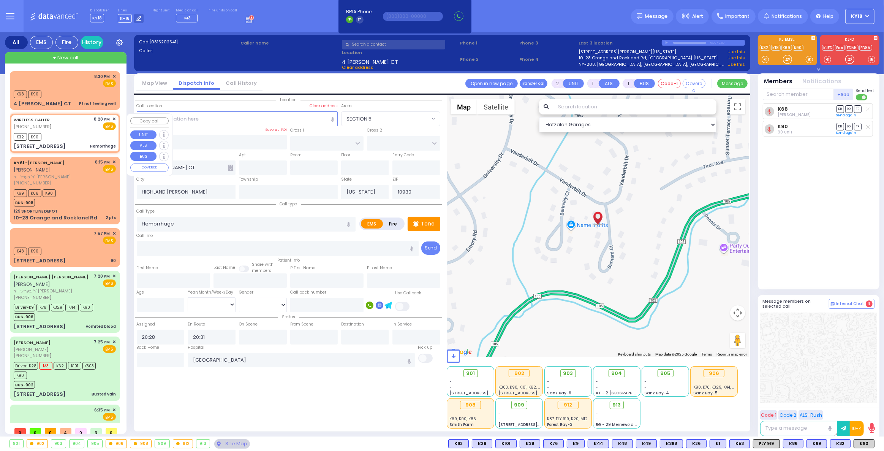
type input "CHEVRON RD"
type input "[STREET_ADDRESS]"
type input "012"
type input "Monroe"
type input "10950"
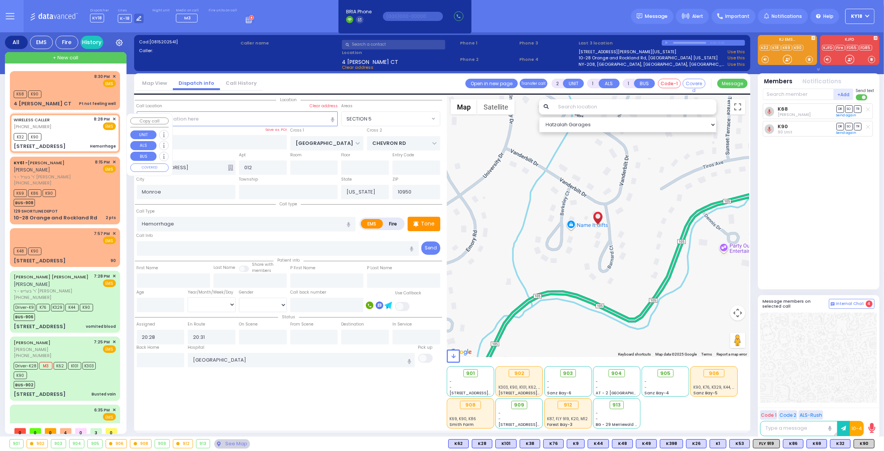
select select "Hatzalah Garages"
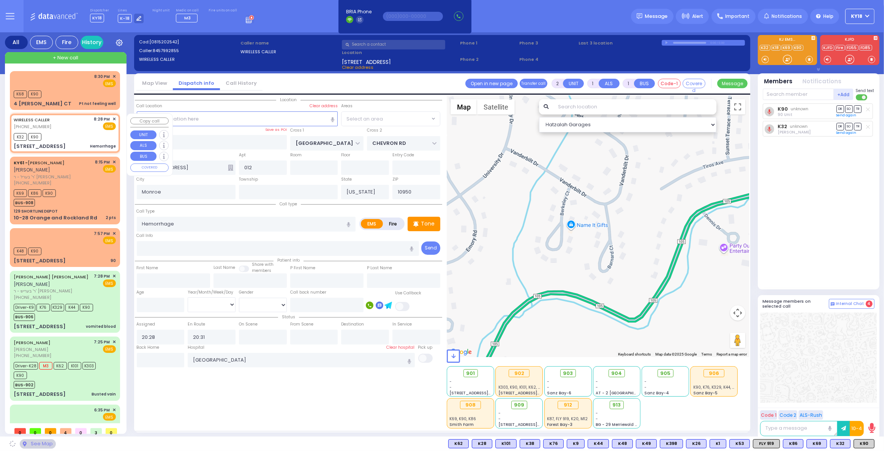
select select "SECTION 5"
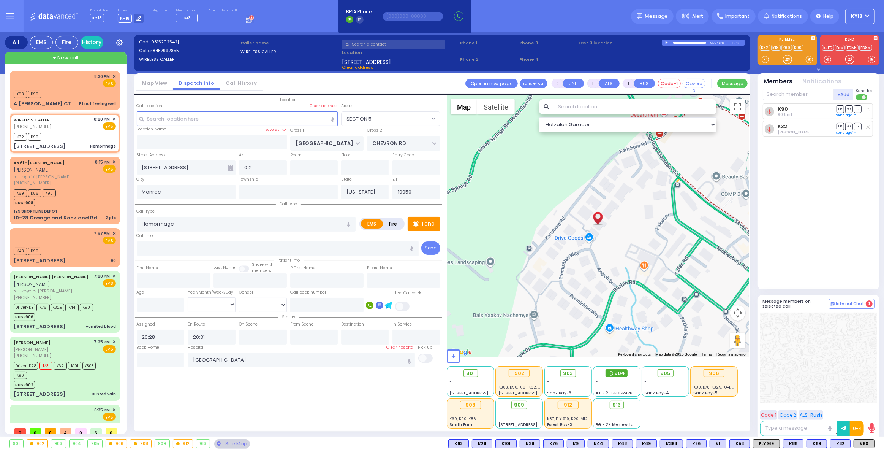
click at [613, 374] on circle at bounding box center [611, 373] width 4 height 4
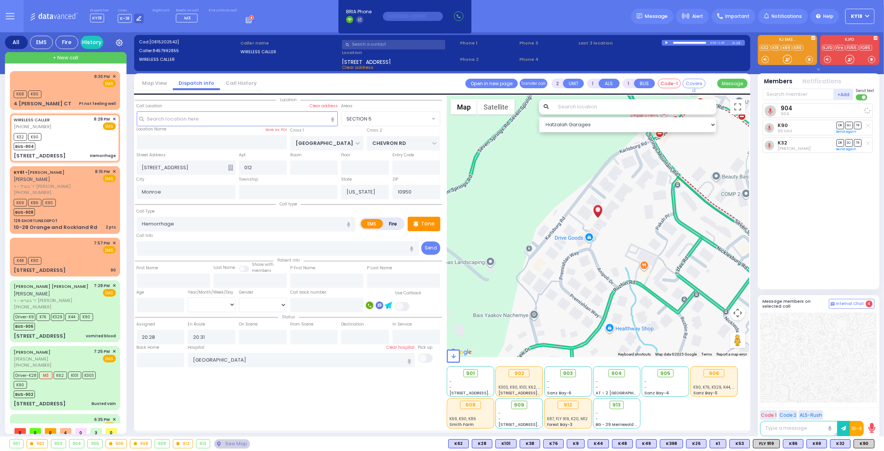
select select
radio input "true"
select select
select select "Hatzalah Garages"
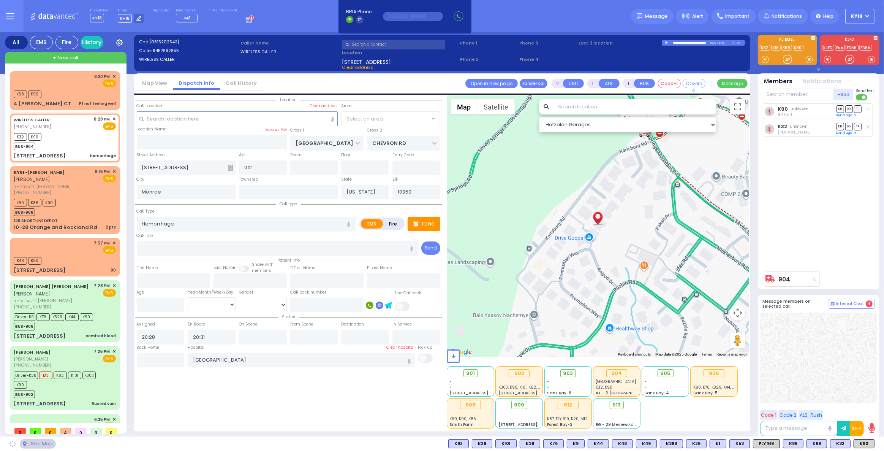
select select "SECTION 5"
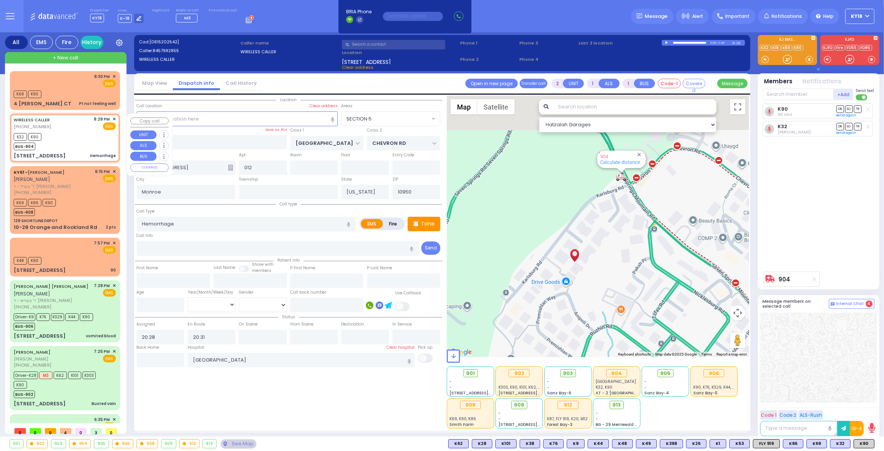
click at [62, 148] on div "K32 K90 BUS-904" at bounding box center [65, 140] width 102 height 19
select select
radio input "true"
select select
select select "Hatzalah Garages"
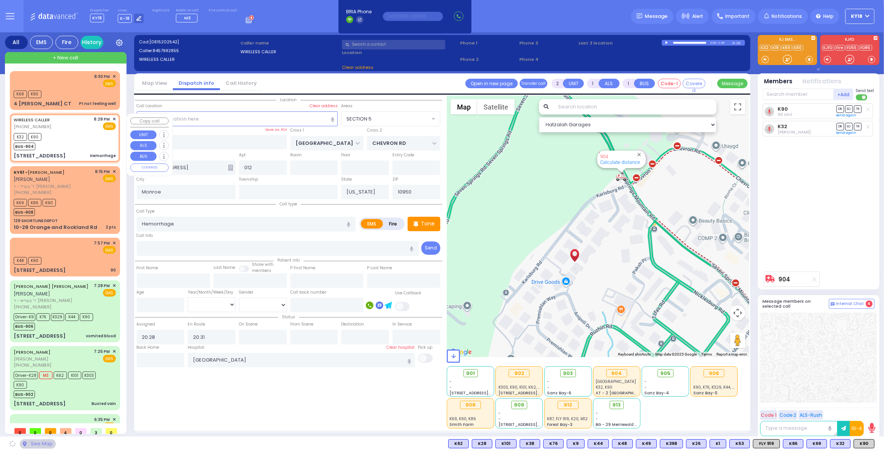
select select "SECTION 5"
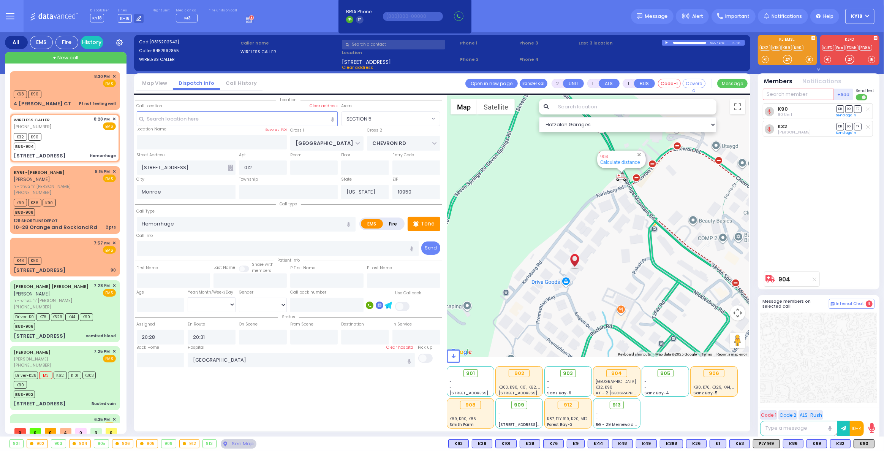
click at [796, 91] on input "text" at bounding box center [798, 94] width 71 height 11
type input "dri"
click at [800, 160] on div "Driver Driver Driver" at bounding box center [819, 161] width 108 height 13
select select
radio input "true"
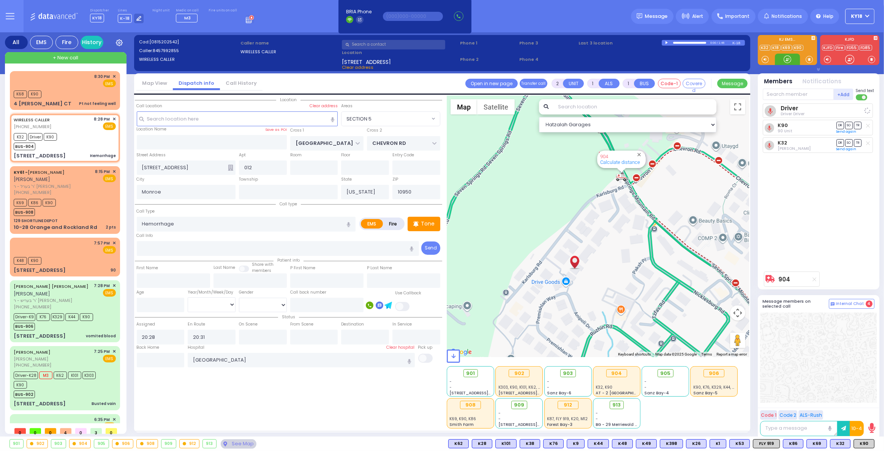
select select
select select "Hatzalah Garages"
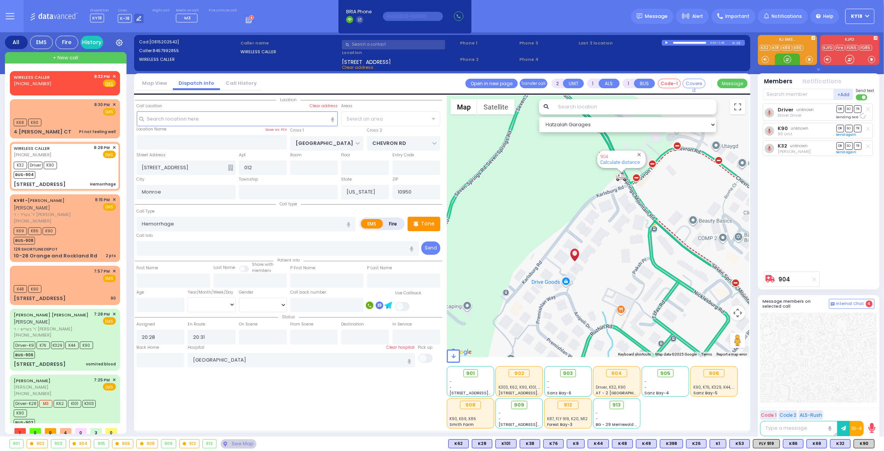
select select "SECTION 5"
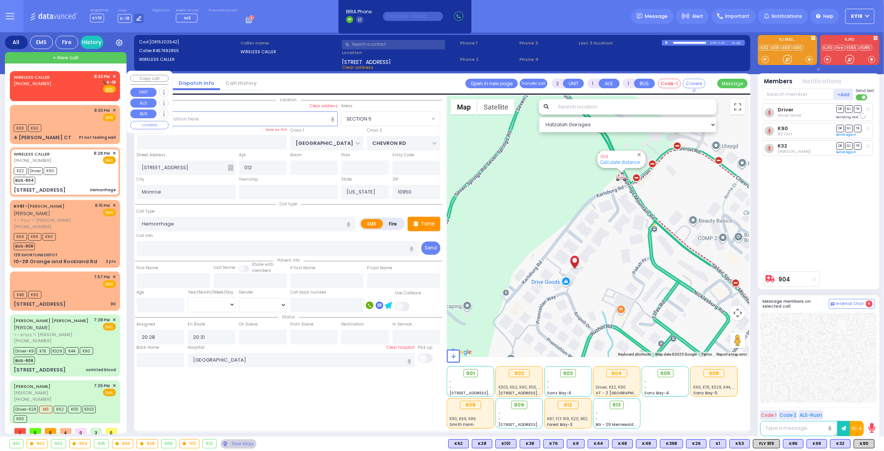
click at [67, 82] on div "WIRELESS CALLER (347) 306-9195 8:32 PM ✕ K-18" at bounding box center [65, 83] width 102 height 20
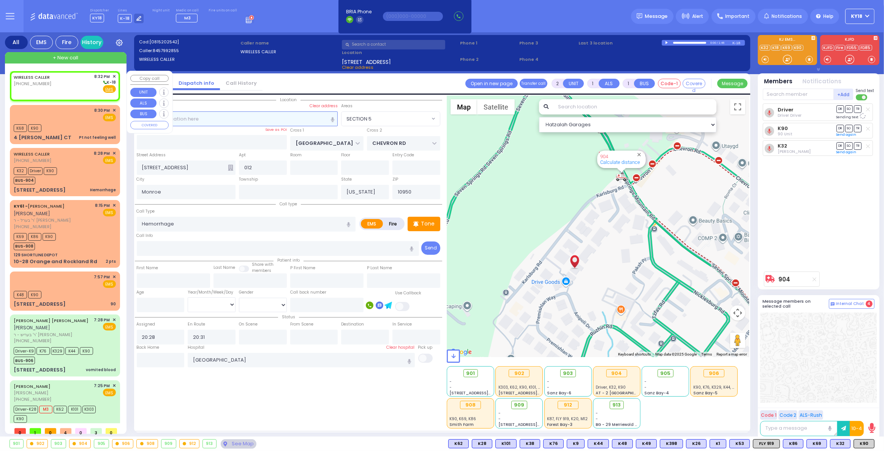
select select
radio input "true"
select select
type input "20:32"
select select "Hatzalah Garages"
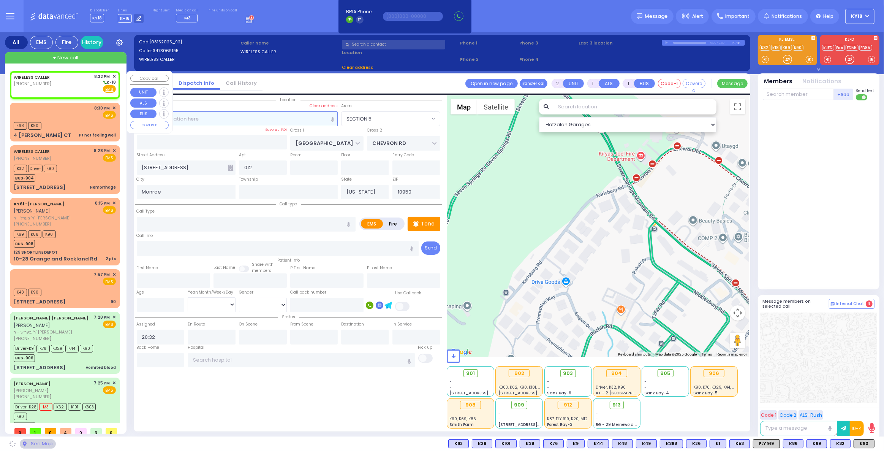
select select
radio input "true"
select select
select select "Hatzalah Garages"
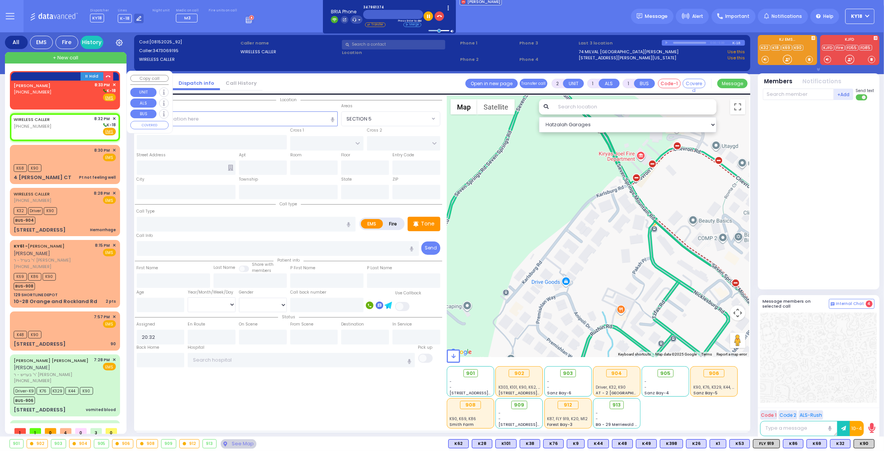
click at [57, 89] on div "DAVID SPRITZER (347) 861-1374 8:33 PM ✕ K-18" at bounding box center [65, 92] width 102 height 20
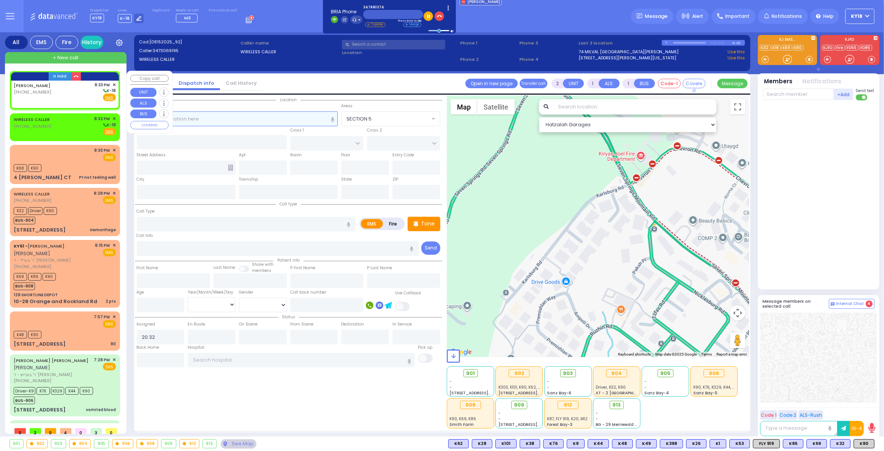
select select
radio input "true"
select select
type input "20:33"
select select "Hatzalah Garages"
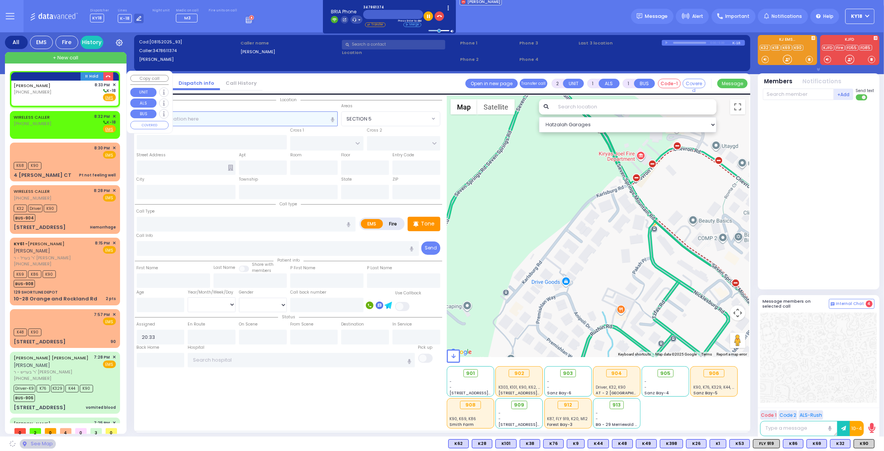
select select
radio input "true"
select select
select select "Hatzalah Garages"
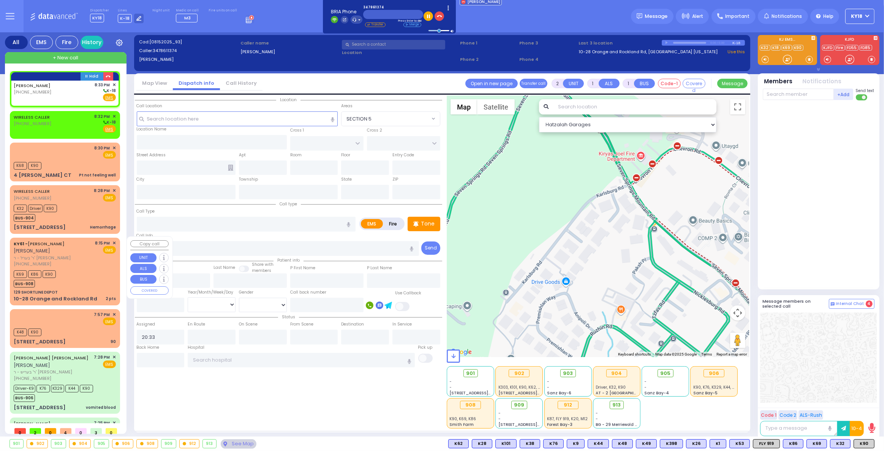
click at [72, 261] on div "[PHONE_NUMBER]" at bounding box center [53, 264] width 79 height 6
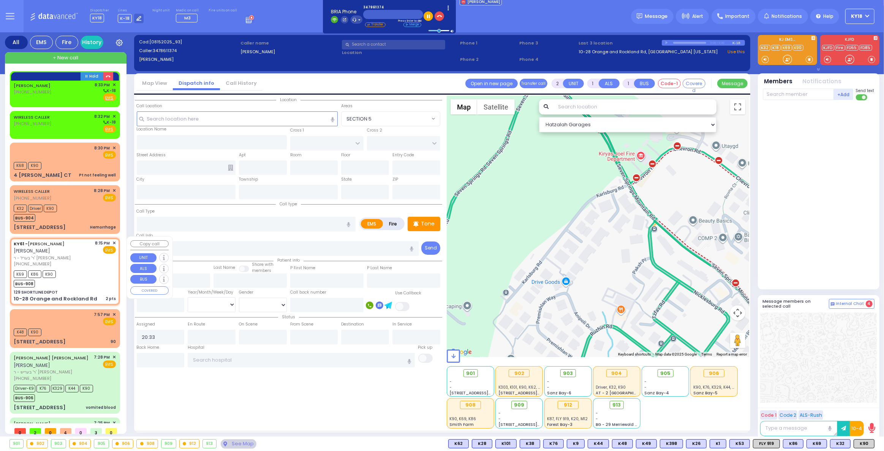
select select
type input "2 pts"
radio input "true"
type input "[PERSON_NAME]"
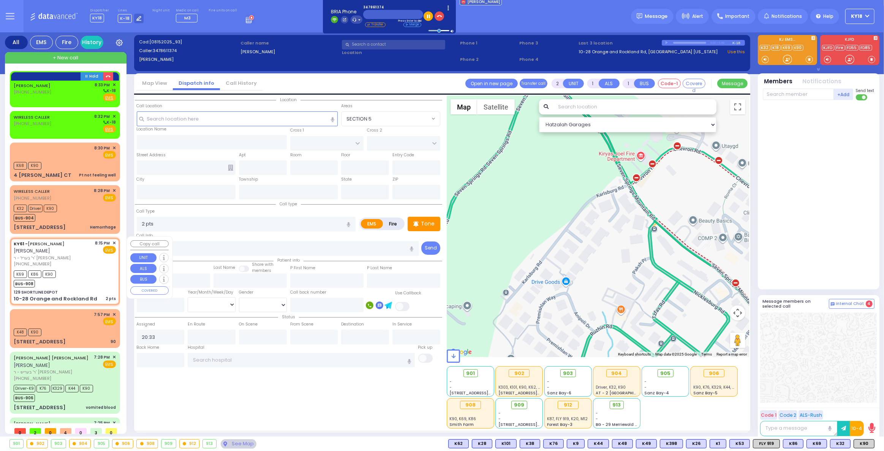
select select
type input "20:15"
type input "20:17"
type input "[US_STATE][GEOGRAPHIC_DATA]- [GEOGRAPHIC_DATA]"
select select "Hatzalah Garages"
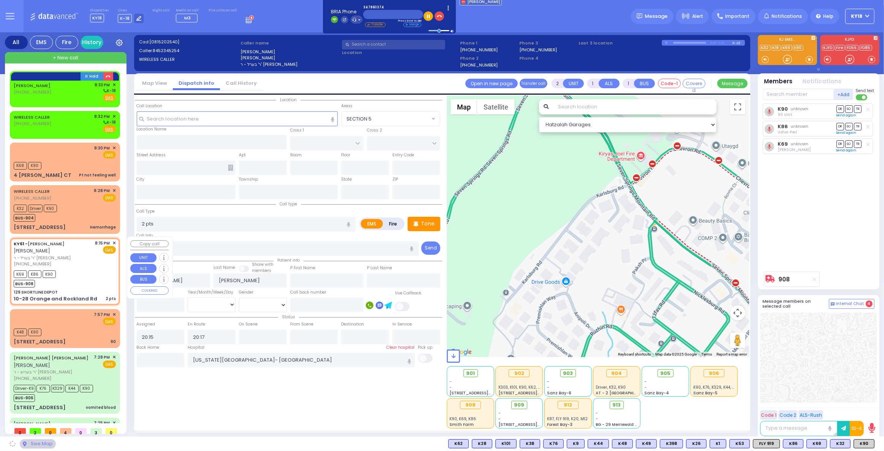
type input "129 SHORTLINE DEPOT"
type input "10-28 Orange and Rockland Rd"
type input "Monroe"
type input "[US_STATE]"
type input "10950"
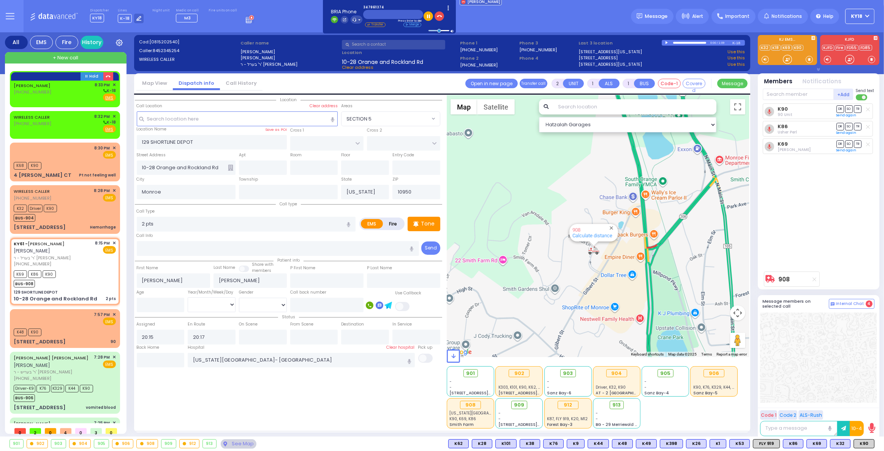
drag, startPoint x: 655, startPoint y: 233, endPoint x: 597, endPoint y: 263, distance: 65.4
click at [590, 265] on div "908 Calculate distance" at bounding box center [598, 225] width 302 height 261
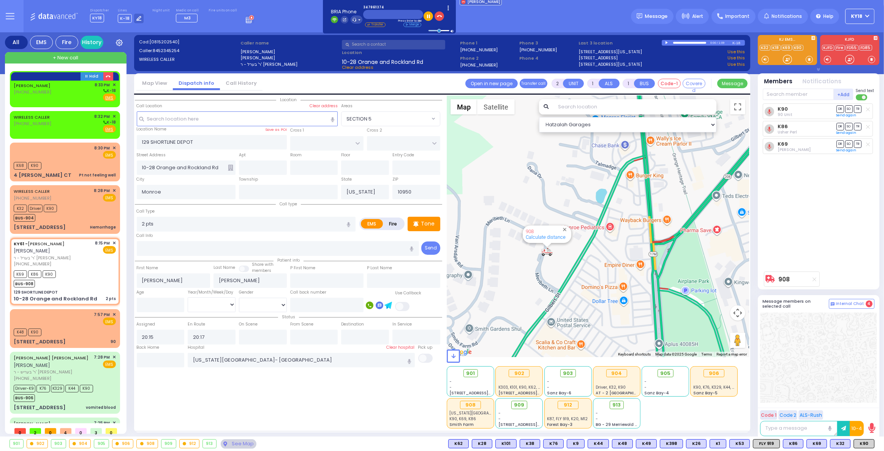
drag, startPoint x: 551, startPoint y: 280, endPoint x: 571, endPoint y: 280, distance: 20.1
click at [571, 280] on div "908 Calculate distance" at bounding box center [598, 225] width 302 height 261
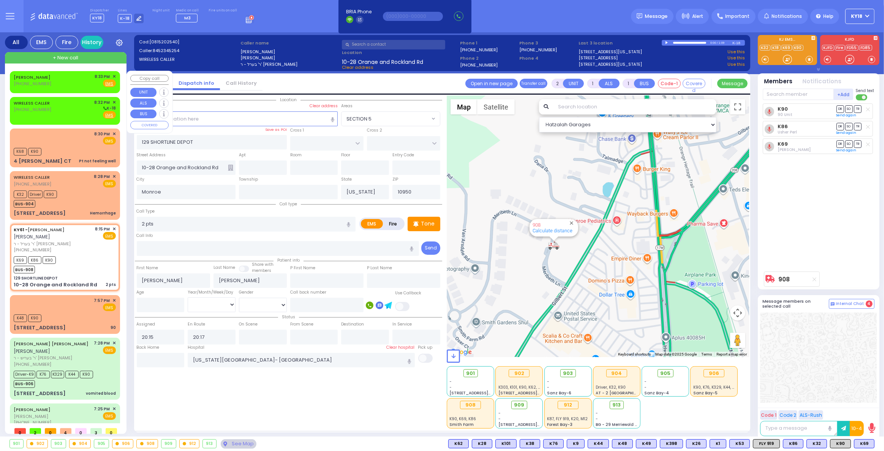
click at [112, 76] on span "✕" at bounding box center [113, 76] width 3 height 6
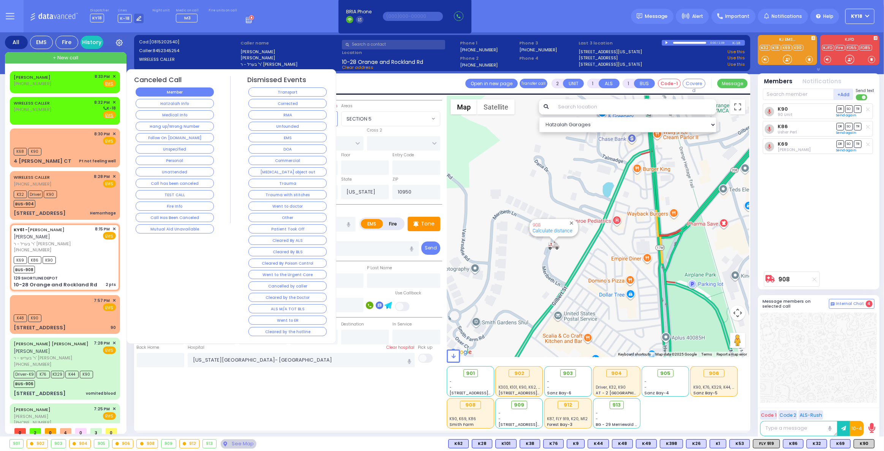
click at [186, 92] on button "Member" at bounding box center [175, 91] width 78 height 9
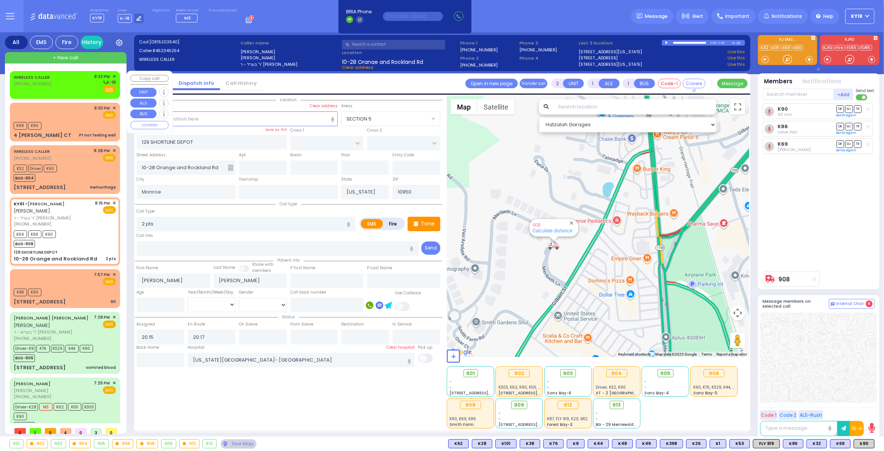
click at [74, 89] on div "WIRELESS CALLER (347) 306-9195 8:32 PM ✕ K-18" at bounding box center [65, 83] width 102 height 20
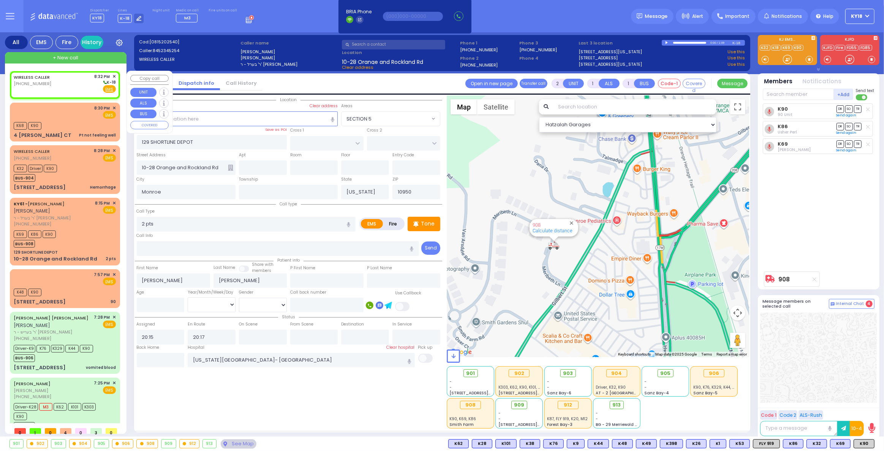
select select
radio input "true"
select select
type input "20:32"
select select "Hatzalah Garages"
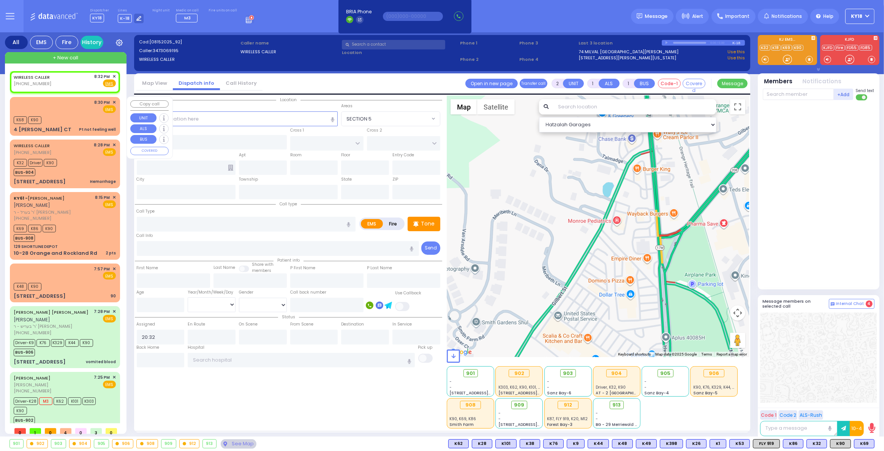
select select
radio input "true"
select select
select select "Hatzalah Garages"
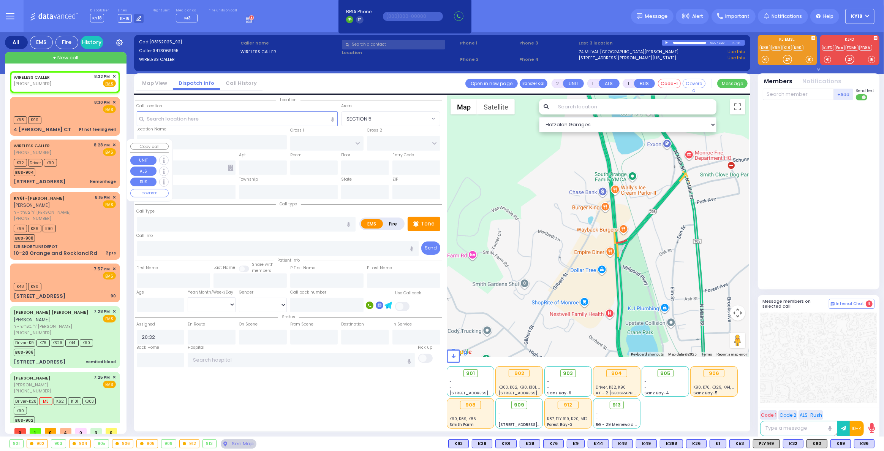
click at [59, 163] on div "K32 Driver K90 BUS-904" at bounding box center [38, 166] width 48 height 19
select select
type input "Hemorrhage"
radio input "true"
select select
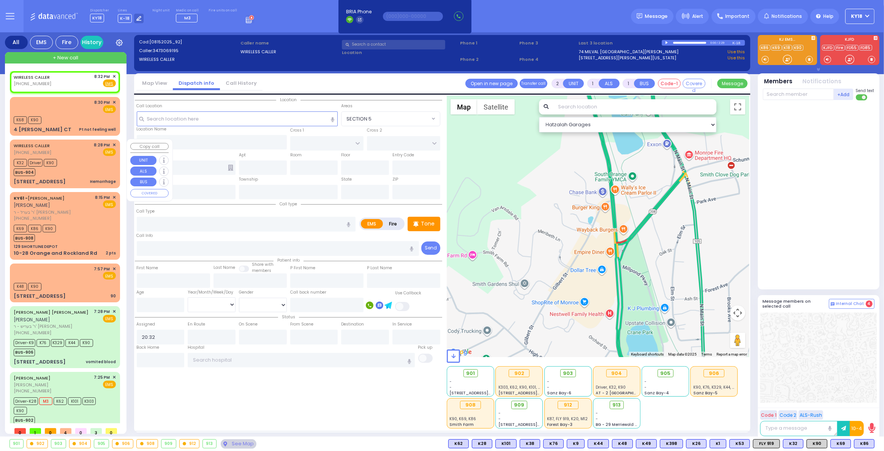
type input "20:28"
type input "20:31"
type input "[GEOGRAPHIC_DATA]"
select select "Hatzalah Garages"
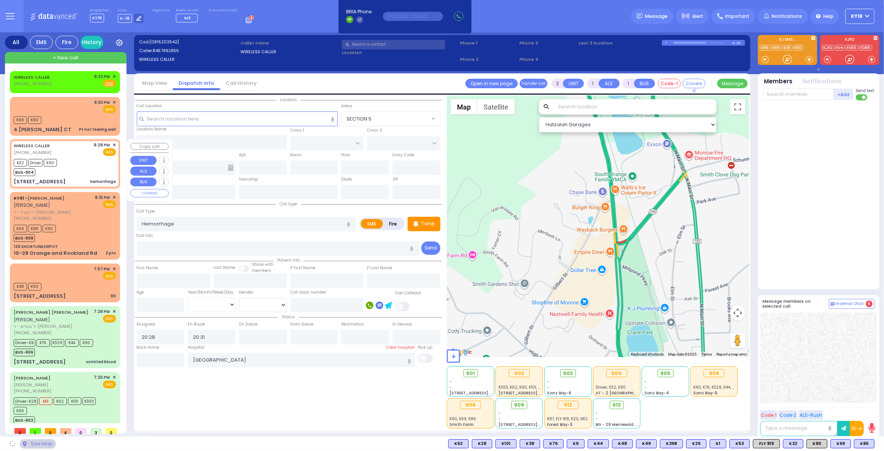
type input "[GEOGRAPHIC_DATA]"
type input "CHEVRON RD"
type input "[STREET_ADDRESS]"
type input "012"
type input "Monroe"
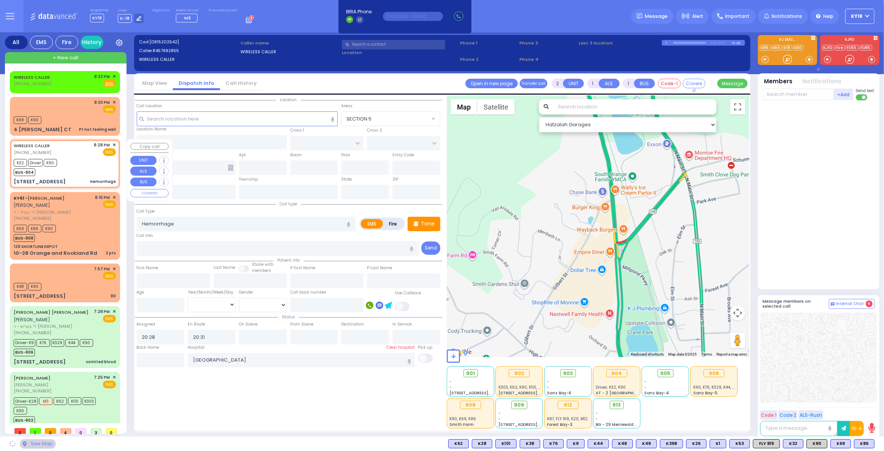
type input "[US_STATE]"
type input "10950"
select select "SECTION 5"
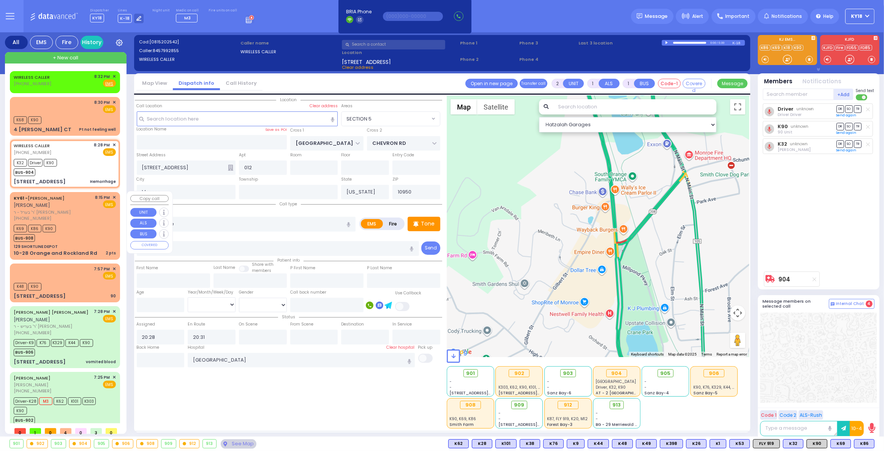
click at [72, 230] on div "K69 K86 K90 BUS-908" at bounding box center [65, 232] width 102 height 19
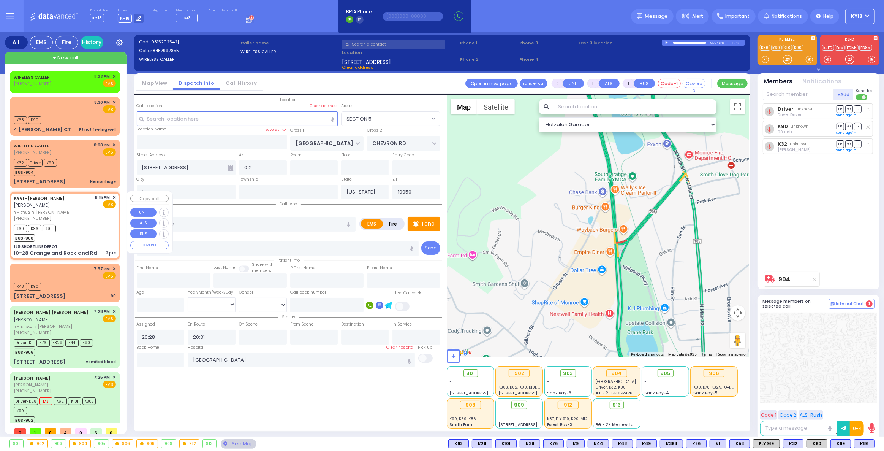
select select
type input "2 pts"
radio input "true"
type input "[PERSON_NAME]"
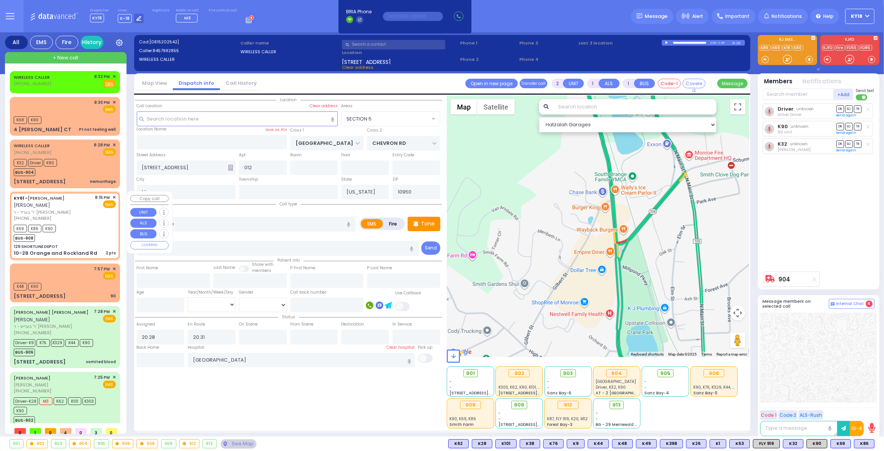
select select
type input "20:15"
type input "20:17"
type input "[US_STATE][GEOGRAPHIC_DATA]- [GEOGRAPHIC_DATA]"
select select "Hatzalah Garages"
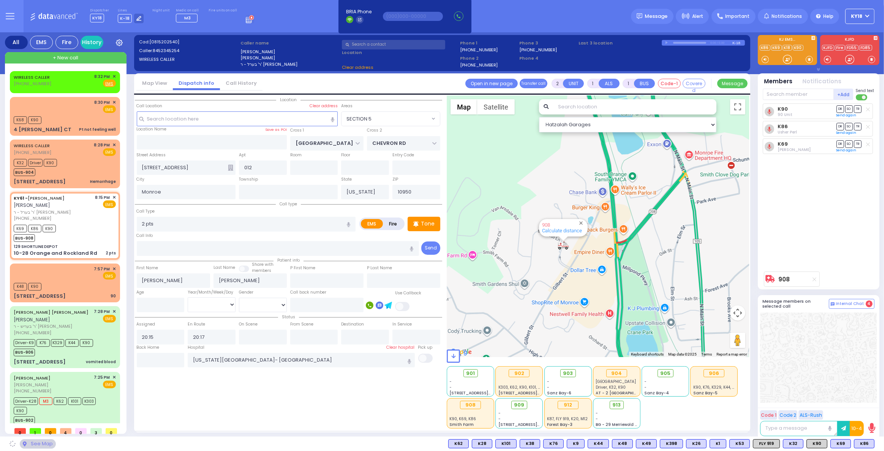
type input "129 SHORTLINE DEPOT"
type input "10-28 Orange and Rockland Rd"
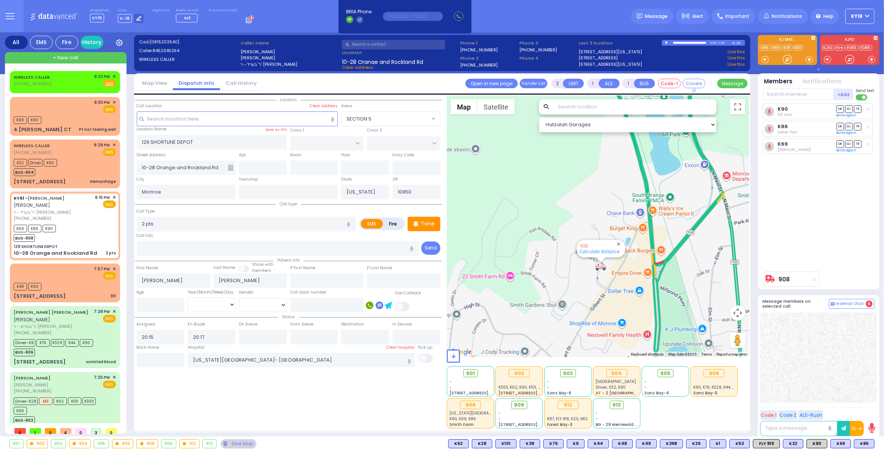
drag, startPoint x: 620, startPoint y: 283, endPoint x: 624, endPoint y: 275, distance: 8.5
click at [624, 275] on div "908 Calculate distance" at bounding box center [598, 225] width 302 height 261
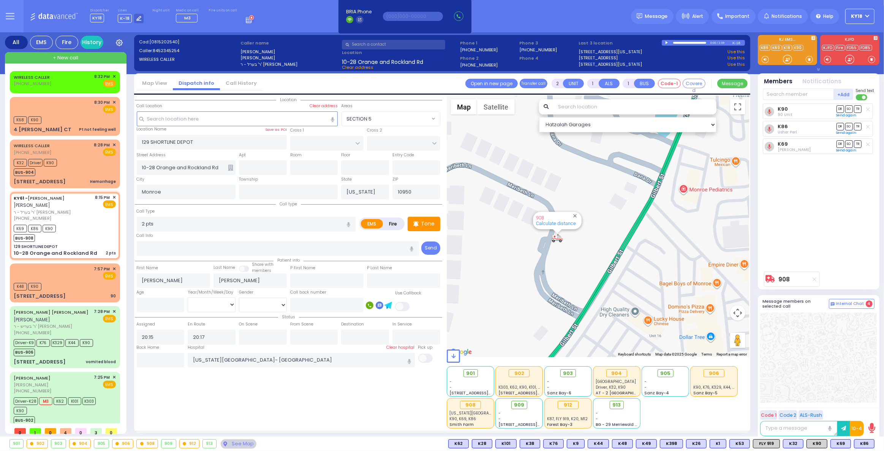
drag, startPoint x: 563, startPoint y: 254, endPoint x: 583, endPoint y: 258, distance: 20.1
click at [583, 258] on div "908 Calculate distance" at bounding box center [598, 225] width 302 height 261
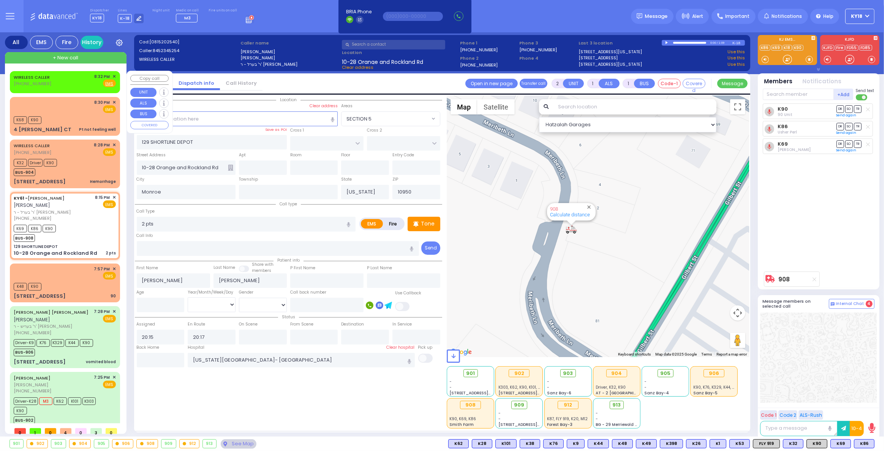
click at [112, 76] on span "✕" at bounding box center [113, 76] width 3 height 6
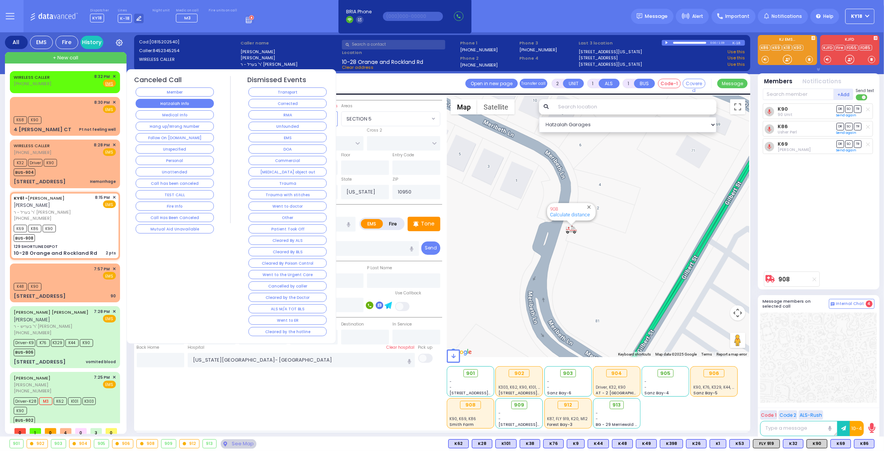
click at [158, 102] on button "Hatzalah Info" at bounding box center [175, 103] width 78 height 9
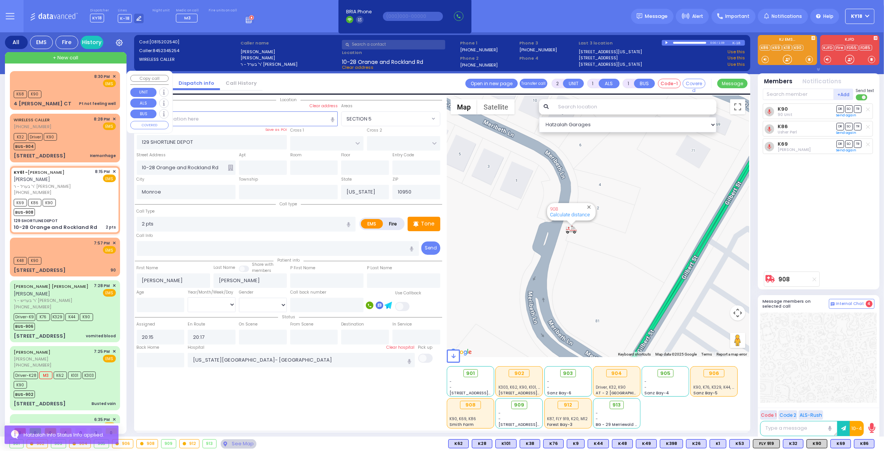
click at [82, 95] on div "K68 K90" at bounding box center [65, 93] width 102 height 9
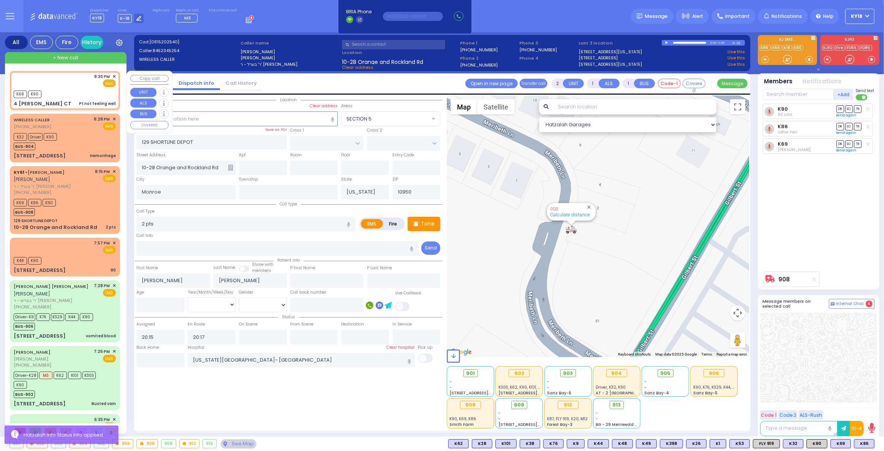
type input "1"
type input "0"
select select
type input "Pt not feeling well"
radio input "true"
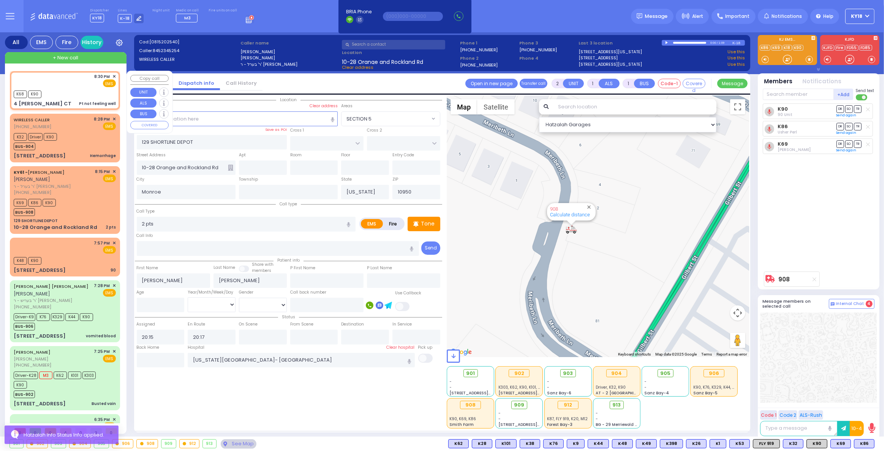
select select
type input "20:30"
select select "Hatzalah Garages"
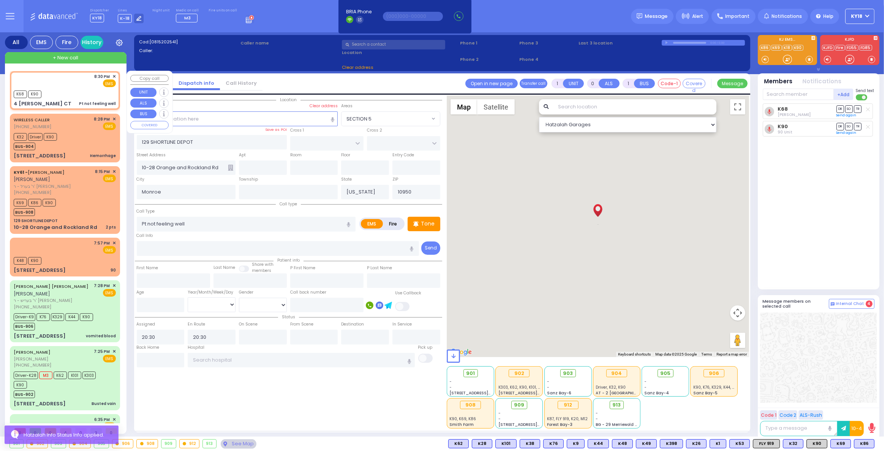
type input "4 BARNARD CT"
type input "HIGHLAND MILLS"
type input "10930"
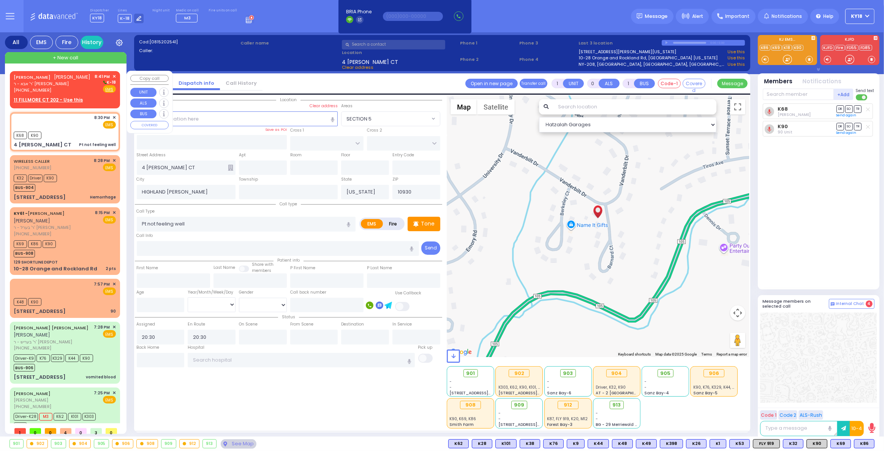
click at [54, 91] on div "(845) 783-2083" at bounding box center [52, 90] width 77 height 6
type input "2"
type input "1"
select select
radio input "true"
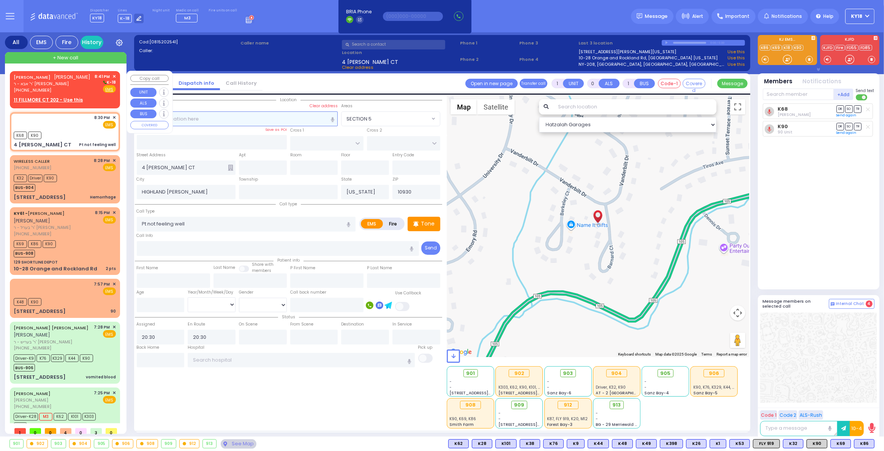
type input "MRS."
type input "GOLDBERGER"
select select
type input "20:41"
select select "Hatzalah Garages"
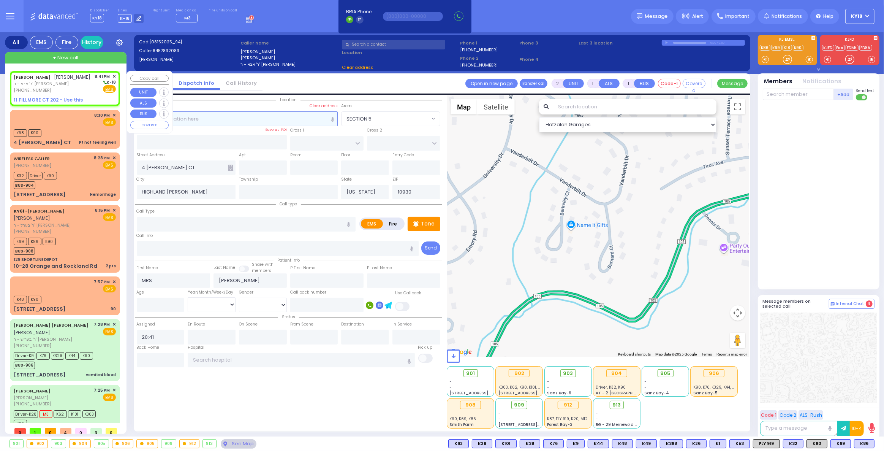
select select
radio input "true"
select select
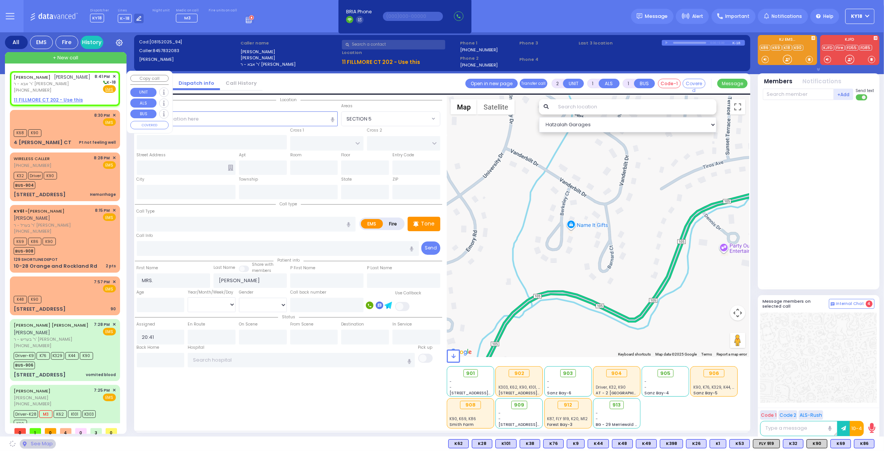
click at [48, 100] on u "11 FILLMORE CT 202 - Use this" at bounding box center [48, 100] width 69 height 6
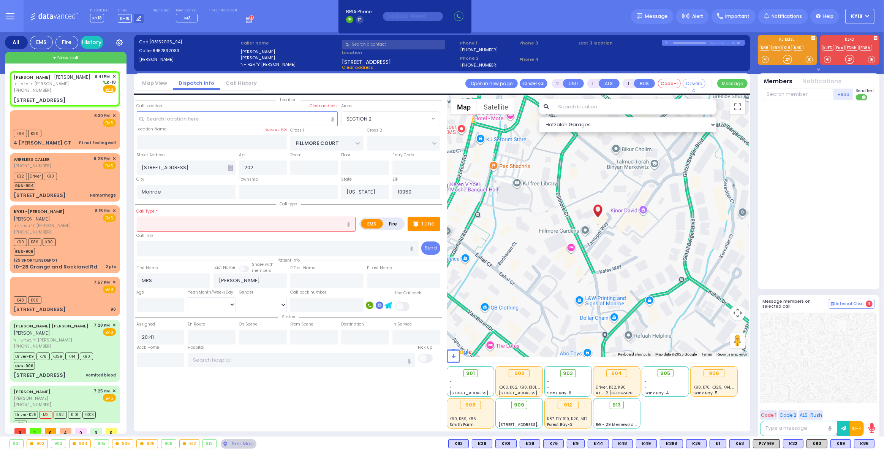
click at [168, 227] on input "text" at bounding box center [246, 224] width 219 height 14
click at [350, 223] on icon "button" at bounding box center [348, 224] width 3 height 5
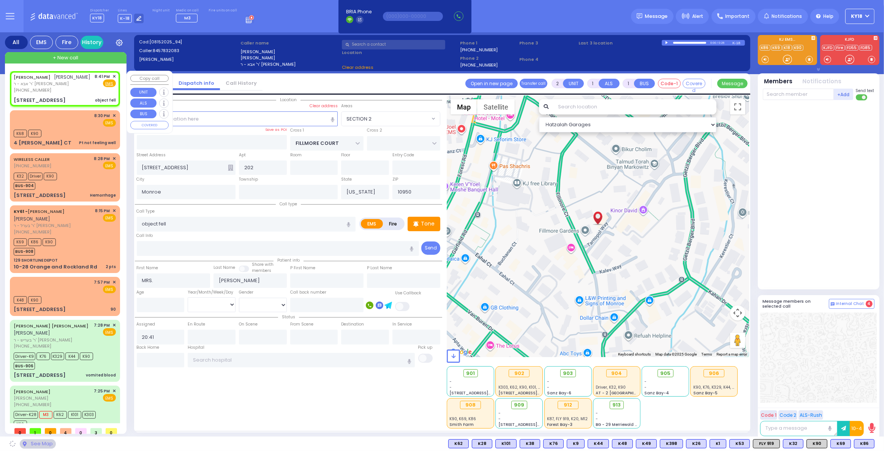
click at [82, 86] on span "ר' אבא - ר' משה לייב בריעף" at bounding box center [52, 84] width 77 height 6
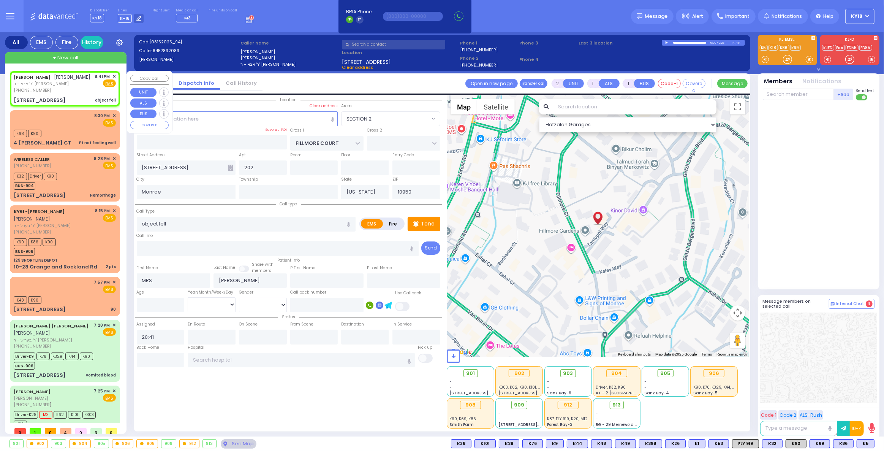
click at [79, 93] on div "MRS. GOLDBERGER נפתלי גאלדבערגער ר' אבא - ר' משה לייב בריעף (845) 783-2083 8:41…" at bounding box center [64, 88] width 107 height 33
click at [864, 443] on span "K5" at bounding box center [865, 443] width 17 height 8
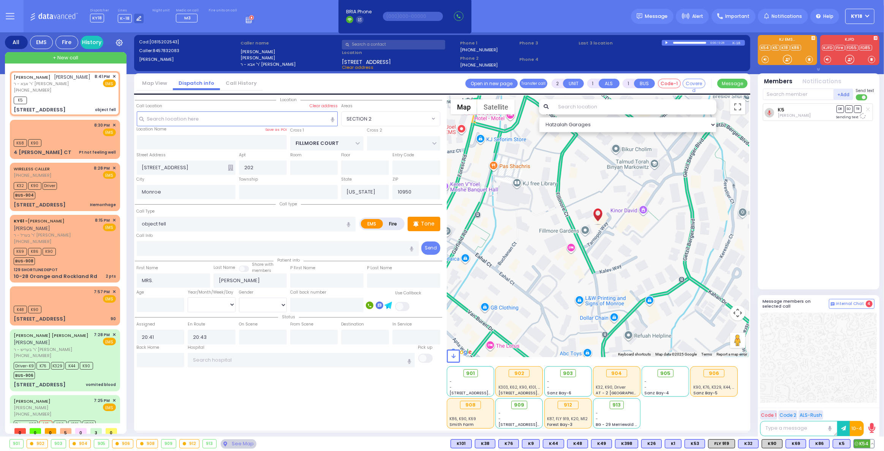
drag, startPoint x: 864, startPoint y: 443, endPoint x: 860, endPoint y: 440, distance: 4.9
click at [863, 443] on span "K54" at bounding box center [864, 443] width 20 height 8
click at [863, 443] on span "K74" at bounding box center [864, 443] width 20 height 8
drag, startPoint x: 754, startPoint y: 446, endPoint x: 760, endPoint y: 440, distance: 9.4
click at [754, 446] on span "K90" at bounding box center [748, 443] width 20 height 8
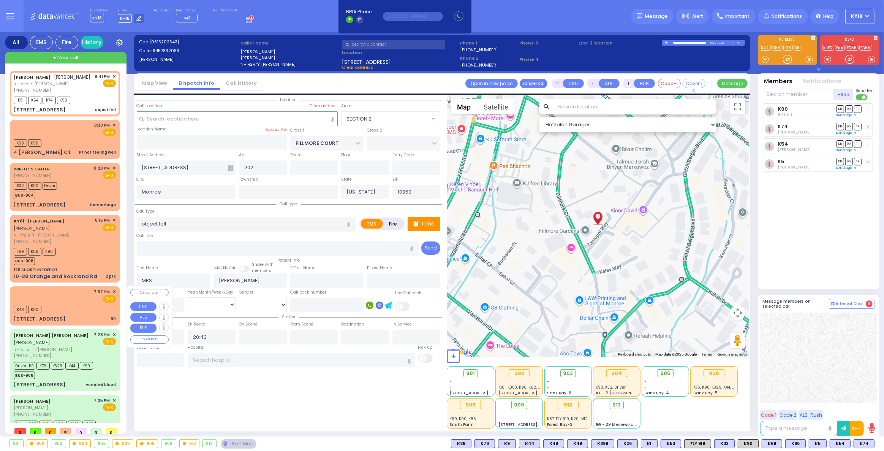
click at [113, 290] on span "✕" at bounding box center [113, 291] width 3 height 6
click at [114, 290] on div "7:57 PM ✕ EMS K48 K90 90" at bounding box center [64, 305] width 107 height 36
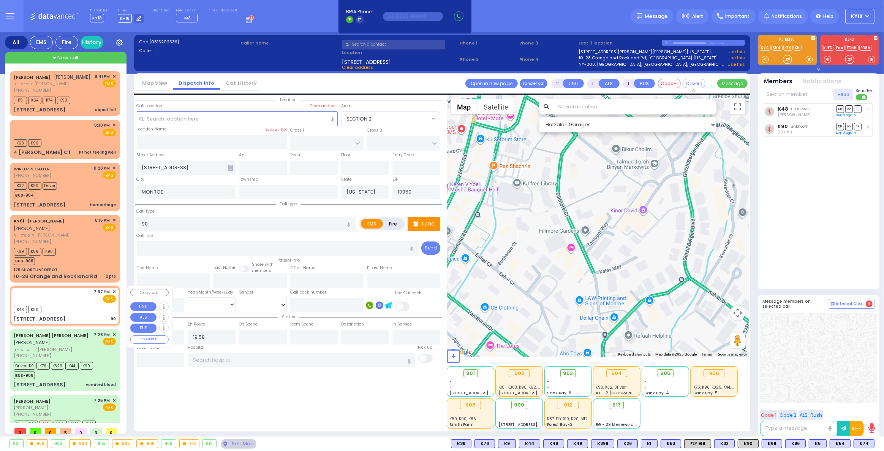
click at [113, 289] on span "✕" at bounding box center [113, 291] width 3 height 6
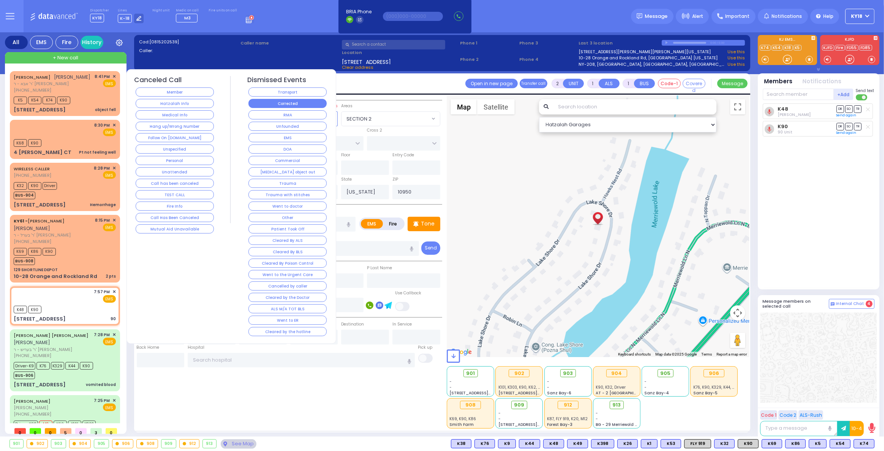
click at [309, 105] on button "Corrected" at bounding box center [288, 103] width 78 height 9
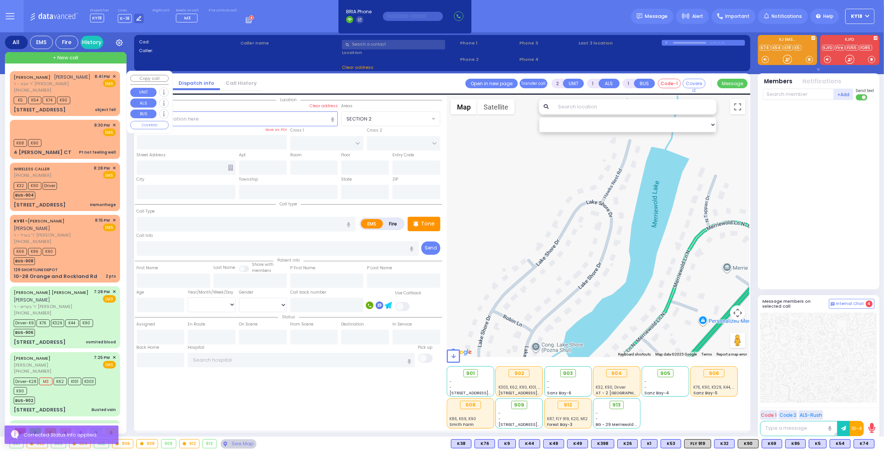
click at [93, 100] on div "K5 K54 K74 K90" at bounding box center [65, 99] width 102 height 9
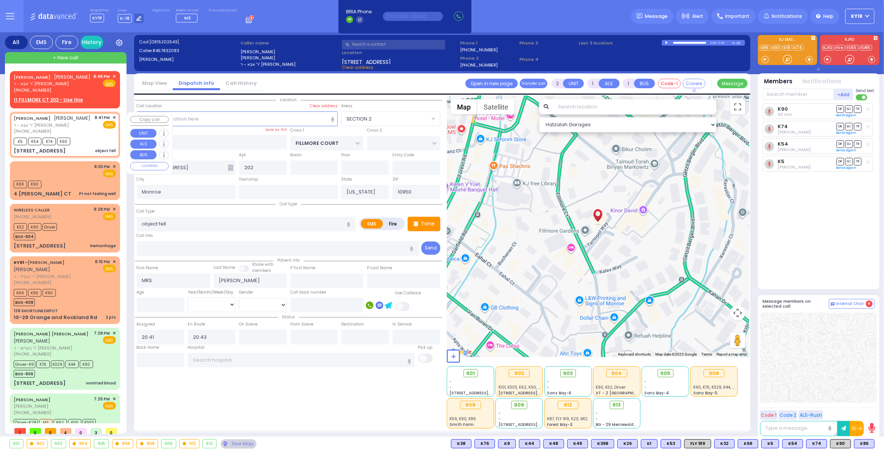
click at [76, 129] on div "(845) 783-2083" at bounding box center [52, 131] width 77 height 6
click at [113, 75] on span "✕" at bounding box center [113, 76] width 3 height 6
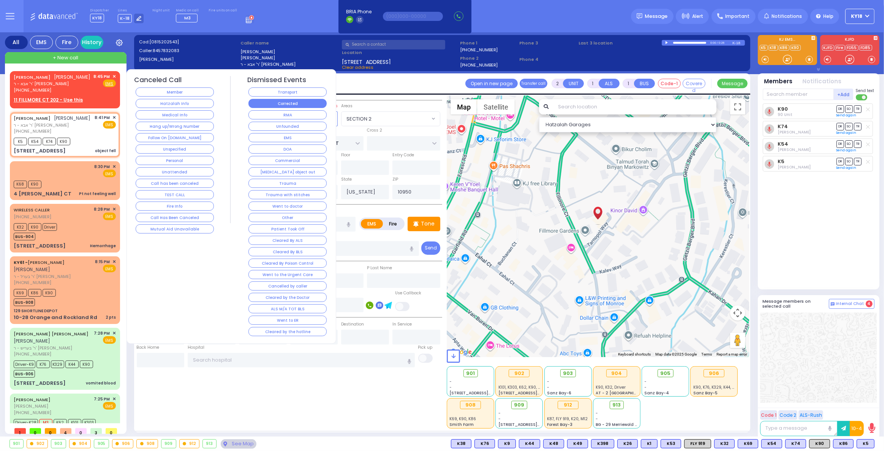
click at [296, 102] on button "Corrected" at bounding box center [288, 103] width 78 height 9
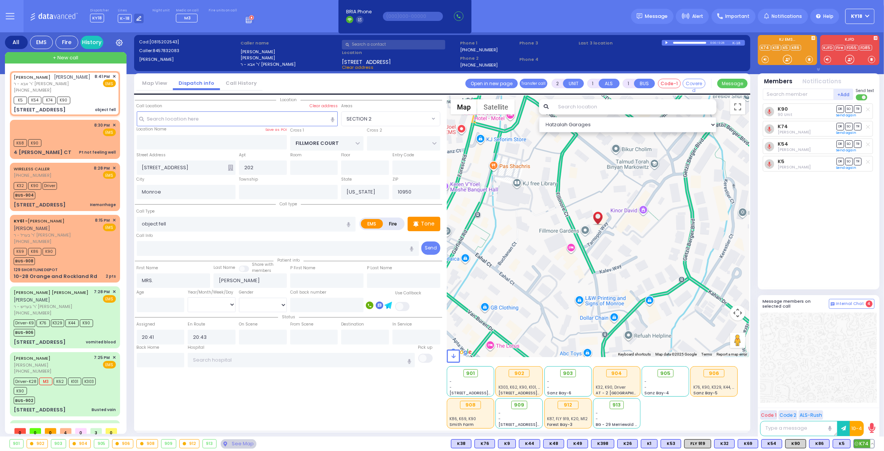
click at [874, 444] on button at bounding box center [873, 443] width 4 height 8
click at [867, 410] on icon at bounding box center [867, 410] width 8 height 8
click at [82, 137] on div "K68 K90" at bounding box center [65, 141] width 102 height 9
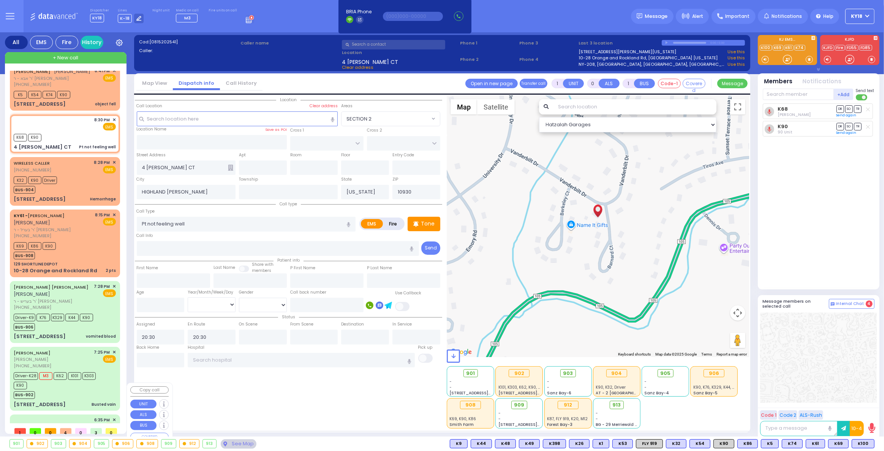
scroll to position [93, 0]
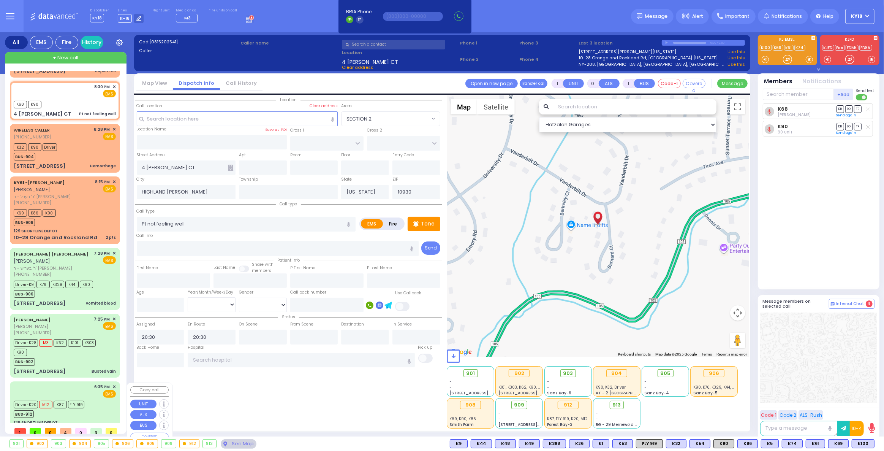
click at [55, 408] on div "BUS-912" at bounding box center [49, 412] width 71 height 9
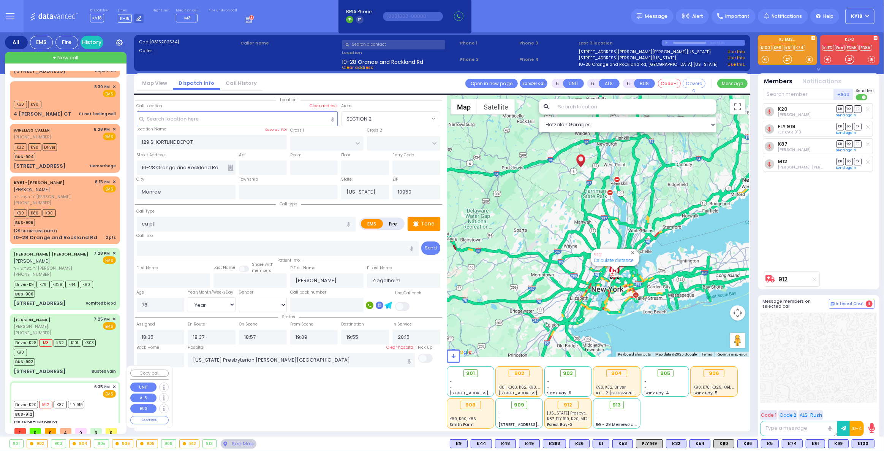
click at [41, 383] on div "6:35 PM ✕ EMS" at bounding box center [65, 390] width 102 height 14
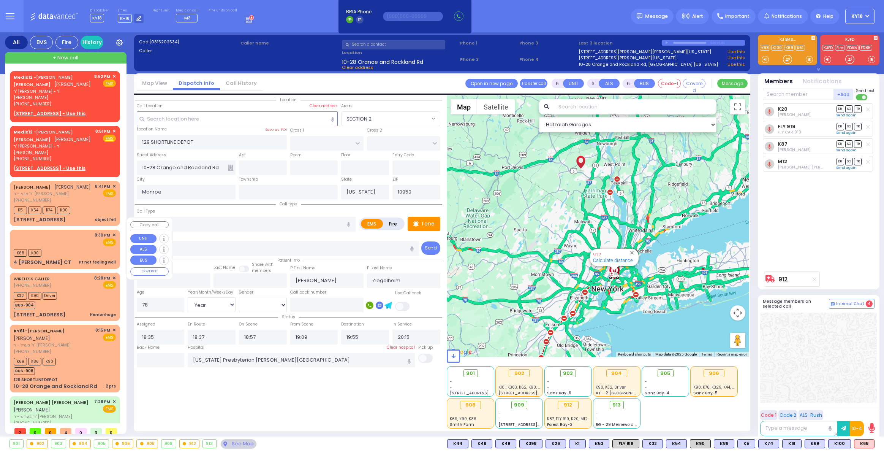
select select
select select "Year"
select select "[DEMOGRAPHIC_DATA]"
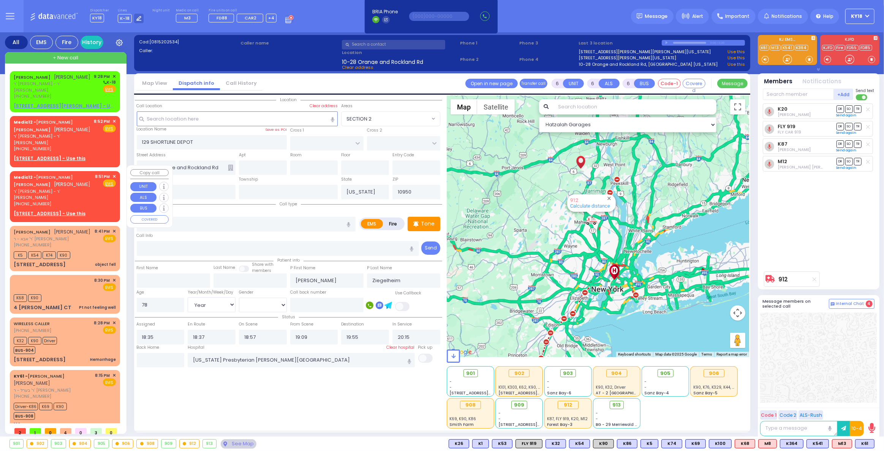
click at [112, 173] on span "✕" at bounding box center [113, 176] width 3 height 6
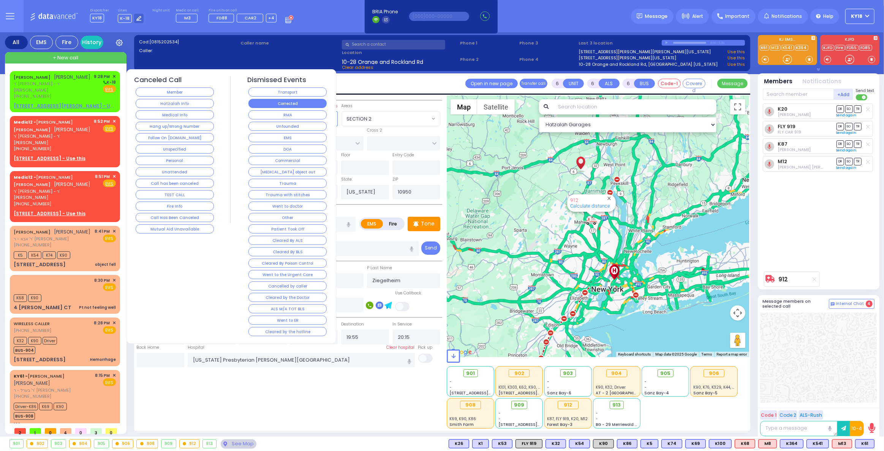
click at [284, 102] on button "Corrected" at bounding box center [288, 103] width 78 height 9
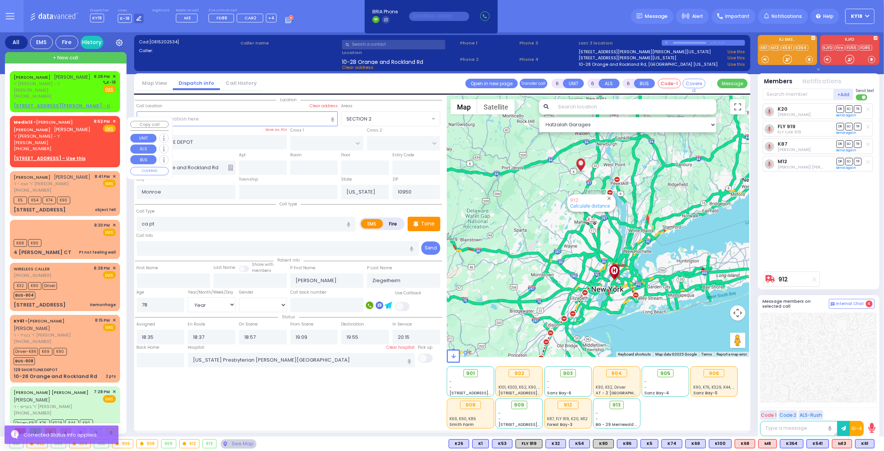
click at [113, 120] on span "✕" at bounding box center [113, 121] width 3 height 6
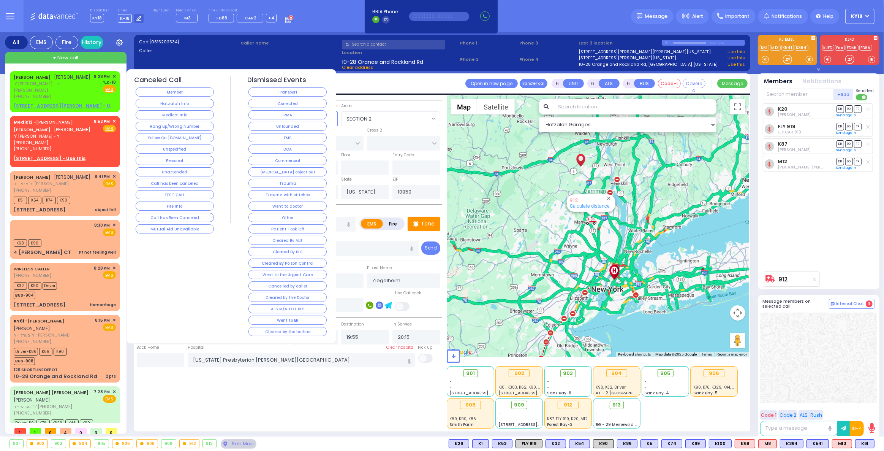
click at [256, 103] on button "Corrected" at bounding box center [288, 103] width 78 height 9
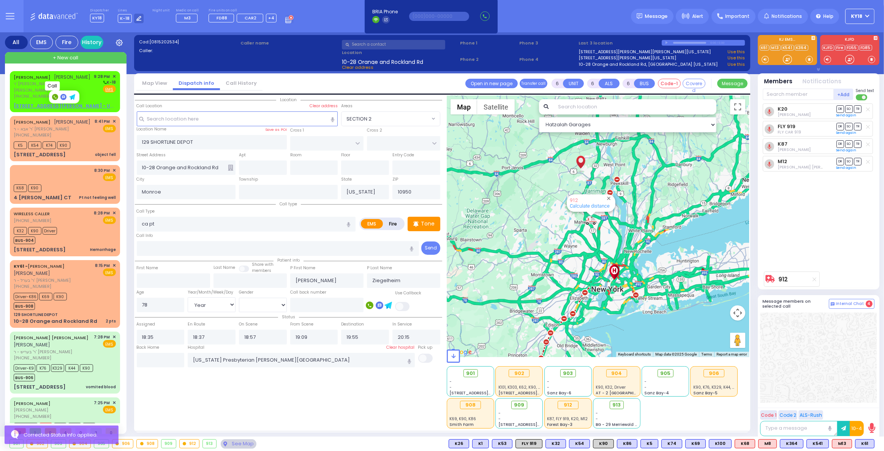
click at [52, 95] on rect at bounding box center [55, 97] width 6 height 6
type input "8457822096"
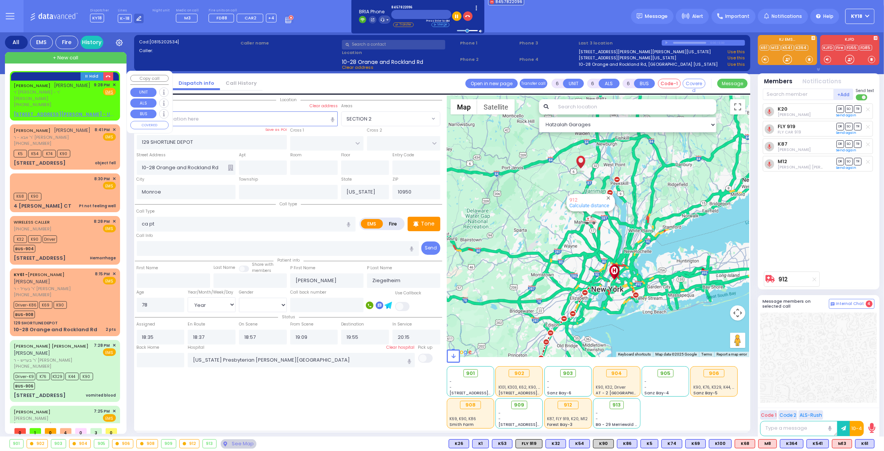
click at [71, 99] on span "ר' [PERSON_NAME] - ר' [PERSON_NAME]" at bounding box center [53, 95] width 78 height 13
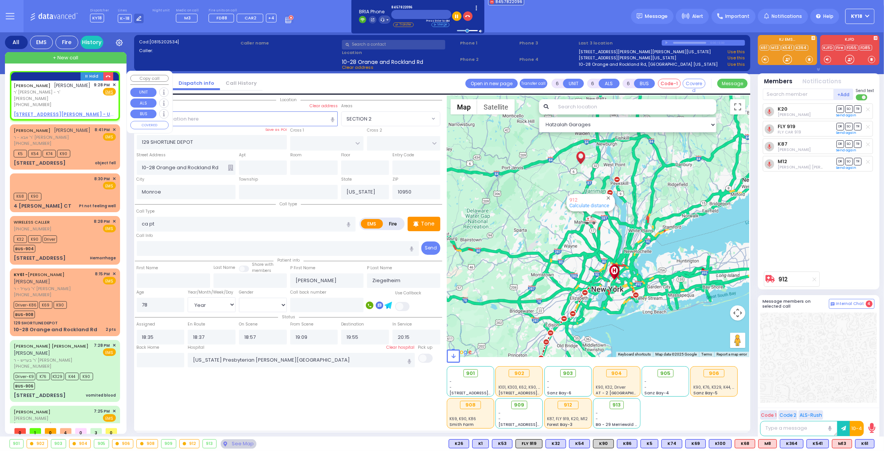
type input "2"
type input "1"
select select
radio input "true"
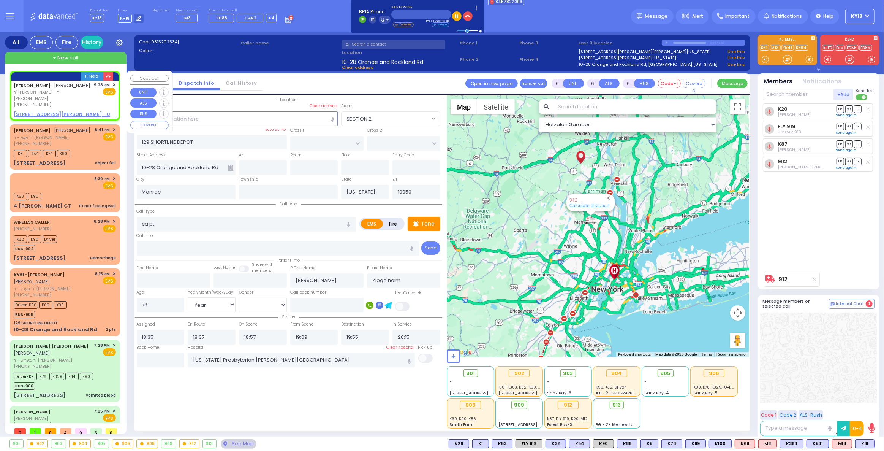
type input "YECHESKEL"
type input "GLUCKMAN"
select select
type input "21:28"
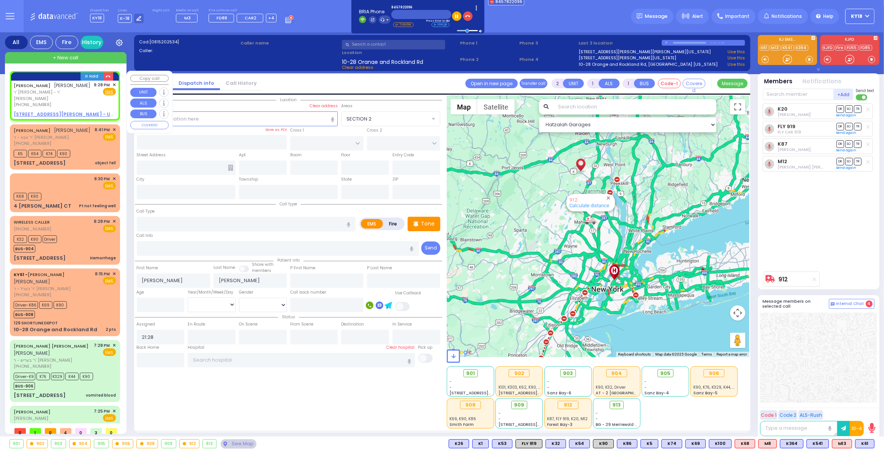
select select "Hatzalah Garages"
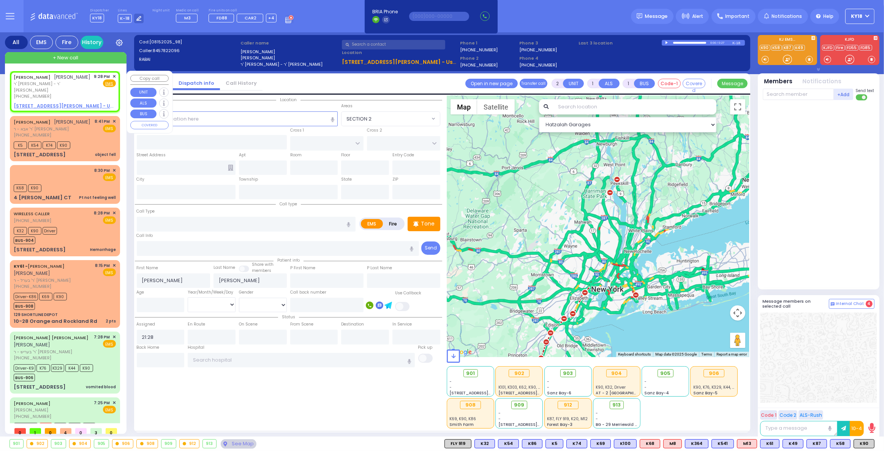
click at [114, 76] on span "✕" at bounding box center [113, 76] width 3 height 6
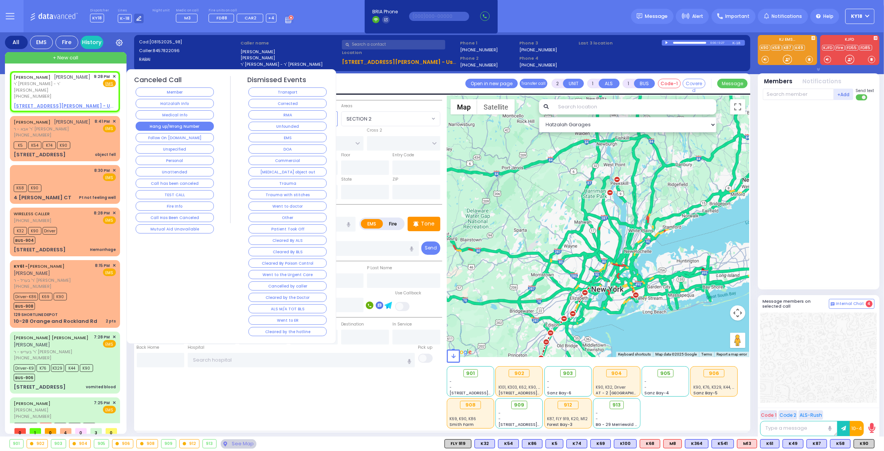
click at [187, 125] on button "Hang up/Wrong Number" at bounding box center [175, 126] width 78 height 9
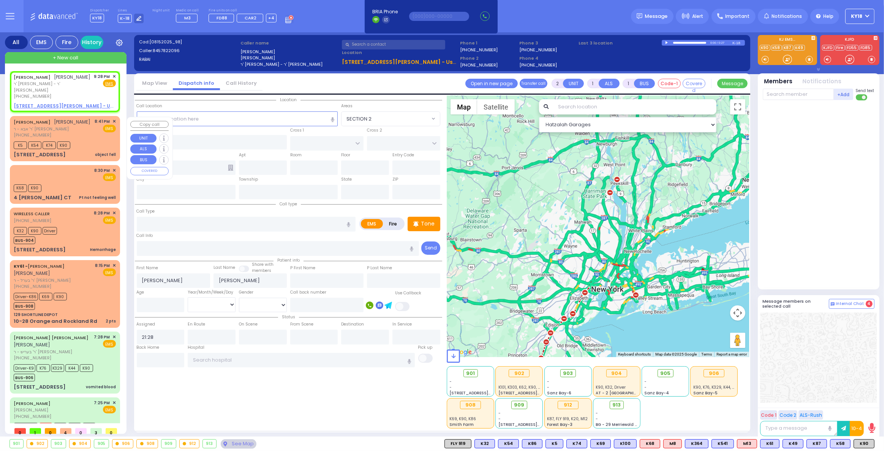
select select
radio input "true"
select select
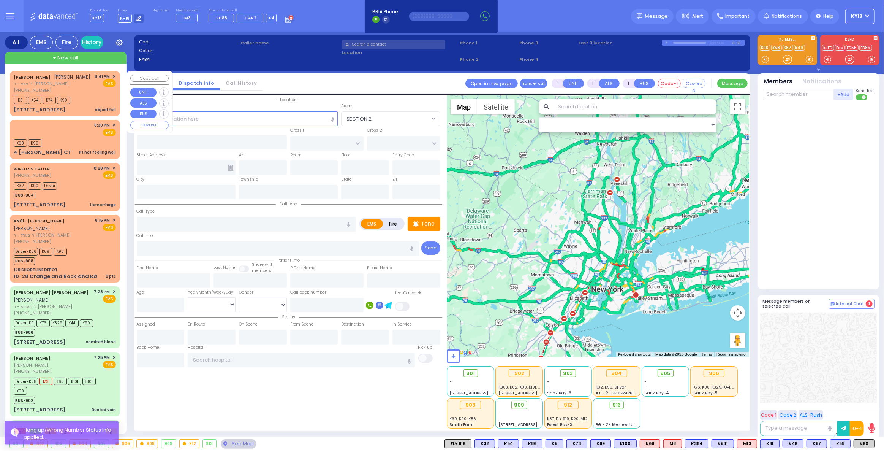
click at [112, 76] on span "✕" at bounding box center [113, 76] width 3 height 6
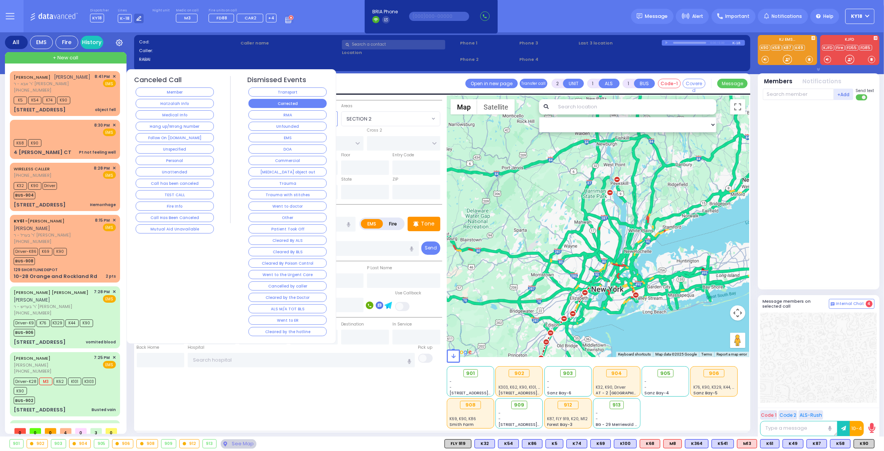
click at [264, 99] on button "Corrected" at bounding box center [288, 103] width 78 height 9
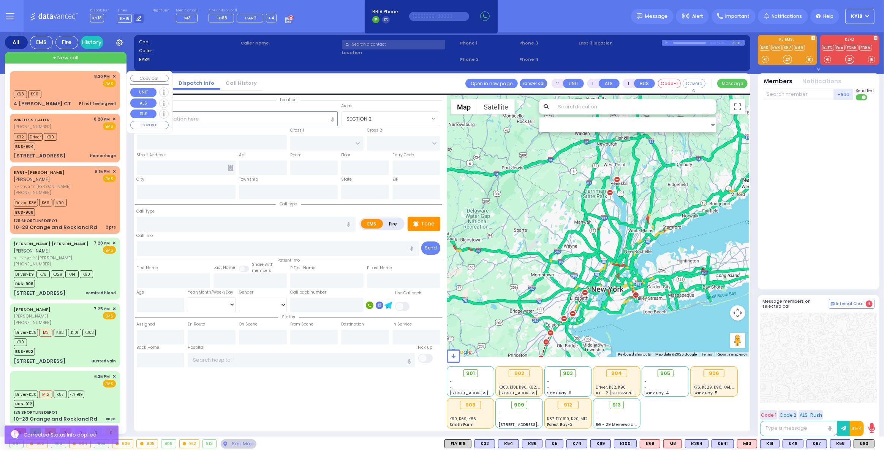
click at [115, 74] on span "✕" at bounding box center [113, 76] width 3 height 6
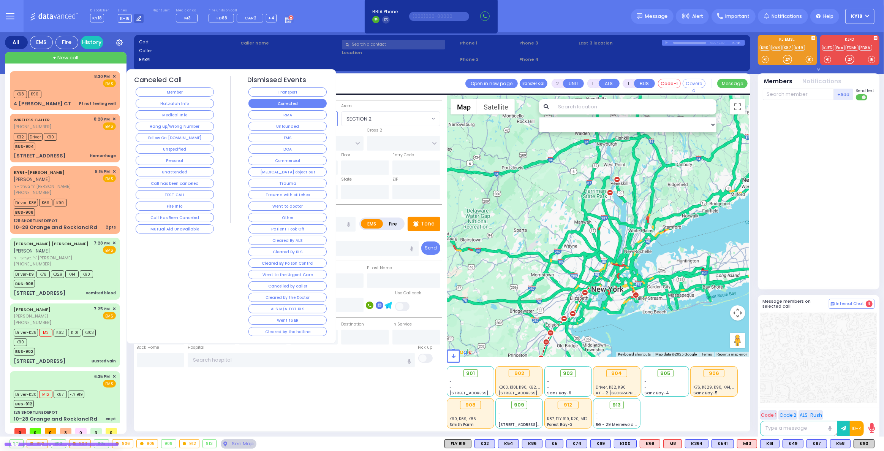
click at [266, 101] on button "Corrected" at bounding box center [288, 103] width 78 height 9
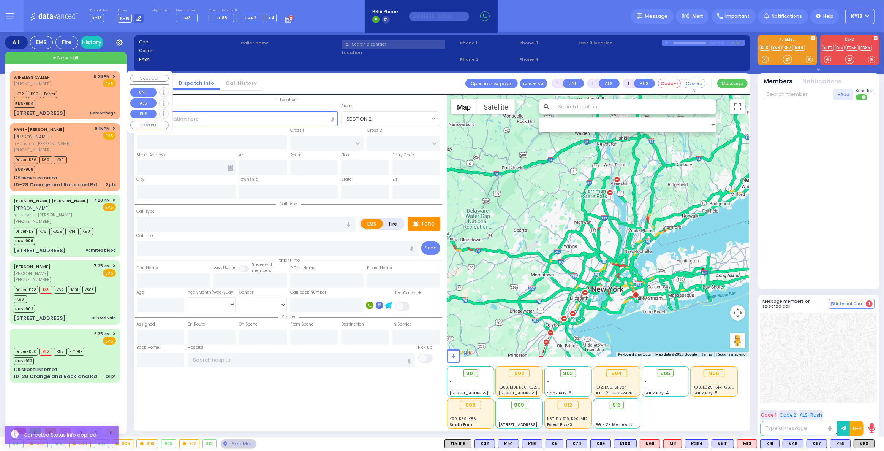
click at [74, 102] on div "K32 K90 Driver BUS-904" at bounding box center [65, 98] width 102 height 19
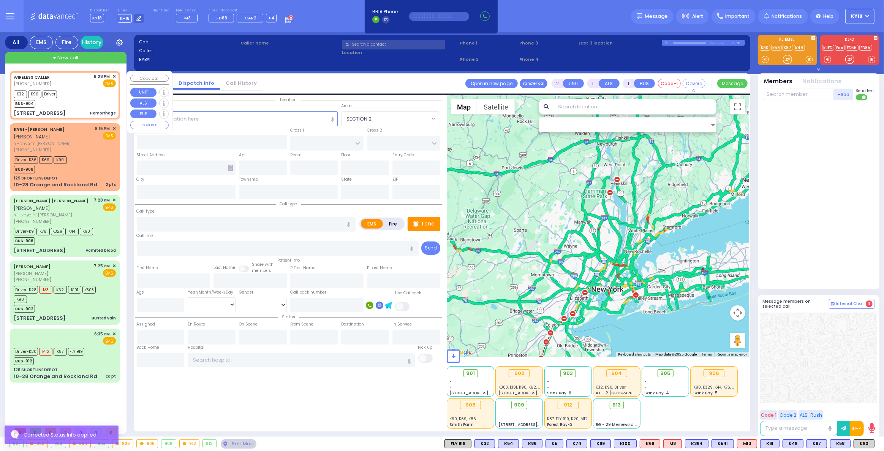
select select
type input "Hemorrhage"
radio input "true"
select select
type input "20:28"
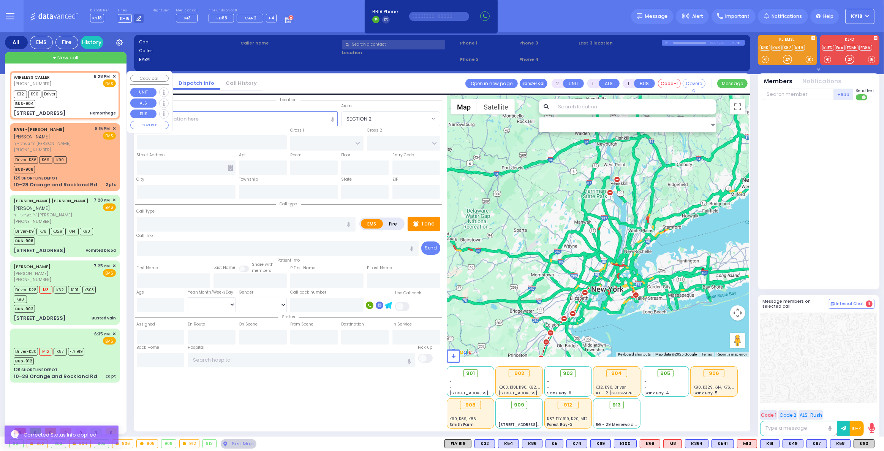
type input "20:31"
type input "Good Samaritan Hospital"
type input "[GEOGRAPHIC_DATA]"
type input "CHEVRON RD"
type input "19 Karlsburg Road"
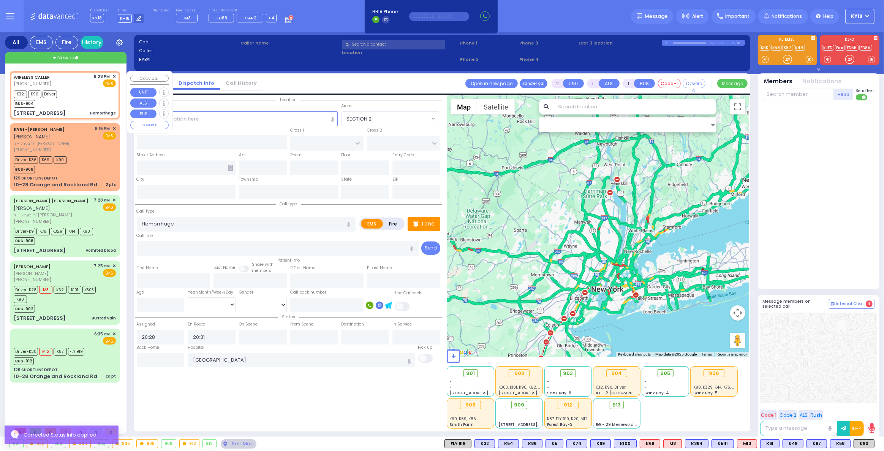
type input "012"
type input "Monroe"
type input "[US_STATE]"
type input "10950"
select select "Hatzalah Garages"
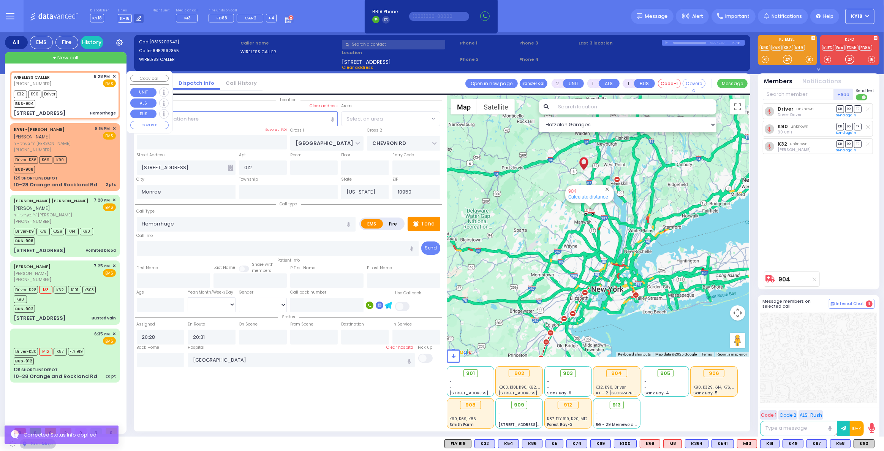
select select "SECTION 5"
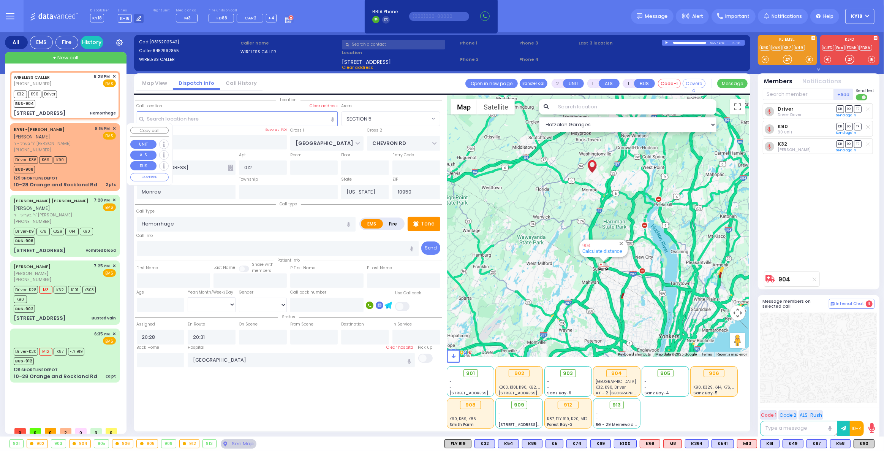
click at [71, 169] on div "Driver-K86 K69 K90 BUS-908" at bounding box center [65, 163] width 102 height 19
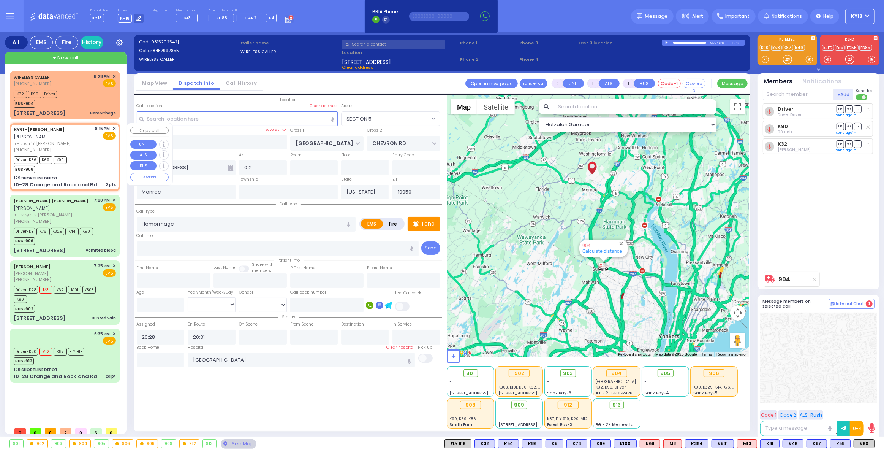
type input "6"
select select
type input "2 pts"
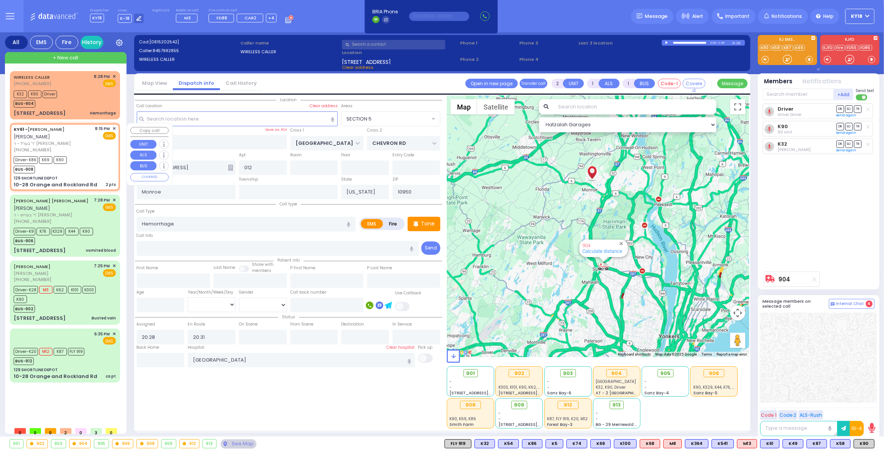
radio input "true"
type input "[PERSON_NAME]"
type input "Malka"
type input "Greenfeld"
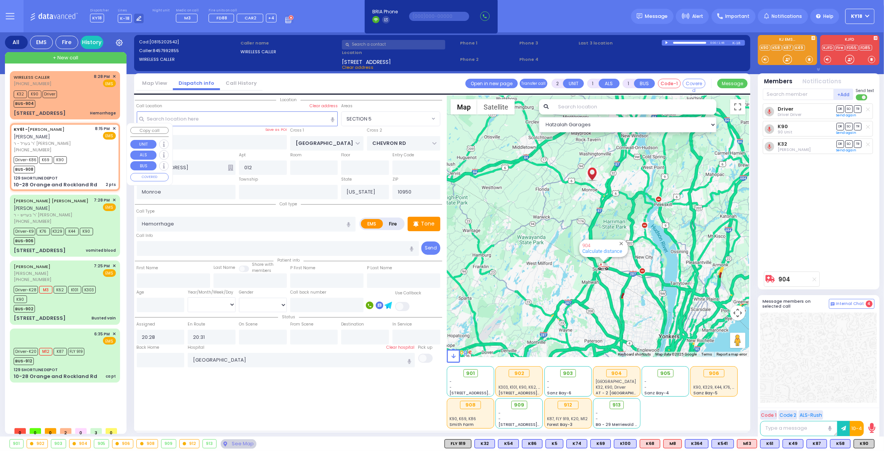
type input "1"
select select "Year"
select select "[DEMOGRAPHIC_DATA]"
type input "20:15"
type input "20:17"
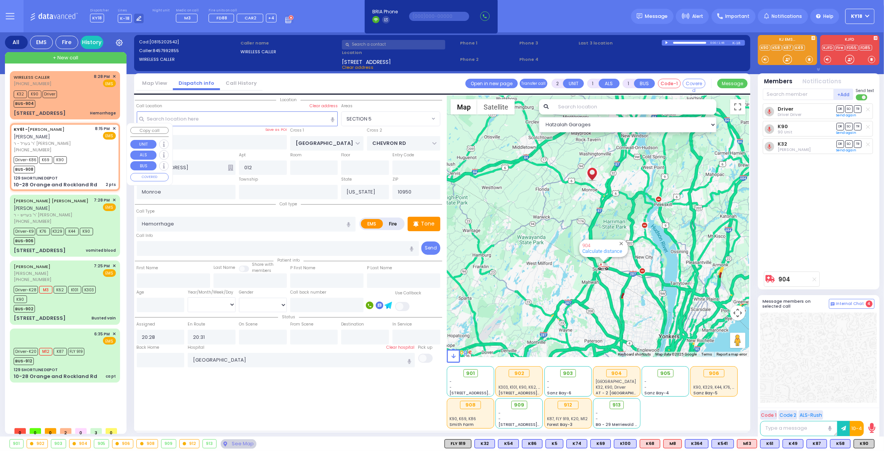
type input "20:45"
type input "[US_STATE][GEOGRAPHIC_DATA]- [GEOGRAPHIC_DATA]"
select select "Hatzalah Garages"
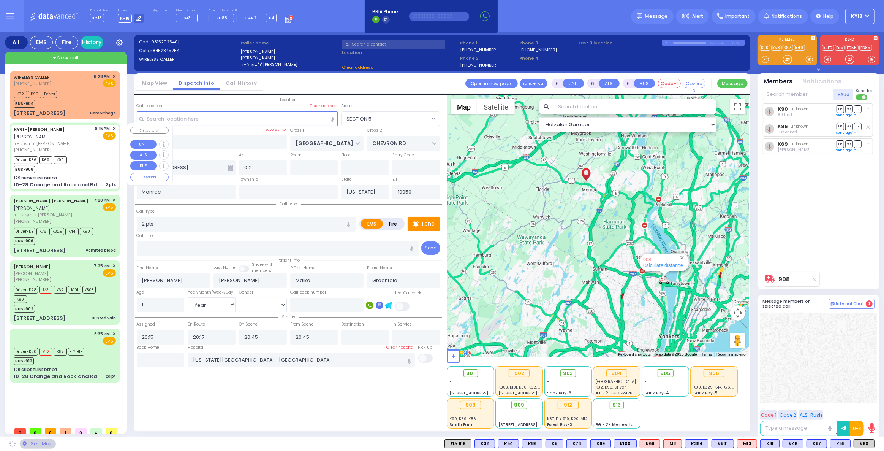
select select
radio input "true"
select select "Year"
select select "[DEMOGRAPHIC_DATA]"
select select "Hatzalah Garages"
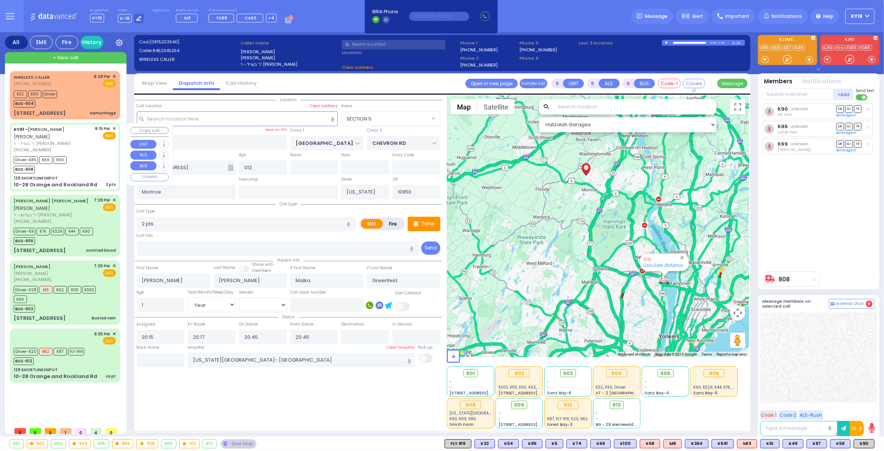
type input "129 SHORTLINE DEPOT"
type input "10-28 Orange and Rockland Rd"
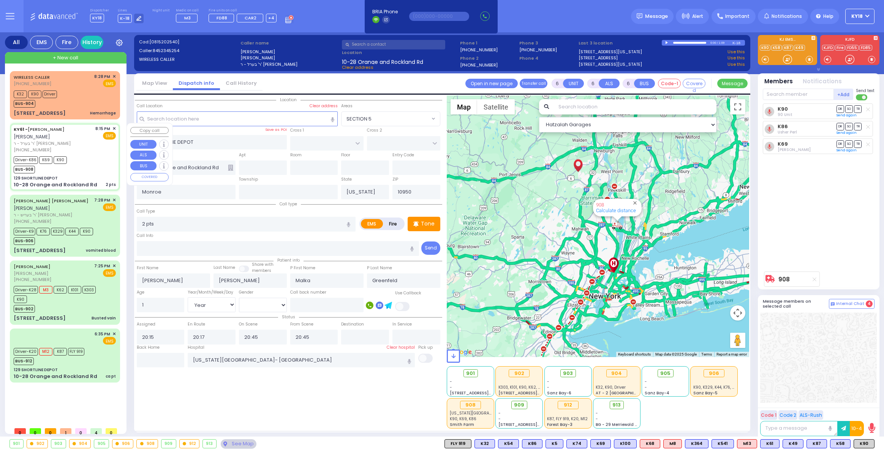
select select
select select "Year"
select select "[DEMOGRAPHIC_DATA]"
click at [71, 355] on div "BUS-912" at bounding box center [49, 359] width 71 height 9
select select
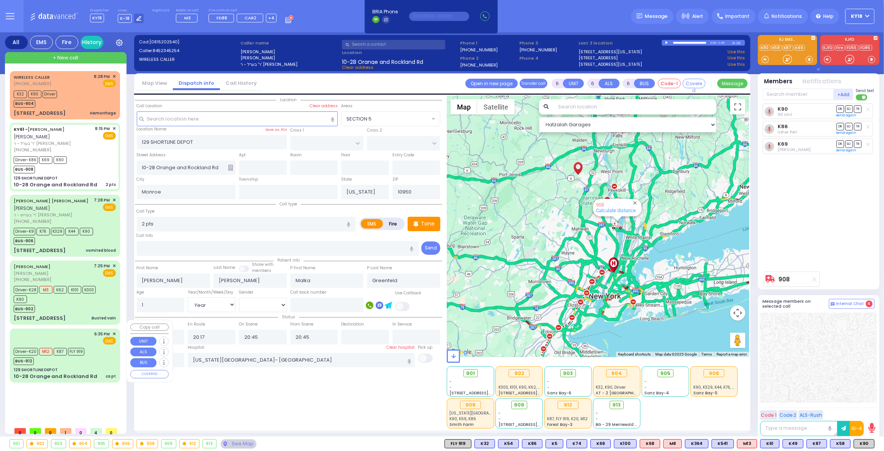
type input "ca pt"
radio input "true"
type input "[PERSON_NAME]"
type input "Ziegelheim"
type input "78"
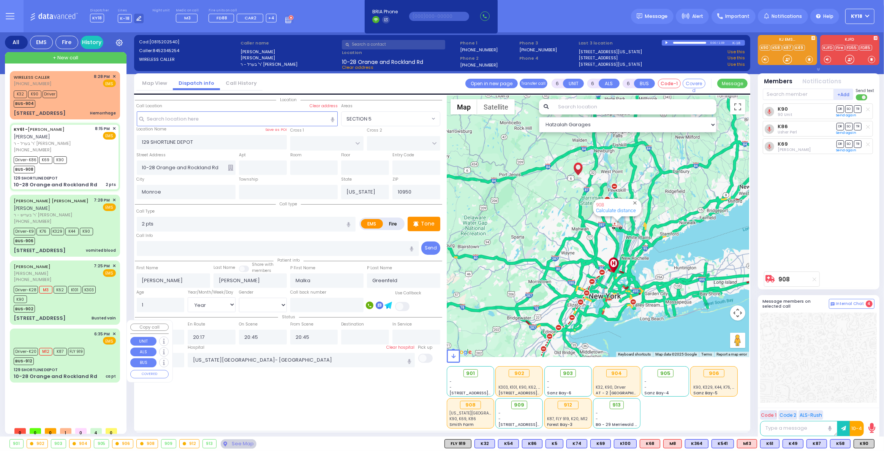
select select "Year"
select select "[DEMOGRAPHIC_DATA]"
type input "18:35"
type input "18:37"
type input "18:57"
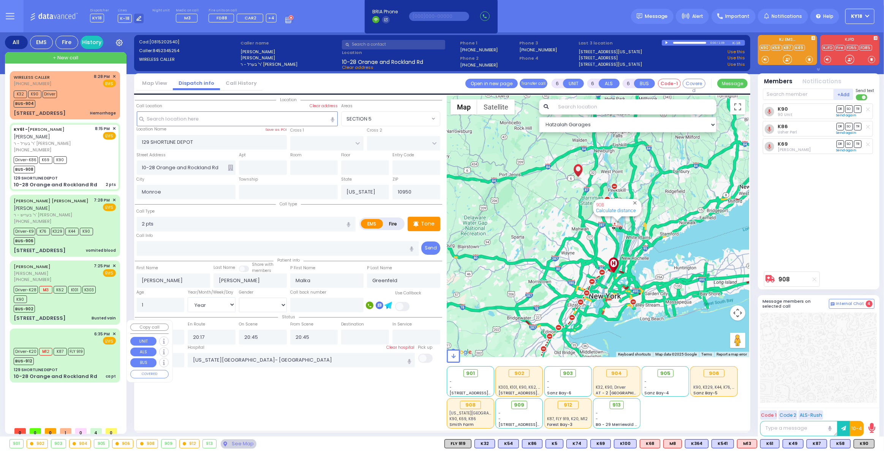
type input "19:09"
type input "19:55"
type input "20:15"
type input "[US_STATE] Presbyterian [PERSON_NAME][GEOGRAPHIC_DATA]"
select select "Hatzalah Garages"
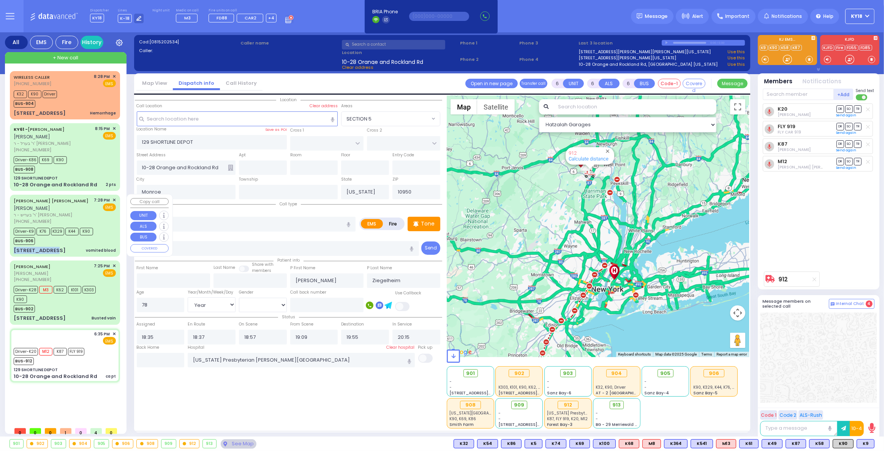
click at [55, 236] on div "[PERSON_NAME] [PERSON_NAME] [PERSON_NAME] ר' בעריש - ר' [PERSON_NAME] [PHONE_NU…" at bounding box center [64, 225] width 107 height 59
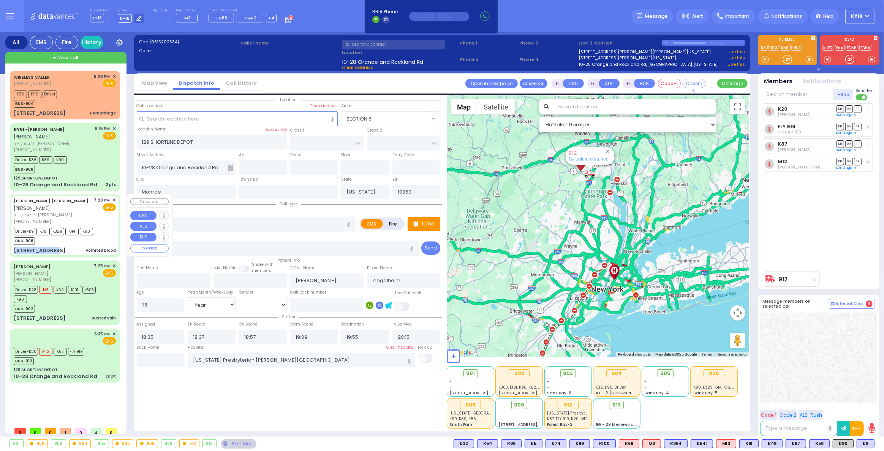
select select
type input "vomited blood"
radio input "true"
type input "[PERSON_NAME]"
type input "WEISS"
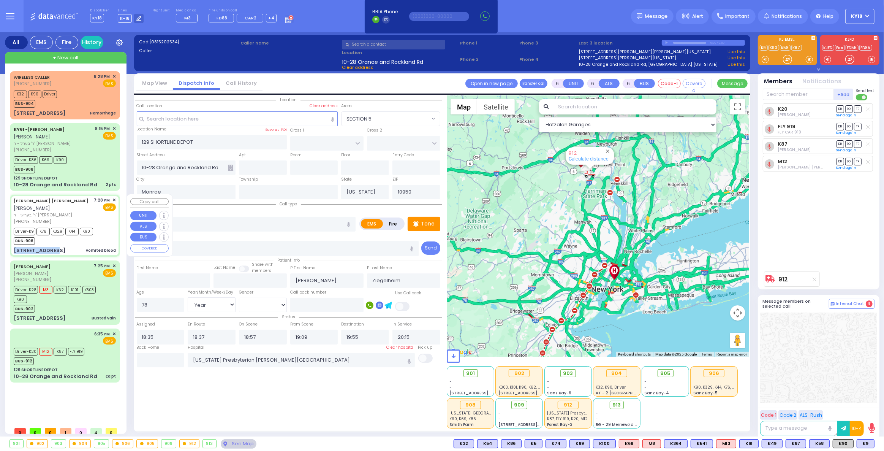
type input "[PERSON_NAME]"
type input "62"
select select "Year"
select select "[DEMOGRAPHIC_DATA]"
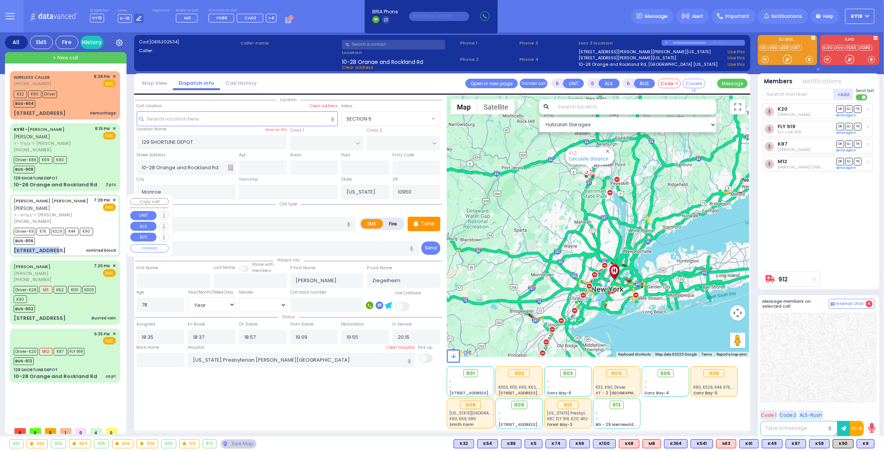
type input "19:28"
type input "19:30"
type input "19:35"
type input "20:01"
type input "20:59"
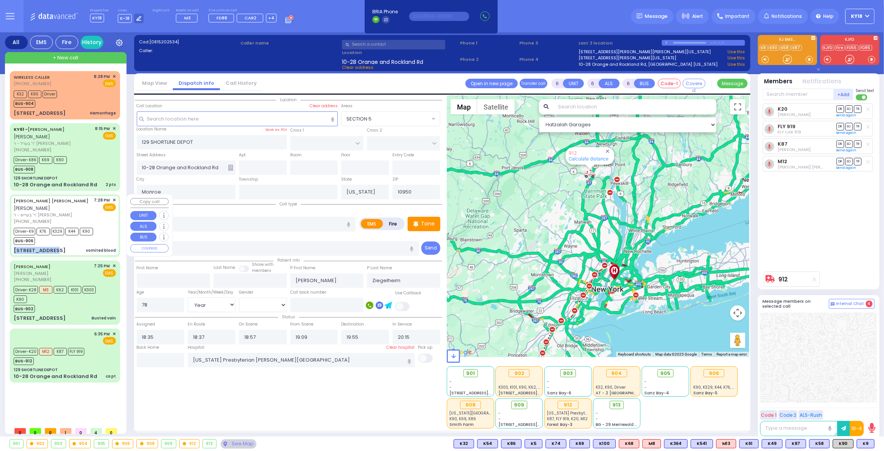
type input "21:59"
type input "[US_STATE][GEOGRAPHIC_DATA]- [GEOGRAPHIC_DATA] [STREET_ADDRESS][US_STATE]"
type input "STATE ROUTE 208"
type input "SLEEPY HOLLOW RD"
type input "[STREET_ADDRESS]"
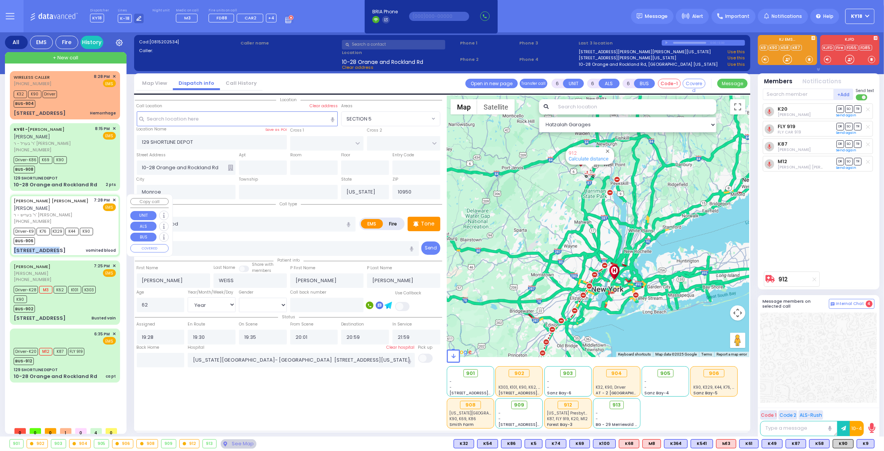
type input "301"
select select "Hatzalah Garages"
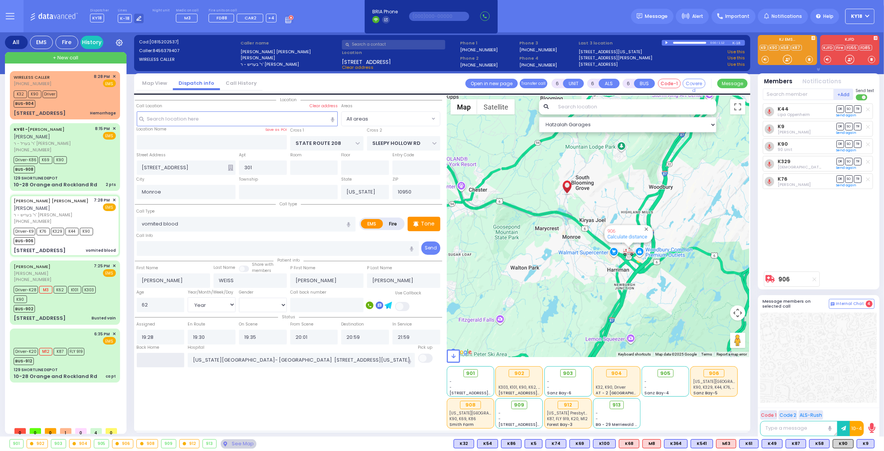
click at [157, 365] on input "text" at bounding box center [161, 360] width 48 height 14
type input "21:46"
select select
radio input "true"
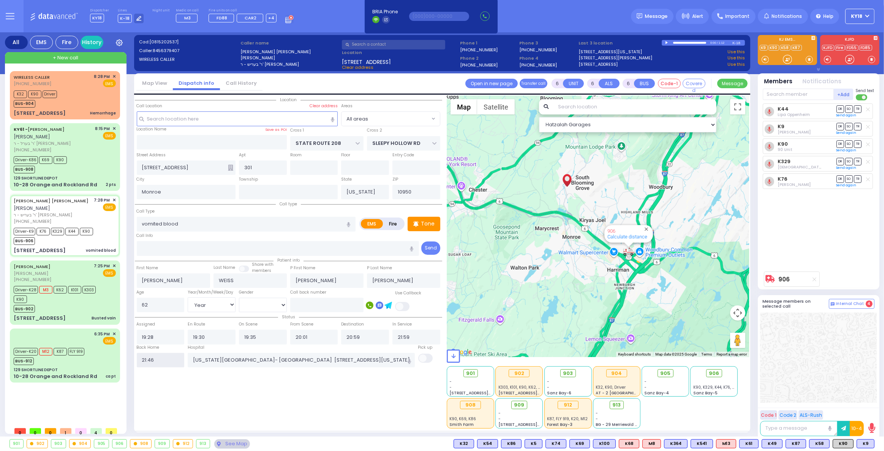
select select
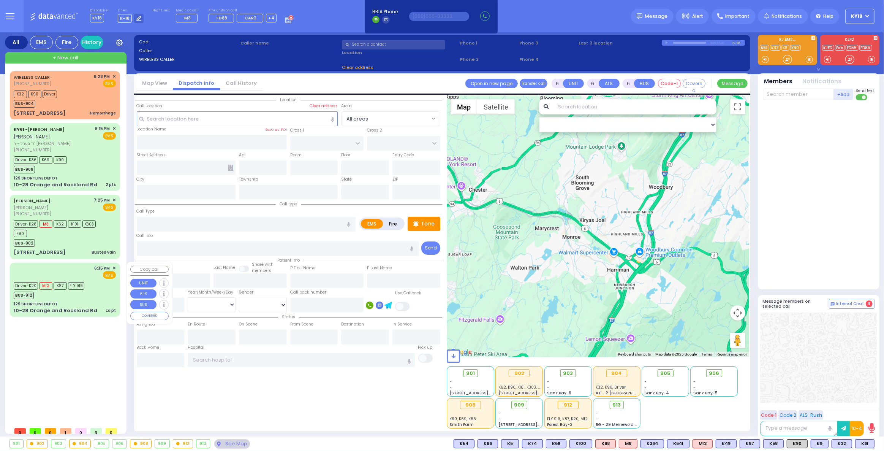
click at [76, 302] on div "129 SHORTLINE DEPOT" at bounding box center [65, 304] width 102 height 6
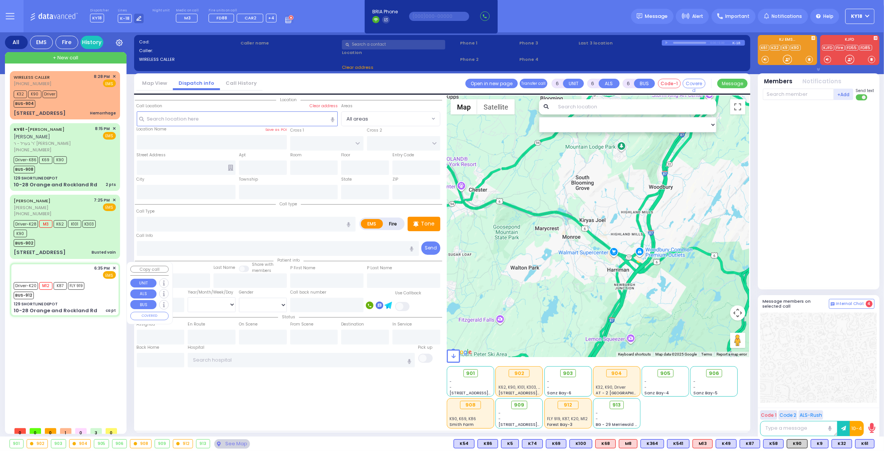
select select
type input "ca pt"
radio input "true"
type input "[PERSON_NAME]"
type input "Ziegelheim"
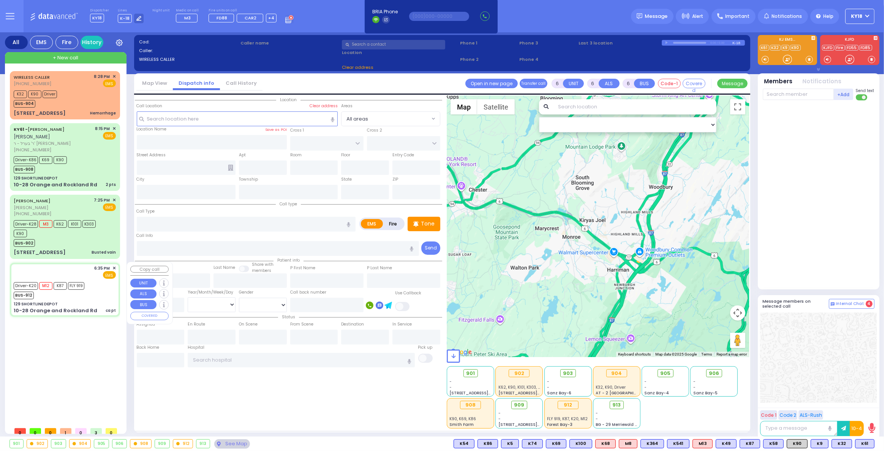
type input "78"
select select "Year"
select select "[DEMOGRAPHIC_DATA]"
type input "18:35"
type input "18:37"
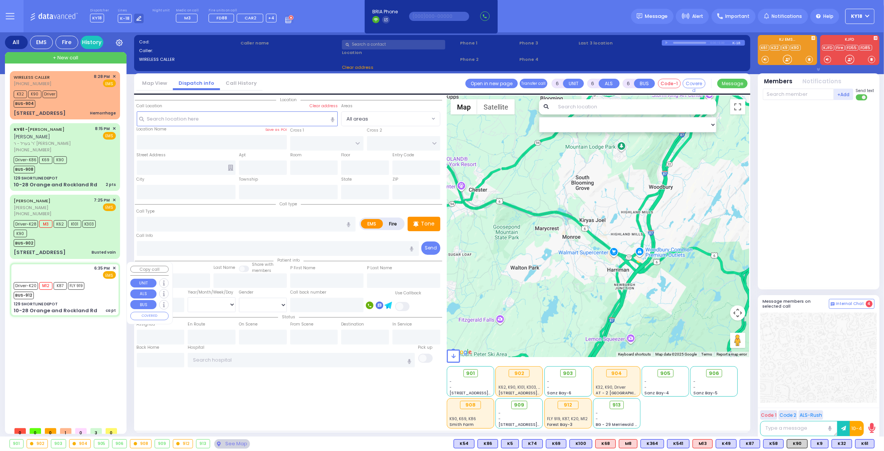
type input "18:57"
type input "19:09"
type input "19:55"
type input "20:15"
type input "[US_STATE] Presbyterian [PERSON_NAME][GEOGRAPHIC_DATA]"
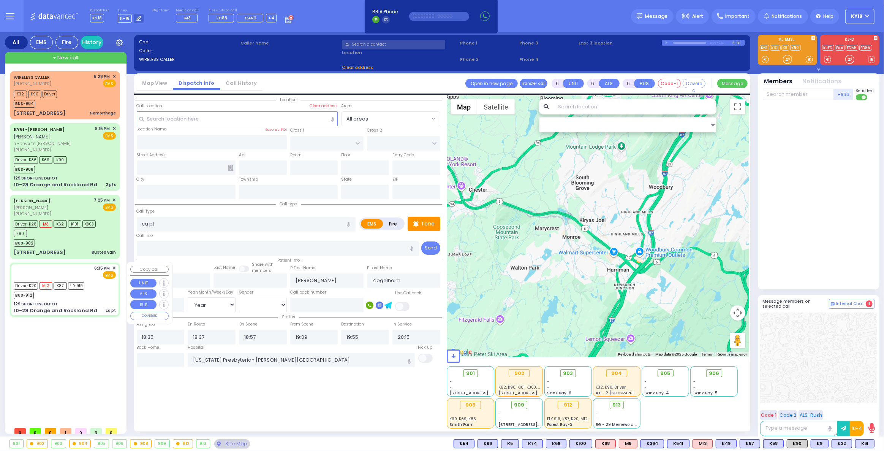
select select "Hatzalah Garages"
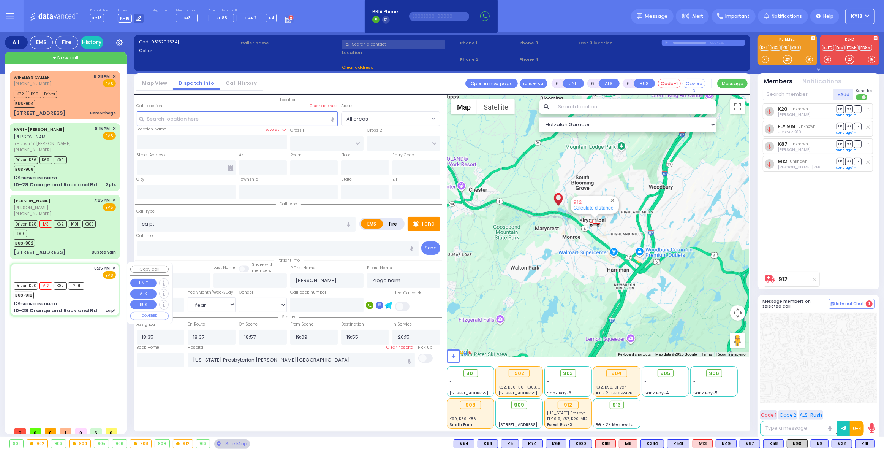
type input "129 SHORTLINE DEPOT"
type input "10-28 Orange and Rockland Rd"
type input "Monroe"
type input "[US_STATE]"
type input "10950"
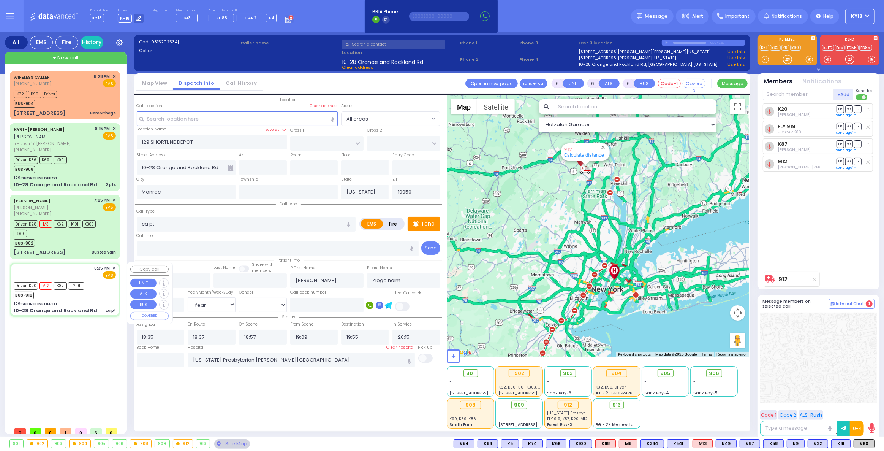
click at [60, 301] on div "129 SHORTLINE DEPOT" at bounding box center [65, 304] width 102 height 6
select select
radio input "true"
select select "Year"
select select "[DEMOGRAPHIC_DATA]"
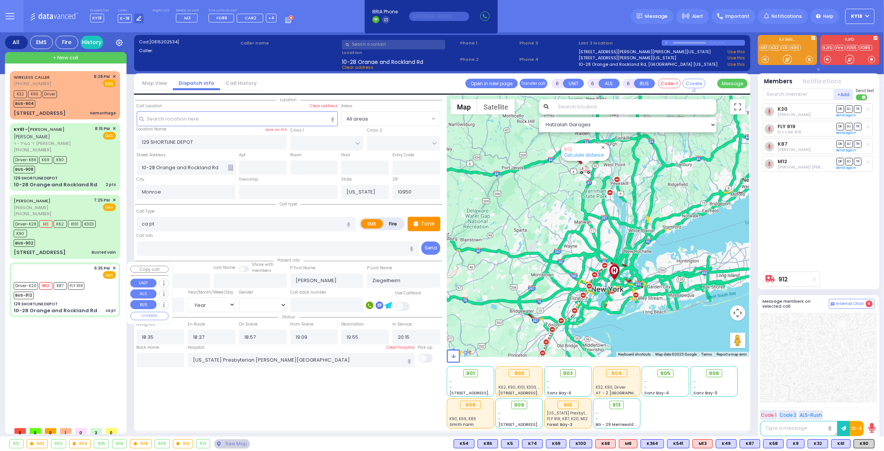
select select "Hatzalah Garages"
click at [60, 55] on span "+ New call" at bounding box center [65, 58] width 25 height 8
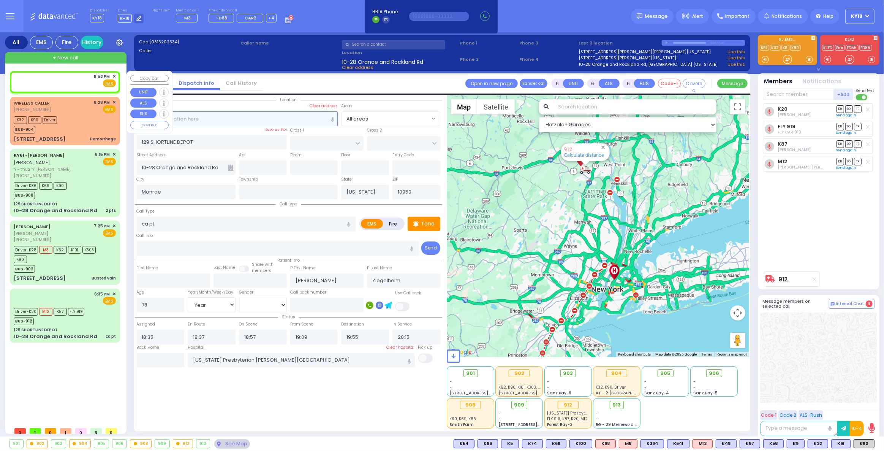
type input "2"
type input "1"
select select
radio input "true"
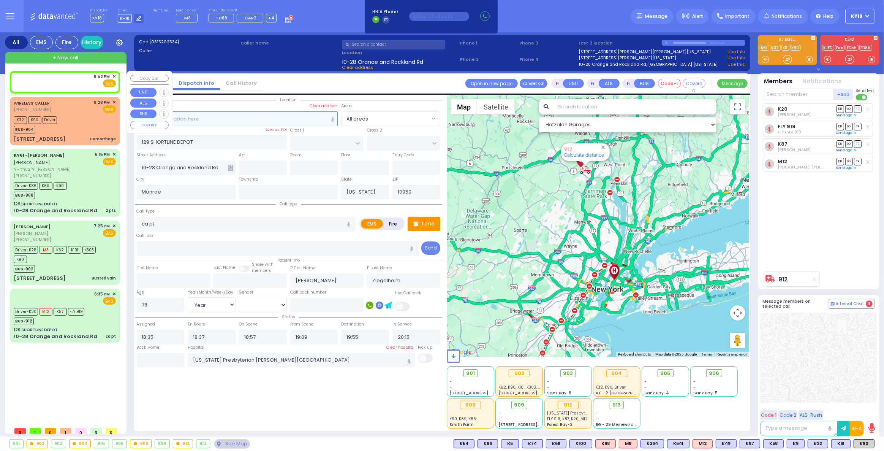
select select
type input "21:52"
select select
radio input "true"
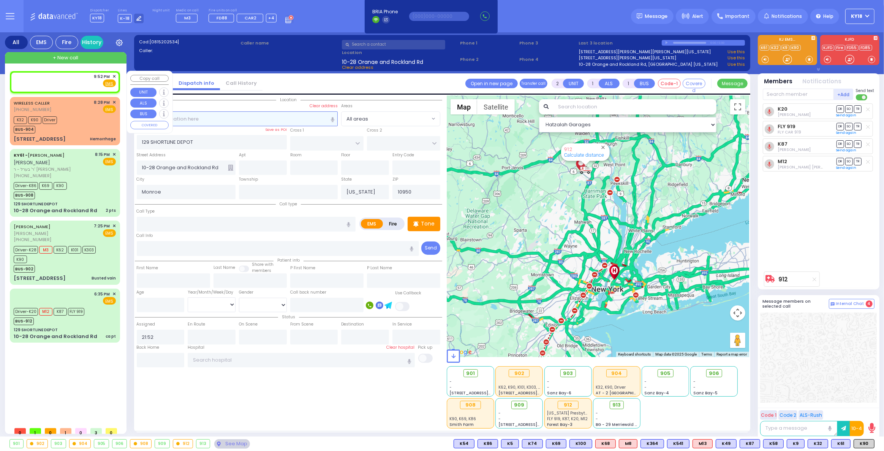
select select
select select "Hatzalah Garages"
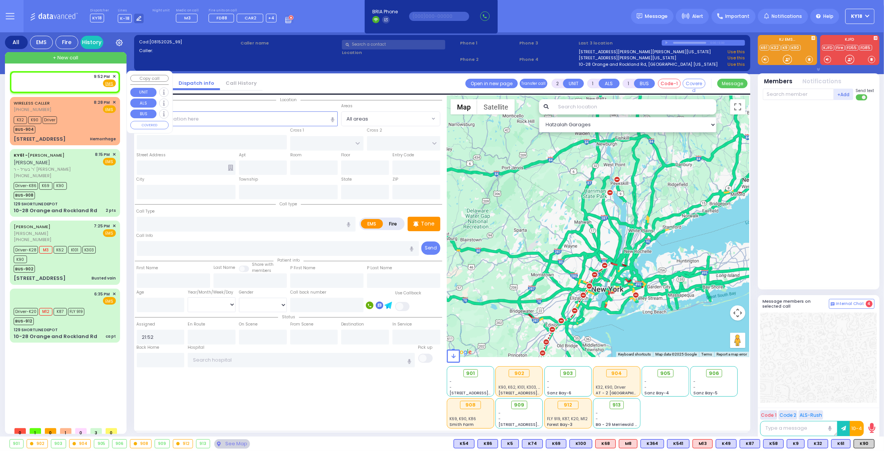
click at [76, 82] on div "9:52 PM ✕ Fire EMS" at bounding box center [65, 80] width 102 height 14
select select
radio input "true"
select select
select select "Hatzalah Garages"
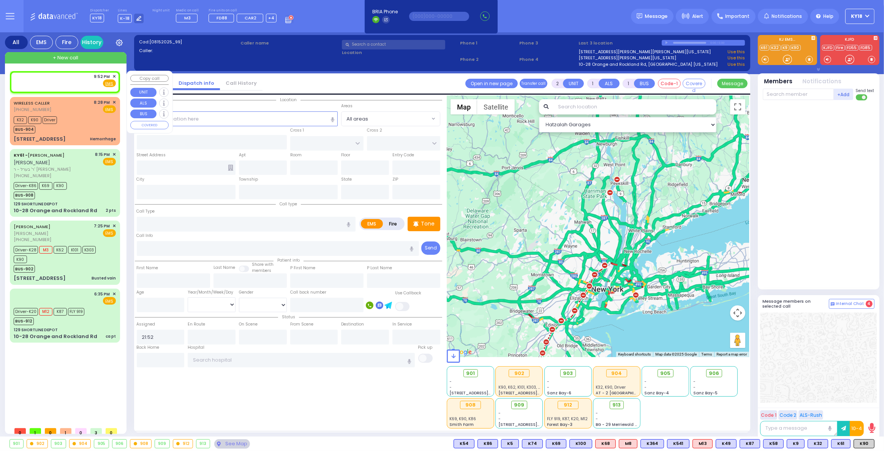
click at [114, 75] on span "✕" at bounding box center [113, 76] width 3 height 6
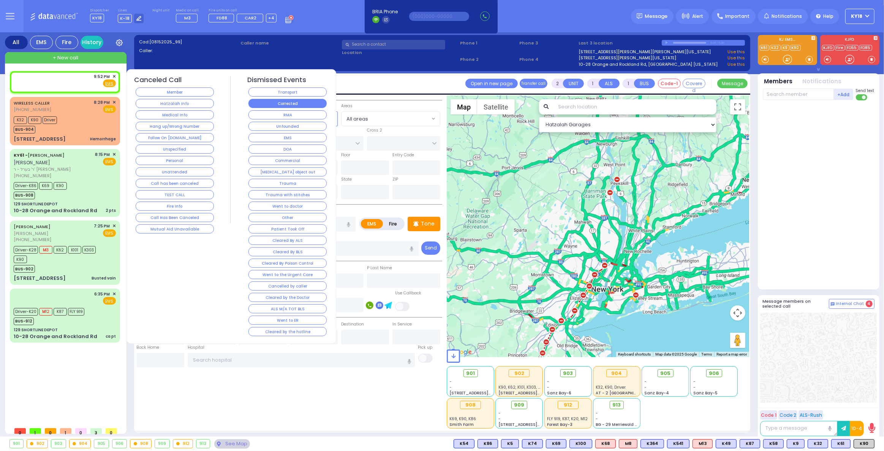
click at [263, 103] on button "Corrected" at bounding box center [288, 103] width 78 height 9
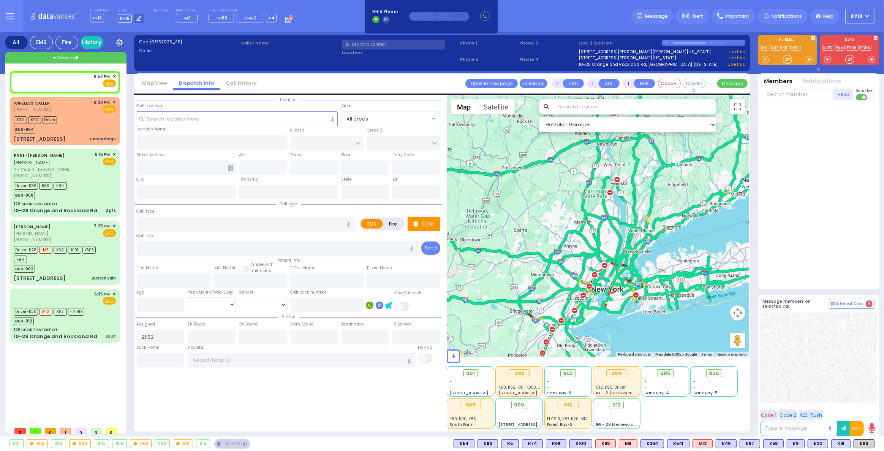
select select
radio input "true"
select select
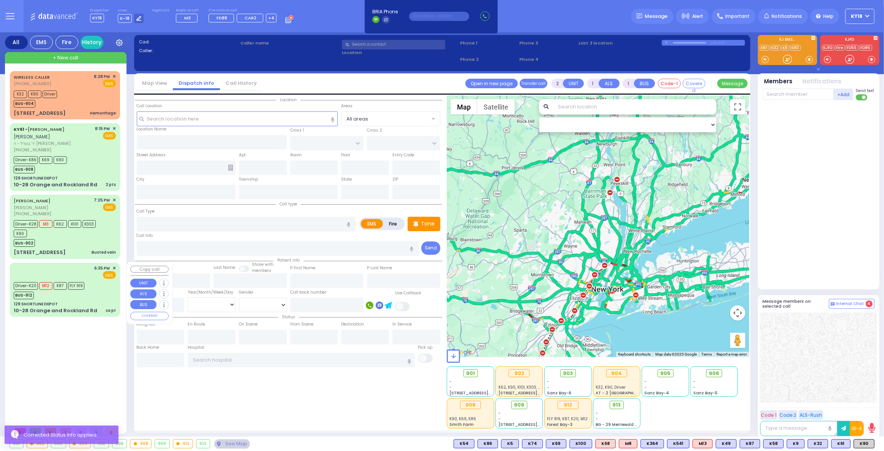
click at [67, 290] on div "BUS-912" at bounding box center [49, 294] width 71 height 9
type input "6"
select select
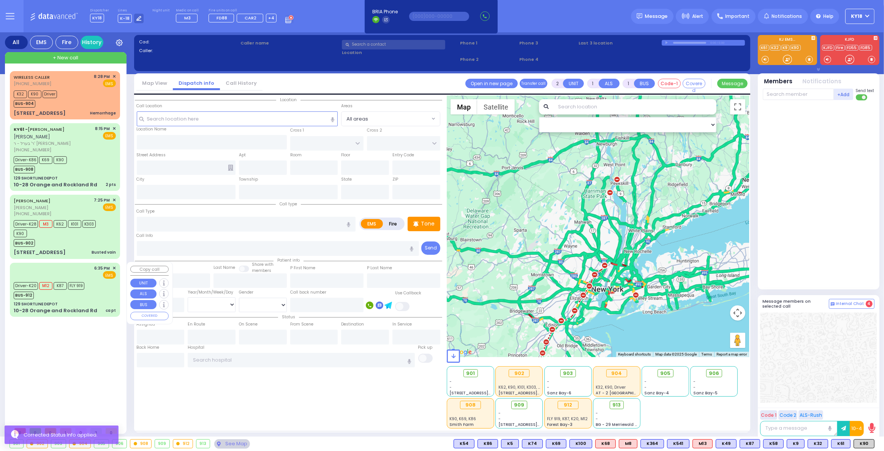
type input "ca pt"
radio input "true"
type input "[PERSON_NAME]"
type input "Ziegelheim"
type input "78"
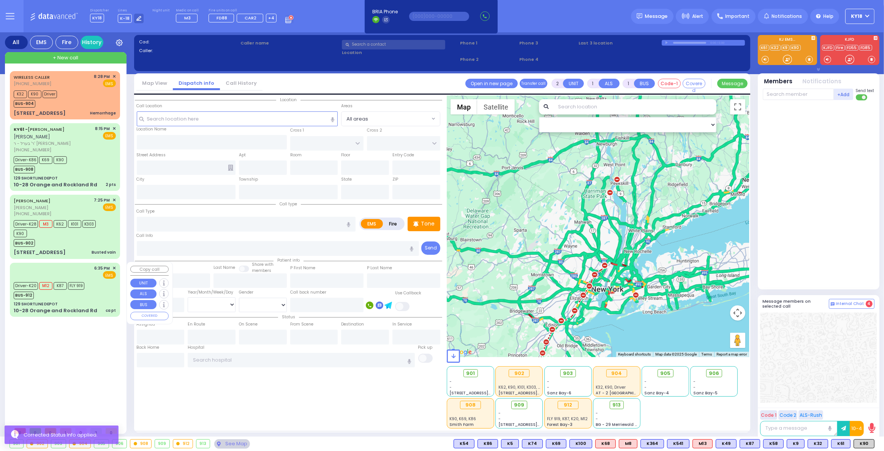
select select "Year"
select select "[DEMOGRAPHIC_DATA]"
type input "18:35"
type input "18:37"
type input "18:57"
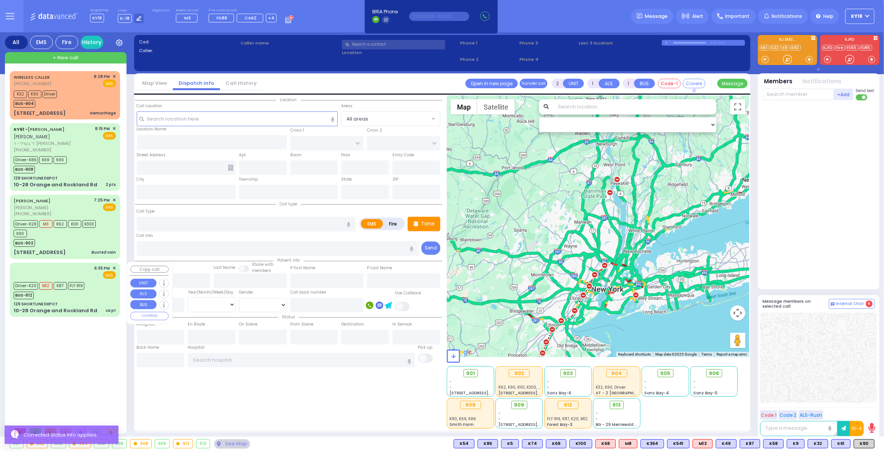
type input "19:09"
type input "19:55"
type input "20:15"
type input "[US_STATE] Presbyterian [PERSON_NAME][GEOGRAPHIC_DATA]"
select select "Hatzalah Garages"
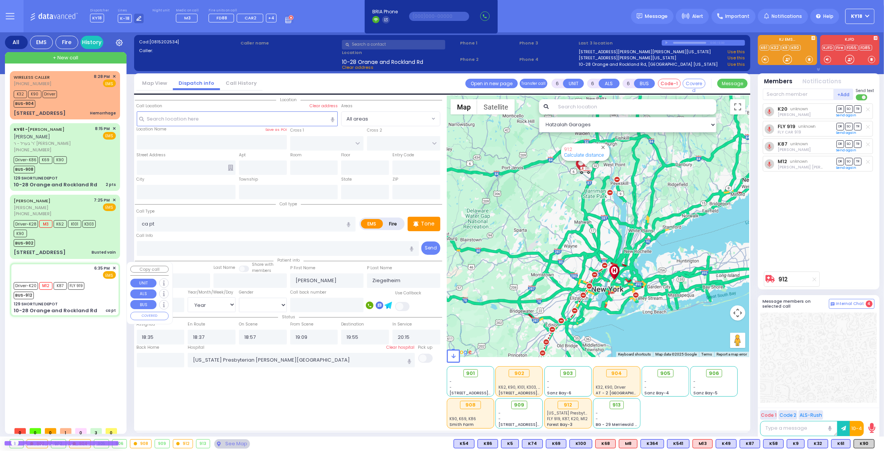
type input "129 SHORTLINE DEPOT"
type input "10-28 Orange and Rockland Rd"
type input "Monroe"
type input "[US_STATE]"
type input "10950"
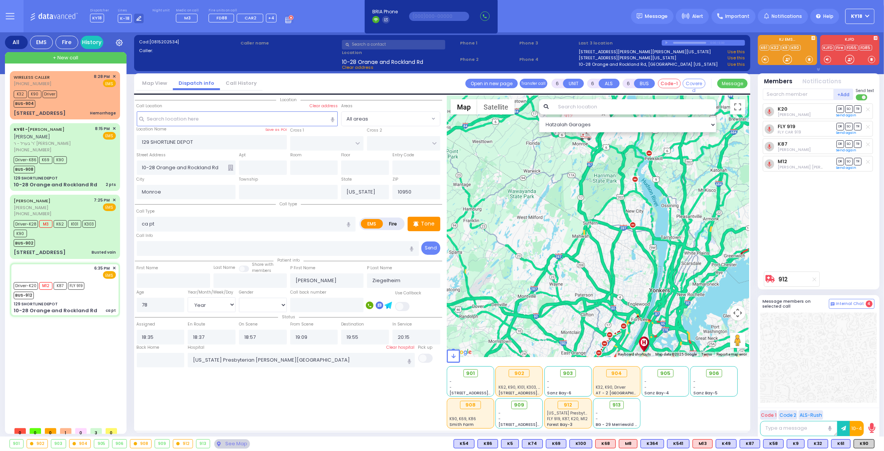
drag, startPoint x: 585, startPoint y: 163, endPoint x: 578, endPoint y: 257, distance: 94.5
click at [583, 255] on div "912 Calculate distance" at bounding box center [598, 225] width 302 height 261
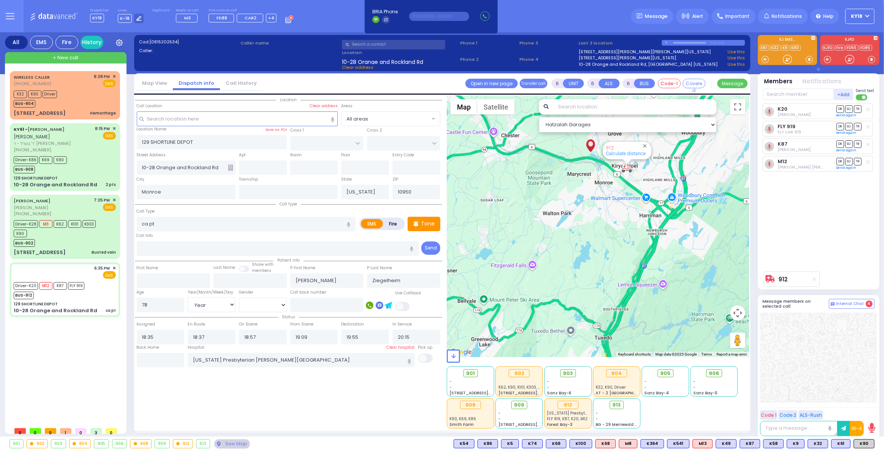
drag, startPoint x: 598, startPoint y: 205, endPoint x: 571, endPoint y: 251, distance: 53.8
click at [571, 251] on div "912 Calculate distance" at bounding box center [598, 225] width 302 height 261
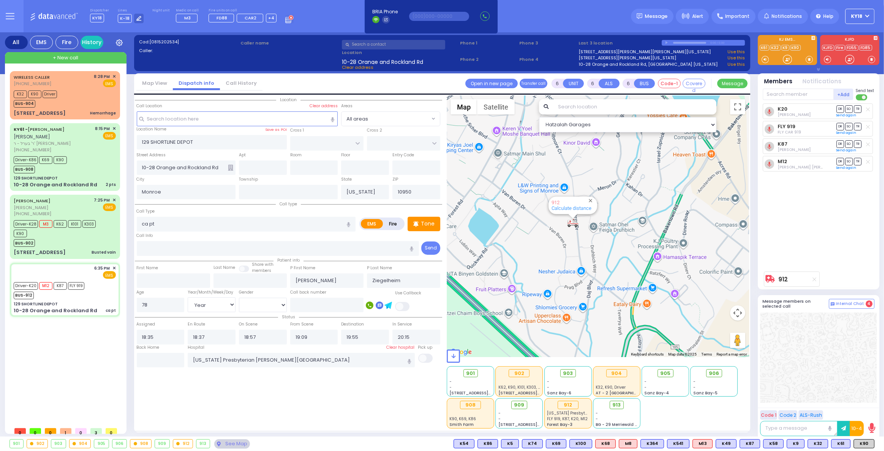
drag, startPoint x: 569, startPoint y: 244, endPoint x: 568, endPoint y: 252, distance: 8.4
click at [568, 252] on div "912 Calculate distance" at bounding box center [598, 225] width 302 height 261
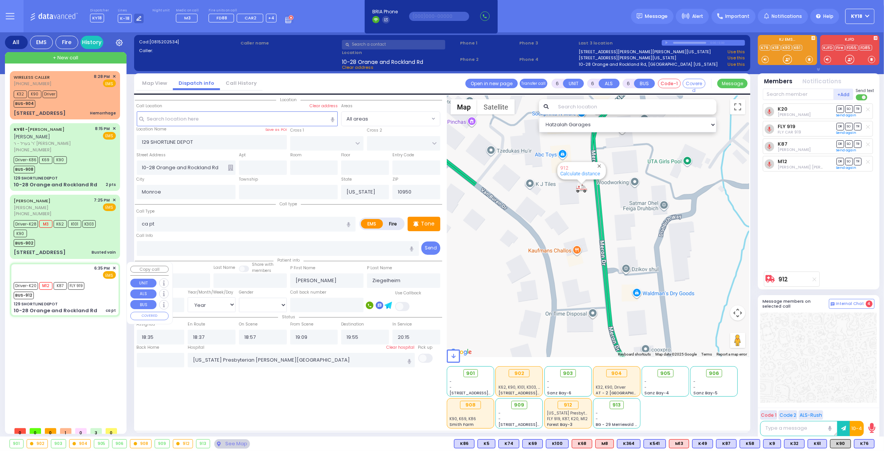
click at [69, 301] on div "129 SHORTLINE DEPOT" at bounding box center [65, 304] width 102 height 6
select select
radio input "true"
select select "Year"
select select "[DEMOGRAPHIC_DATA]"
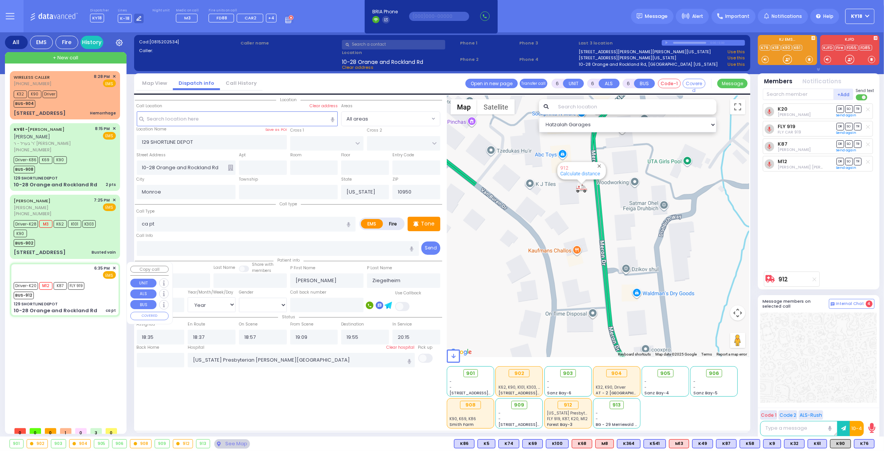
select select "Hatzalah Garages"
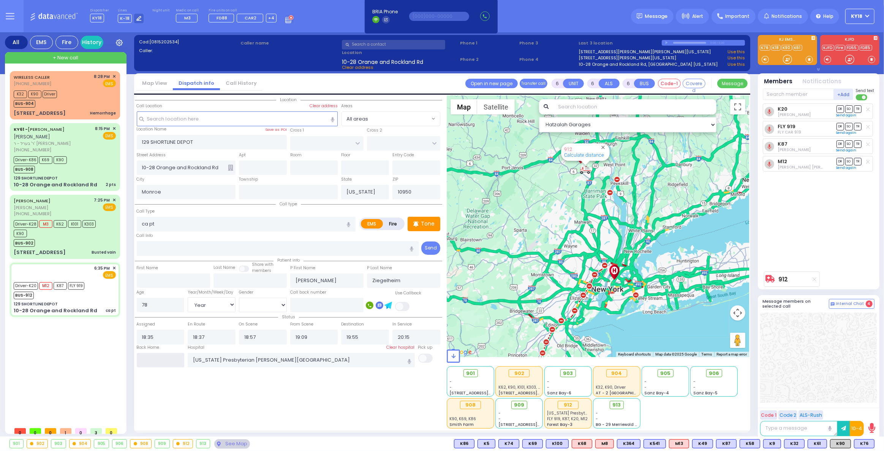
click at [161, 358] on input "text" at bounding box center [161, 360] width 48 height 14
type input "21:53"
select select
radio input "true"
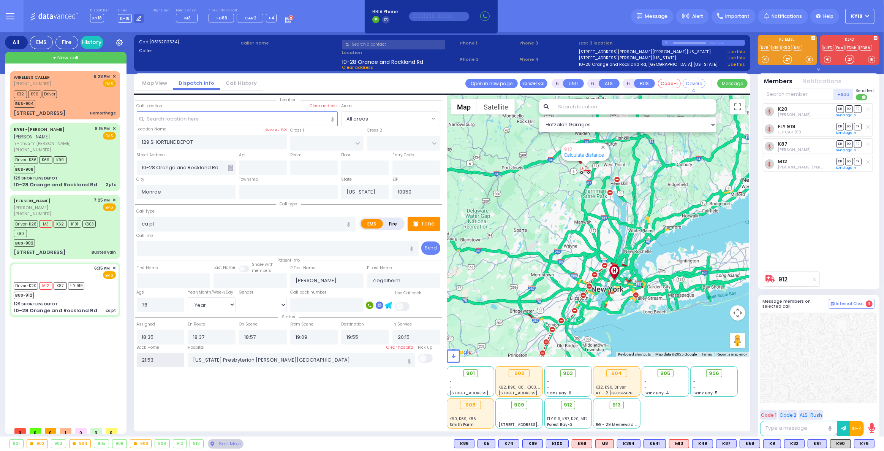
select select
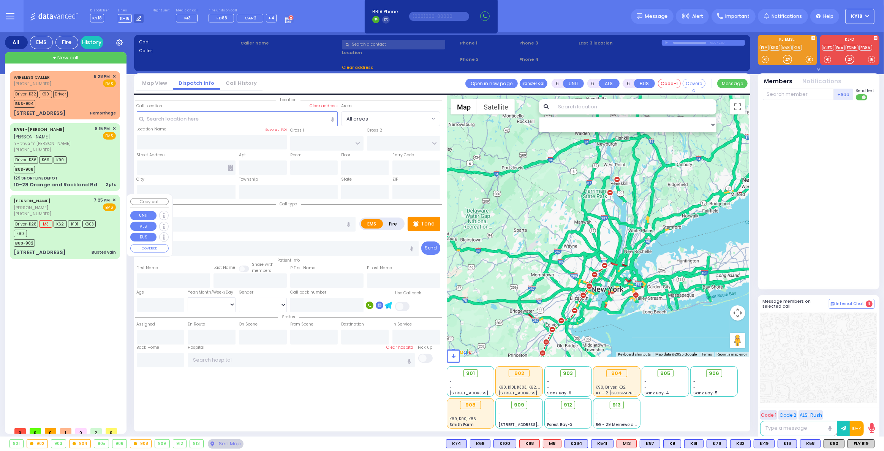
click at [60, 236] on div "Driver-K28 M3 K62 K101 K303 K90" at bounding box center [61, 227] width 95 height 19
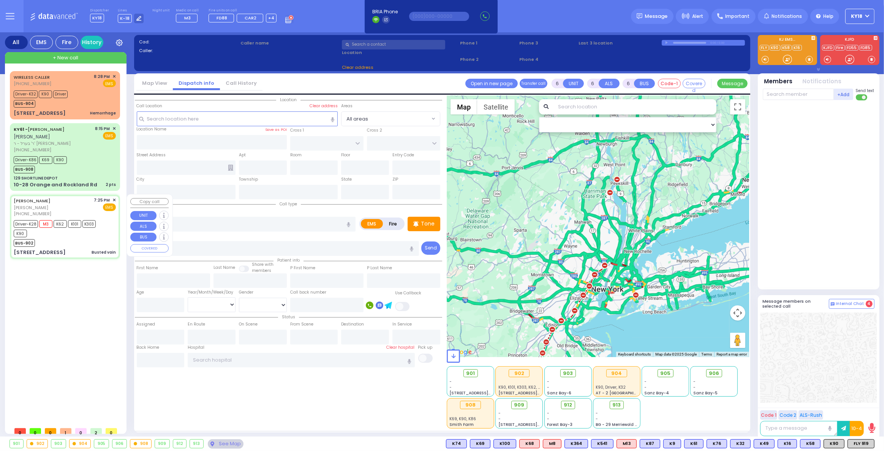
select select
type input "Busted vain"
radio input "true"
type input "[PERSON_NAME]"
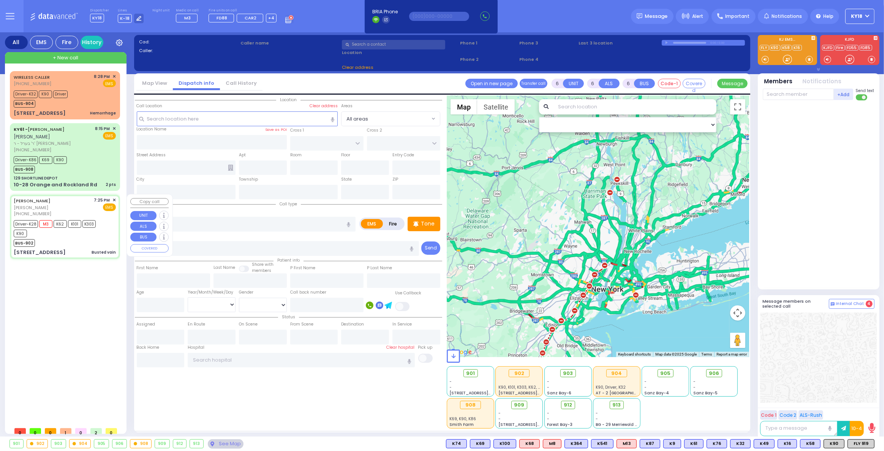
type input "Chana"
type input "[PERSON_NAME]"
type input "43"
select select "Year"
select select "[DEMOGRAPHIC_DATA]"
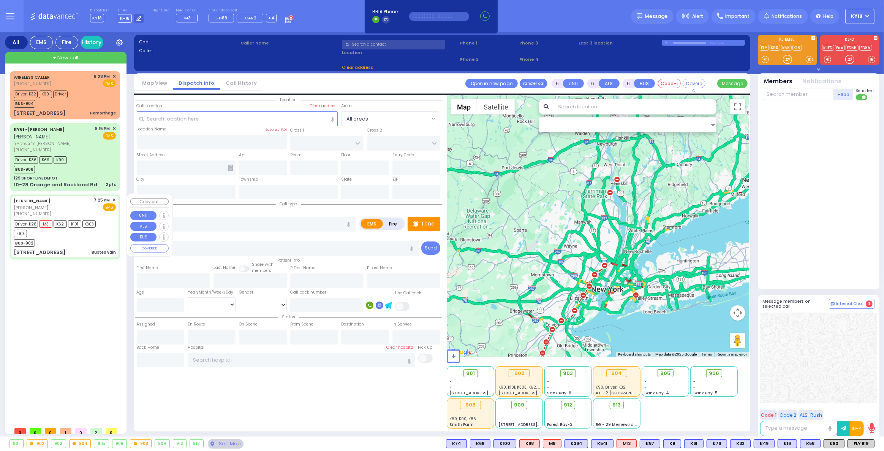
type input "19:25"
type input "19:27"
type input "19:32"
type input "19:41"
type input "20:12"
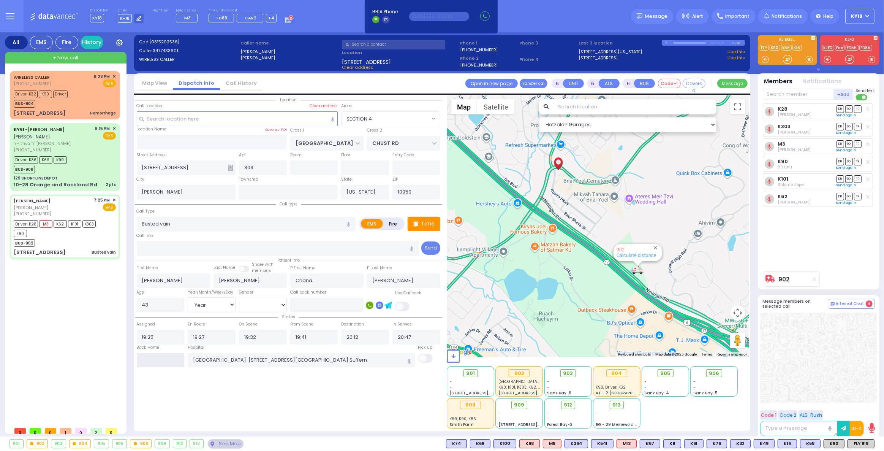
click at [155, 363] on input "text" at bounding box center [161, 360] width 48 height 14
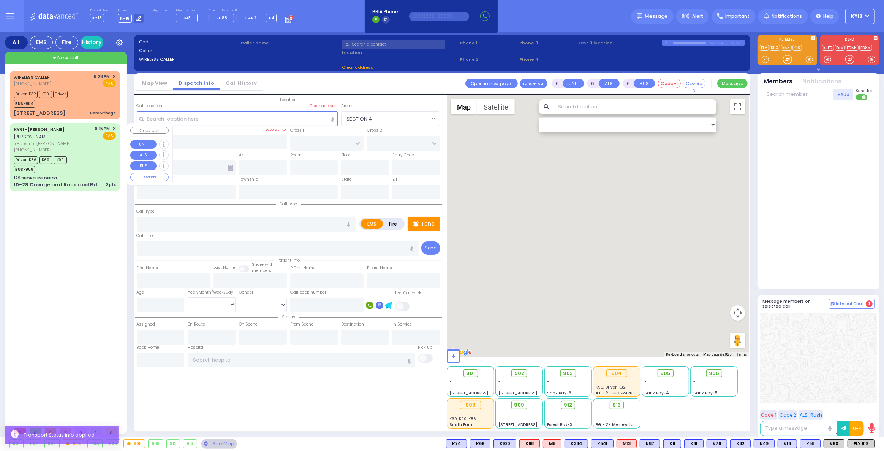
click at [77, 171] on div "Driver-K86 K69 K90 BUS-908" at bounding box center [65, 163] width 102 height 19
